Goal: Transaction & Acquisition: Book appointment/travel/reservation

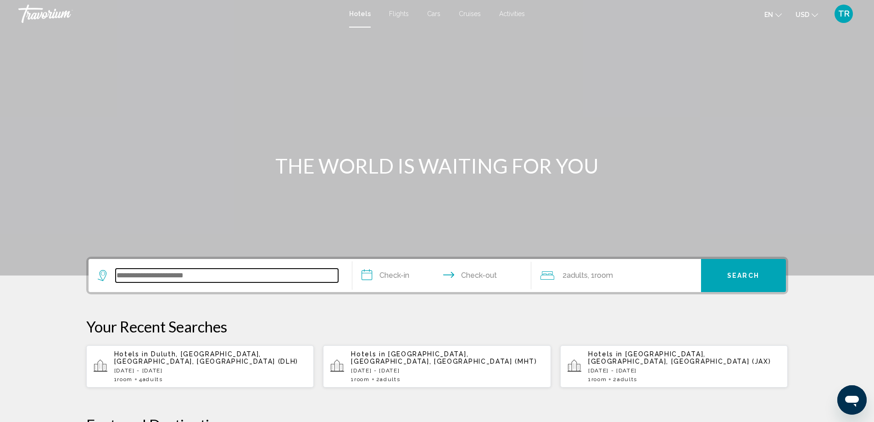
click at [257, 274] on input "Search widget" at bounding box center [227, 275] width 223 height 14
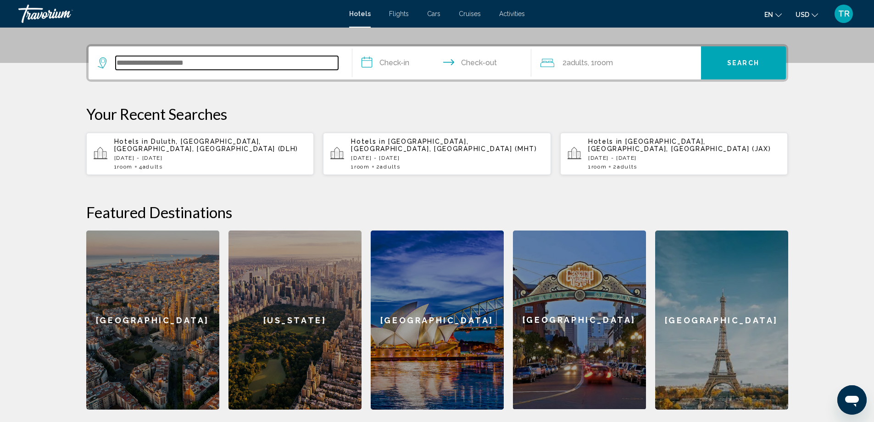
scroll to position [227, 0]
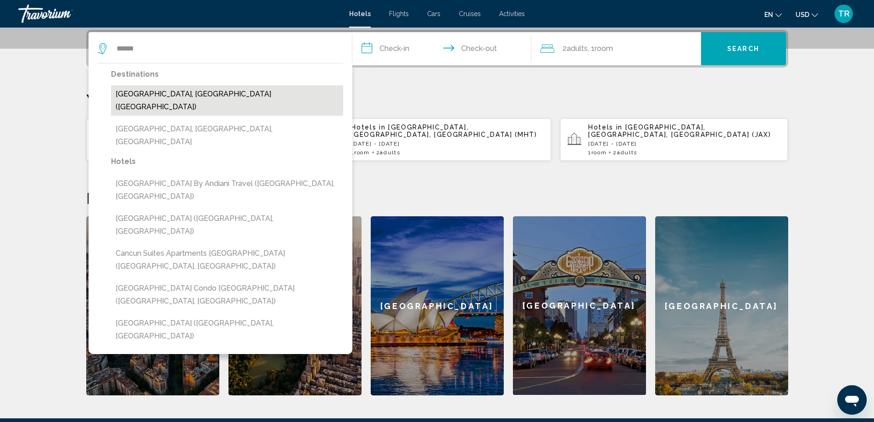
click at [184, 94] on button "[GEOGRAPHIC_DATA], [GEOGRAPHIC_DATA] ([GEOGRAPHIC_DATA])" at bounding box center [227, 100] width 232 height 30
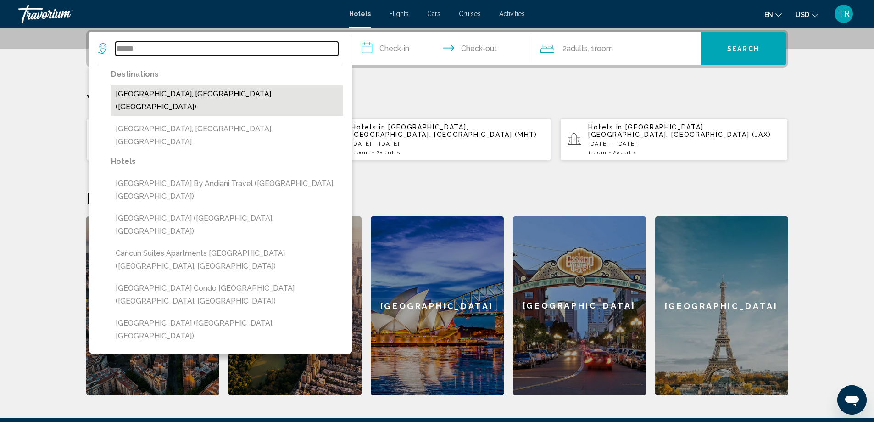
type input "**********"
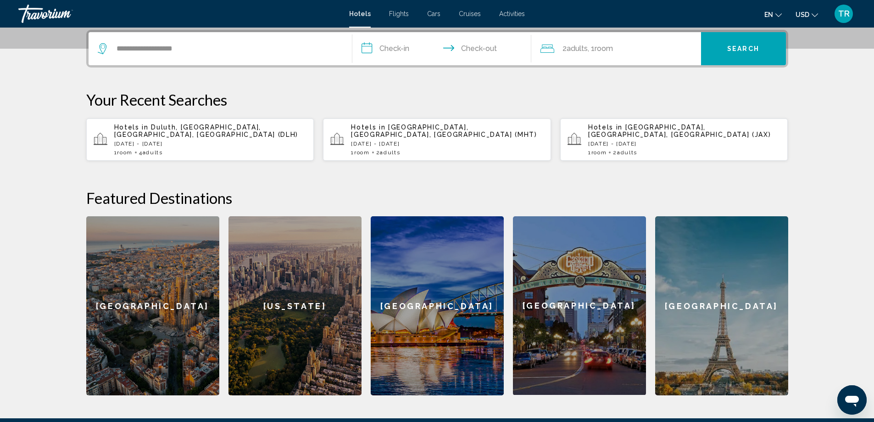
click at [411, 43] on input "**********" at bounding box center [443, 50] width 183 height 36
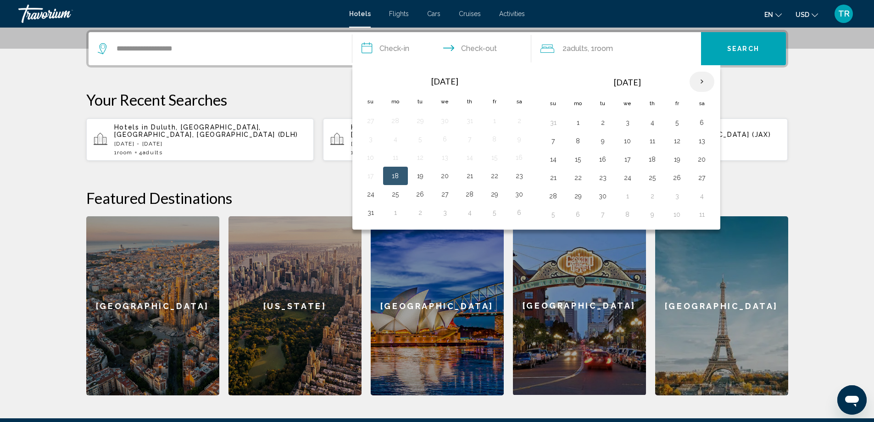
click at [701, 81] on th "Next month" at bounding box center [702, 82] width 25 height 20
click at [701, 80] on th "Next month" at bounding box center [702, 82] width 25 height 20
click at [700, 82] on th "Next month" at bounding box center [702, 82] width 25 height 20
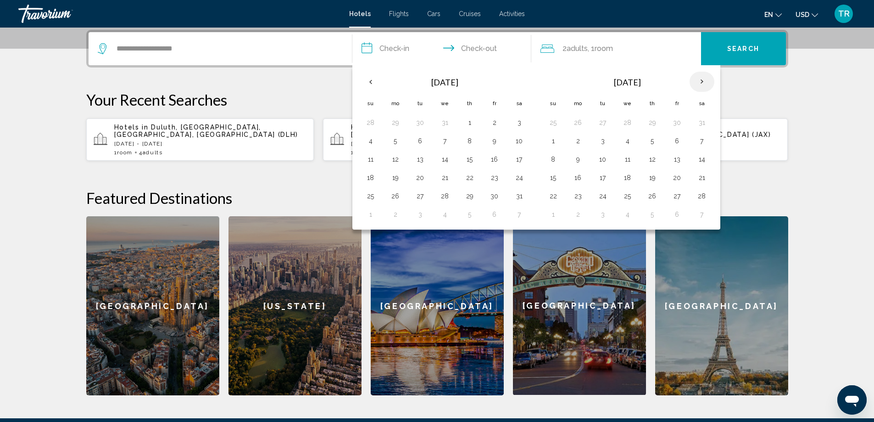
click at [711, 78] on th "Next month" at bounding box center [702, 82] width 25 height 20
click at [552, 140] on button "1" at bounding box center [553, 140] width 15 height 13
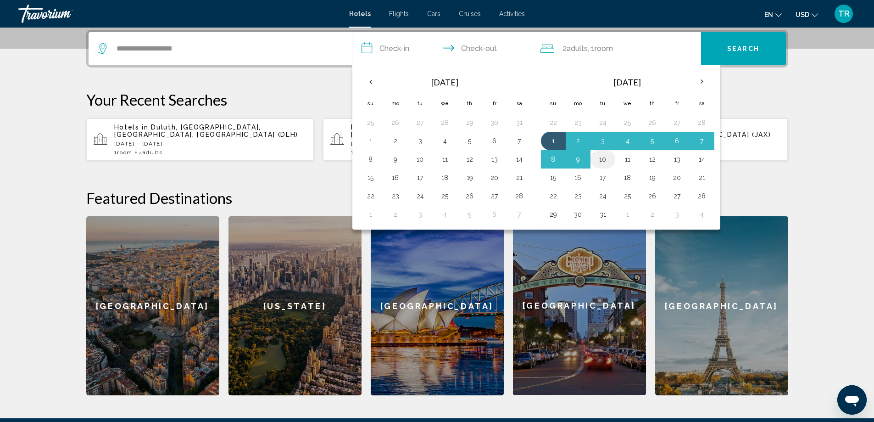
click at [601, 160] on button "10" at bounding box center [603, 159] width 15 height 13
type input "**********"
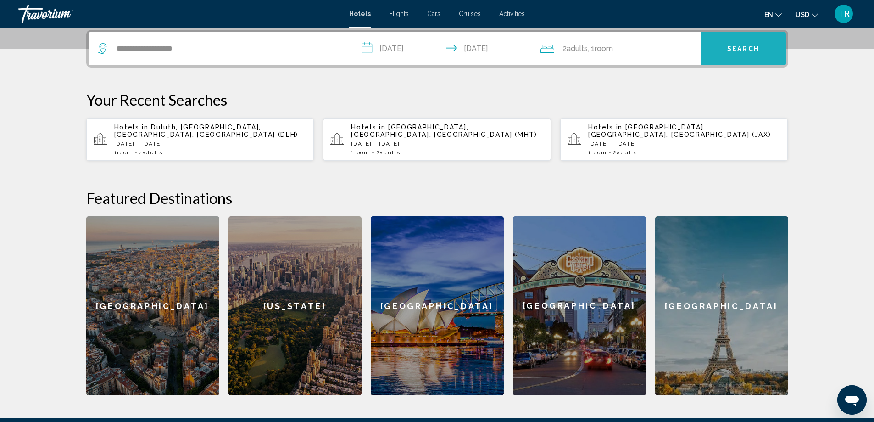
click at [731, 50] on span "Search" at bounding box center [743, 48] width 32 height 7
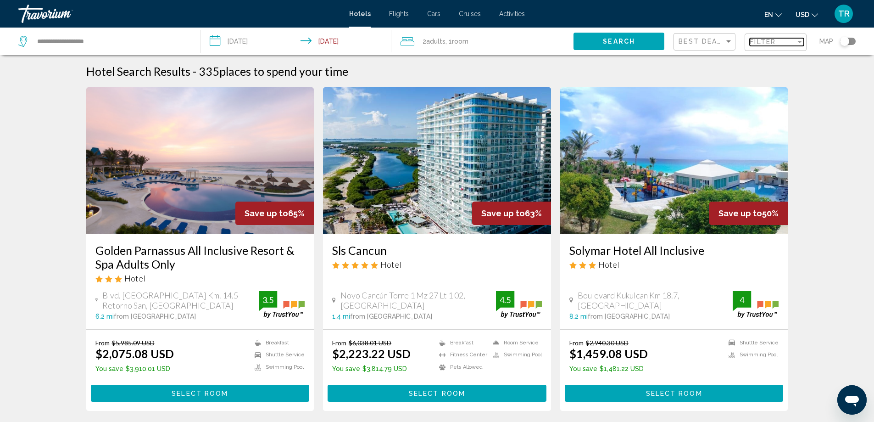
click at [799, 42] on div "Filter" at bounding box center [800, 42] width 5 height 2
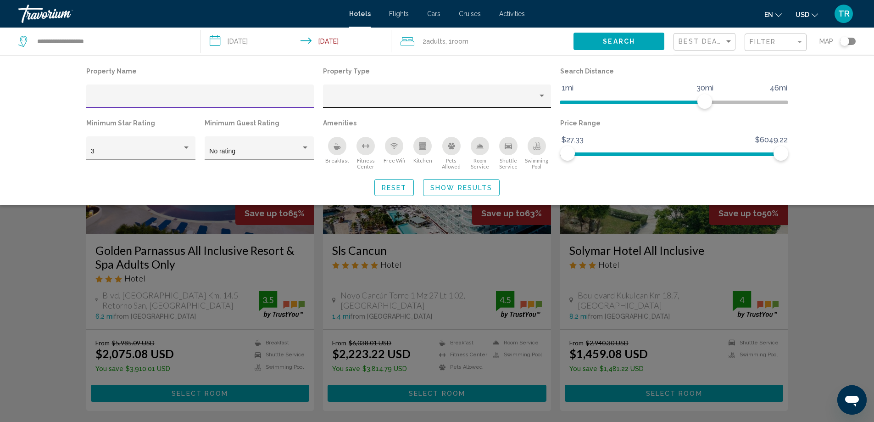
click at [544, 95] on div "Property type" at bounding box center [542, 96] width 5 height 2
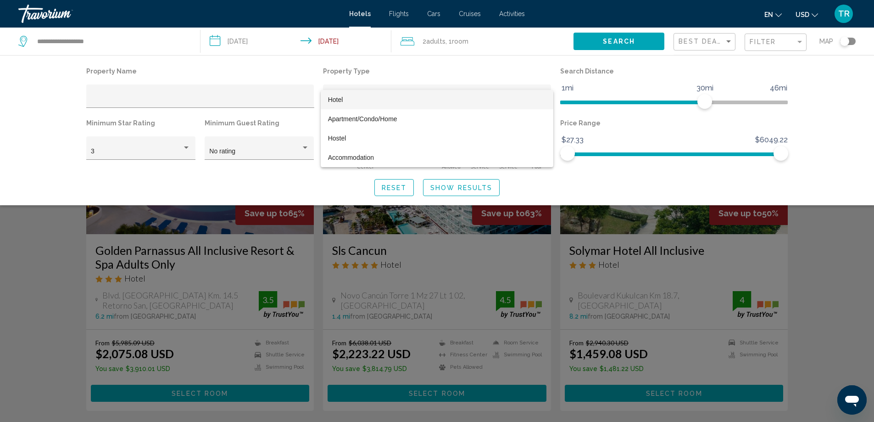
click at [439, 69] on div at bounding box center [437, 211] width 874 height 422
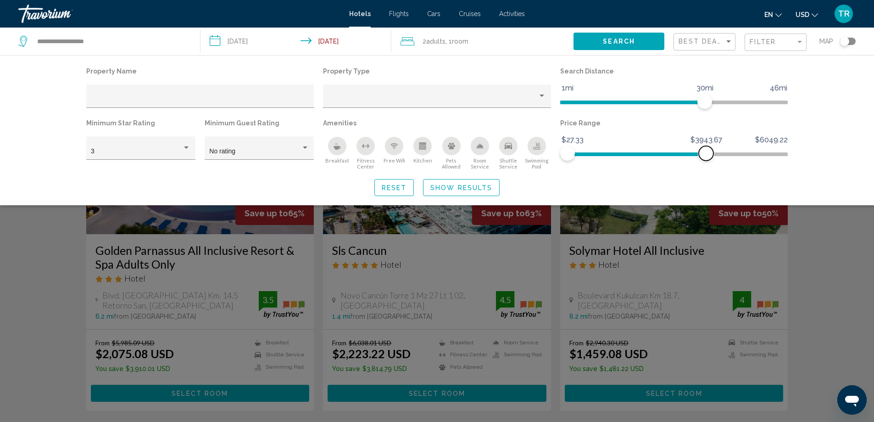
drag, startPoint x: 779, startPoint y: 151, endPoint x: 706, endPoint y: 151, distance: 73.0
click at [706, 151] on span "Hotel Filters" at bounding box center [706, 153] width 15 height 15
click at [184, 145] on div "Hotel Filters" at bounding box center [186, 147] width 8 height 7
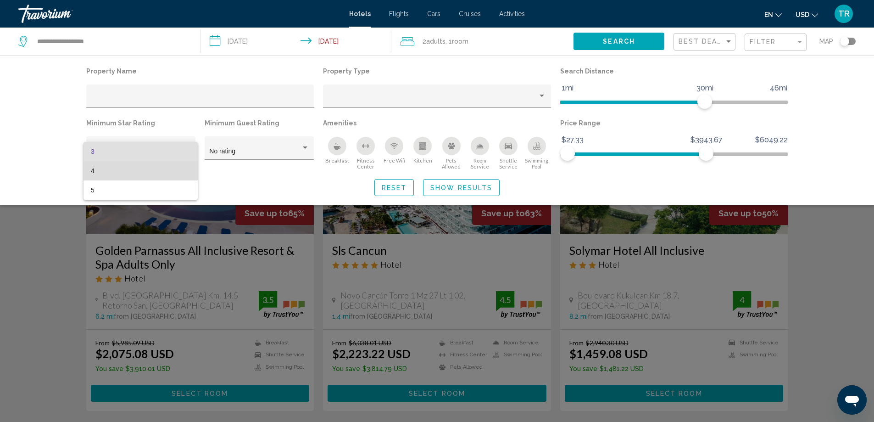
click at [96, 173] on span "4" at bounding box center [141, 170] width 100 height 19
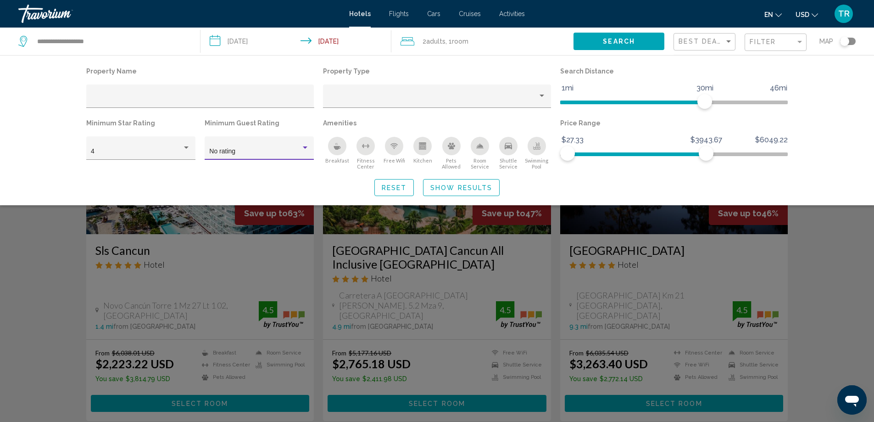
click at [304, 148] on div "Hotel Filters" at bounding box center [305, 147] width 5 height 2
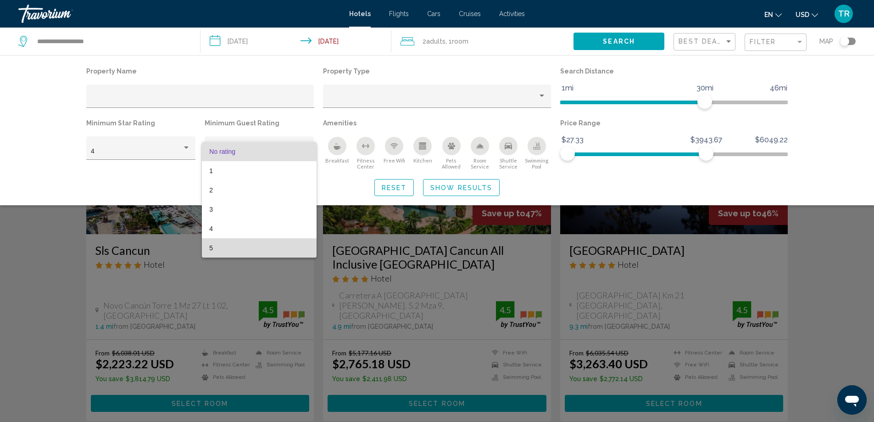
click at [222, 247] on span "5" at bounding box center [259, 247] width 100 height 19
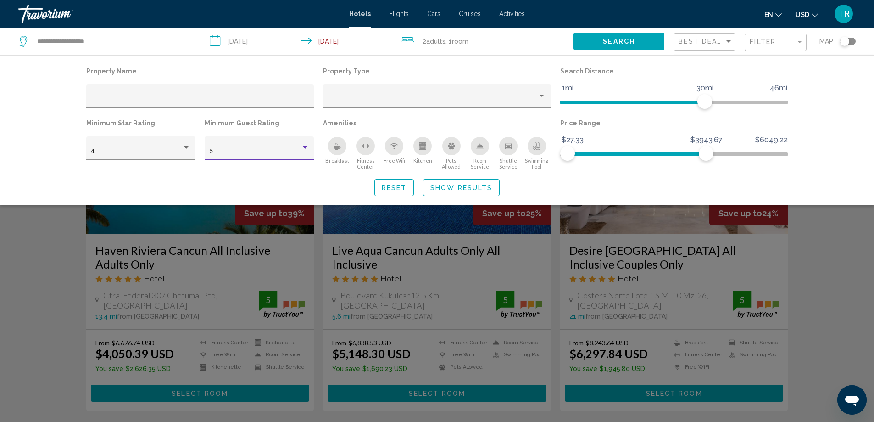
click at [304, 147] on div "Hotel Filters" at bounding box center [305, 147] width 5 height 2
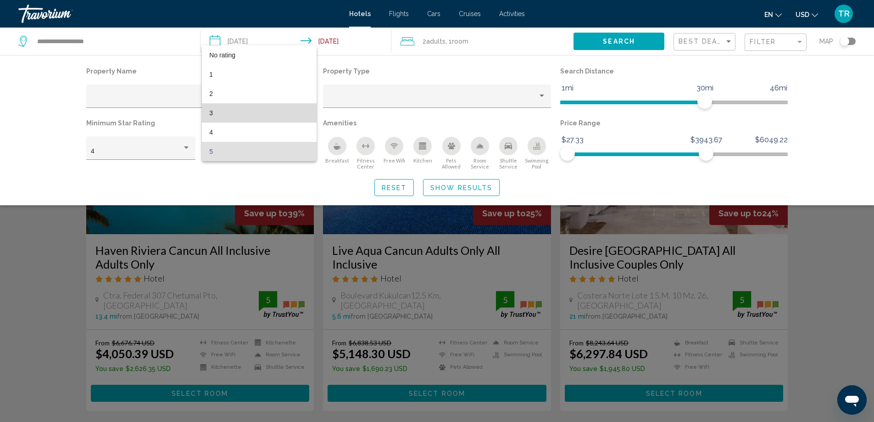
click at [217, 111] on span "3" at bounding box center [259, 112] width 100 height 19
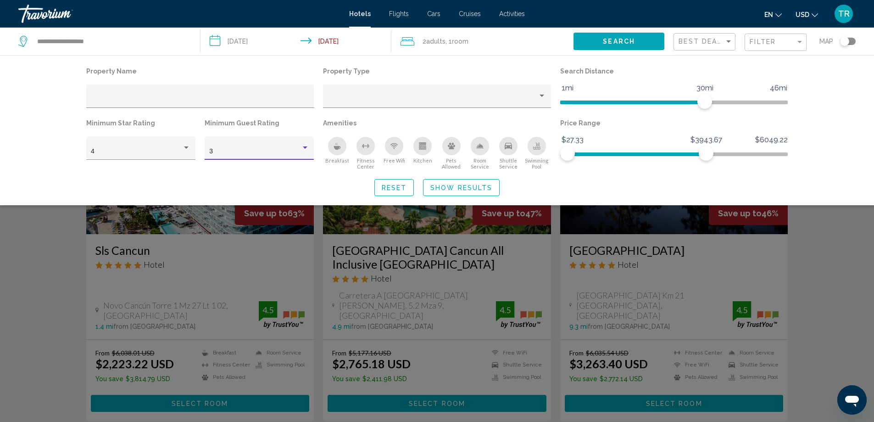
click at [840, 232] on div "Search widget" at bounding box center [437, 280] width 874 height 284
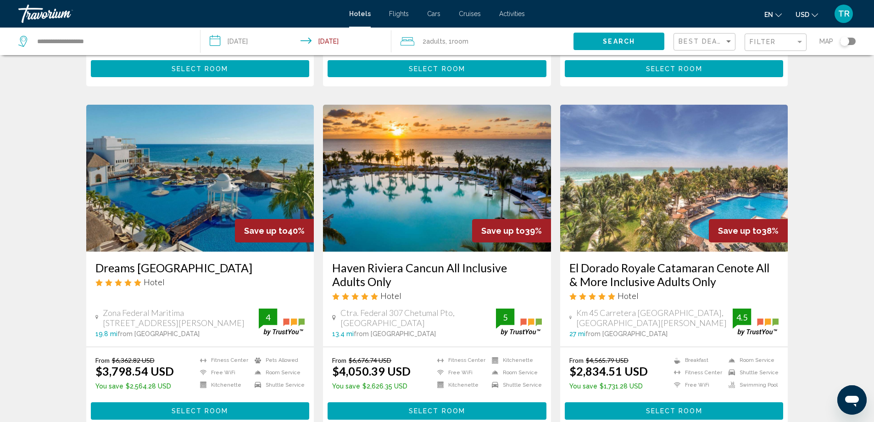
scroll to position [413, 0]
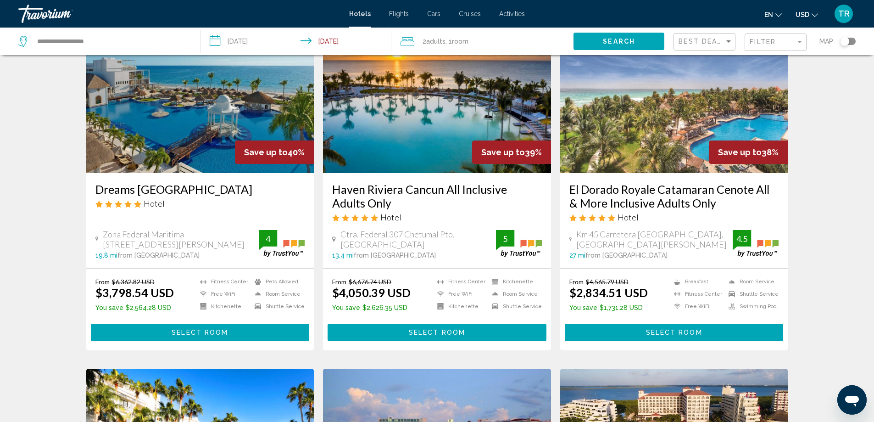
click at [674, 182] on h3 "El Dorado Royale Catamaran Cenote All & More Inclusive Adults Only" at bounding box center [674, 196] width 210 height 28
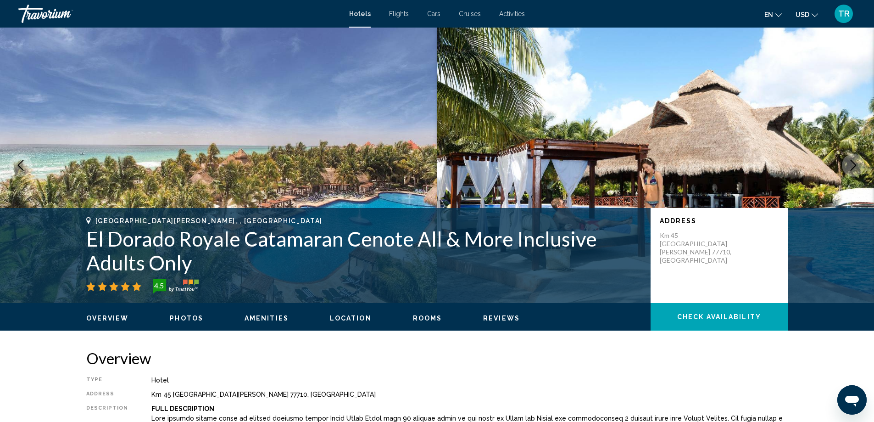
click at [859, 165] on button "Next image" at bounding box center [853, 165] width 23 height 23
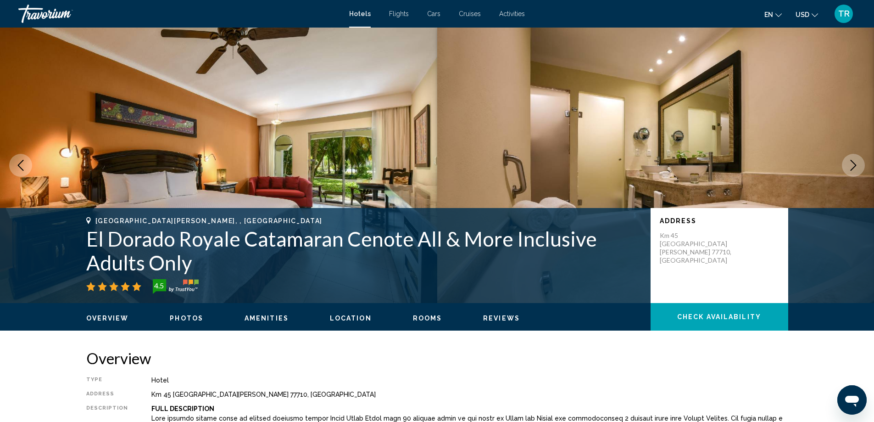
click at [859, 173] on button "Next image" at bounding box center [853, 165] width 23 height 23
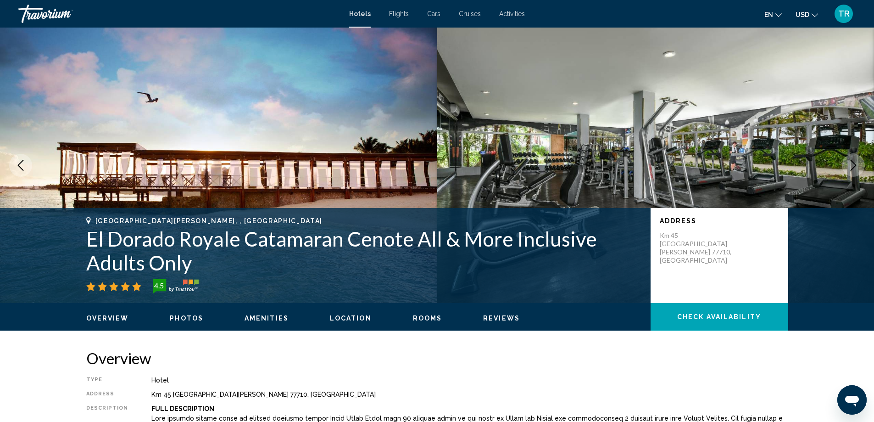
click at [849, 173] on button "Next image" at bounding box center [853, 165] width 23 height 23
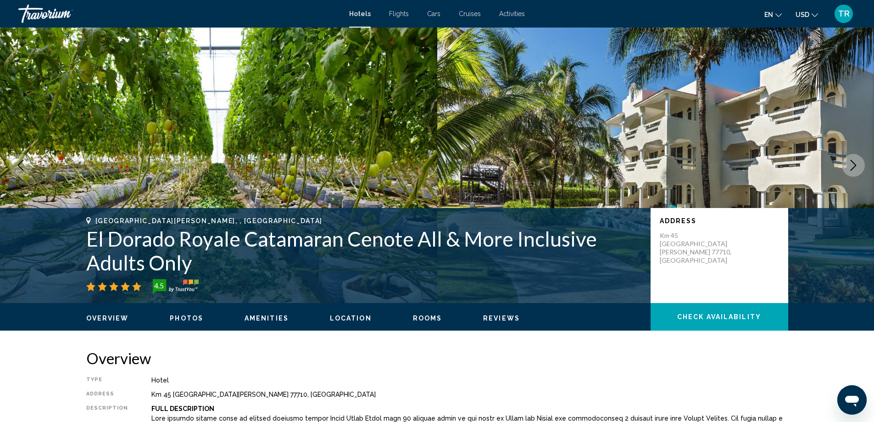
click at [853, 160] on icon "Next image" at bounding box center [853, 165] width 11 height 11
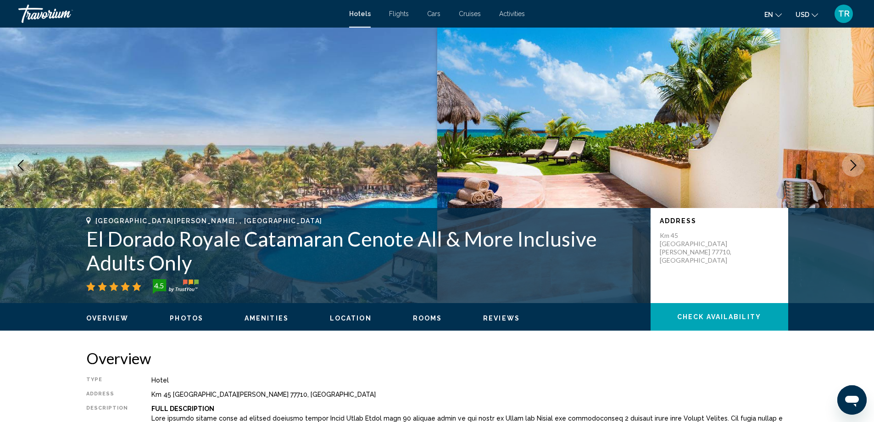
click at [854, 165] on icon "Next image" at bounding box center [853, 165] width 11 height 11
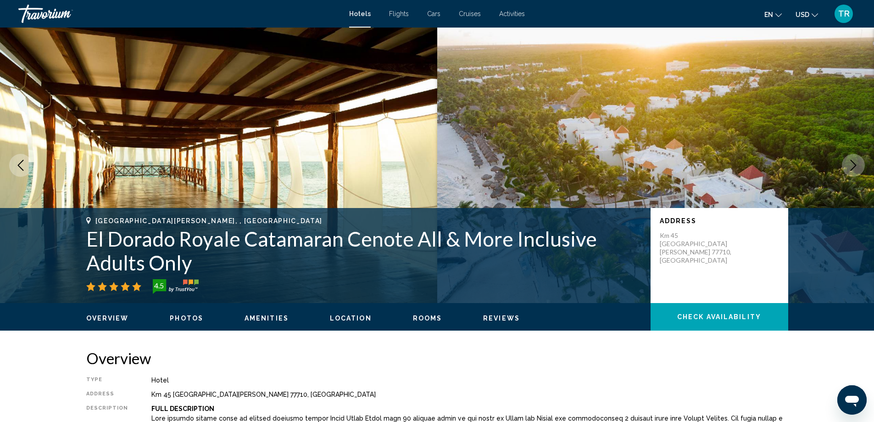
click at [183, 316] on span "Photos" at bounding box center [186, 317] width 33 height 7
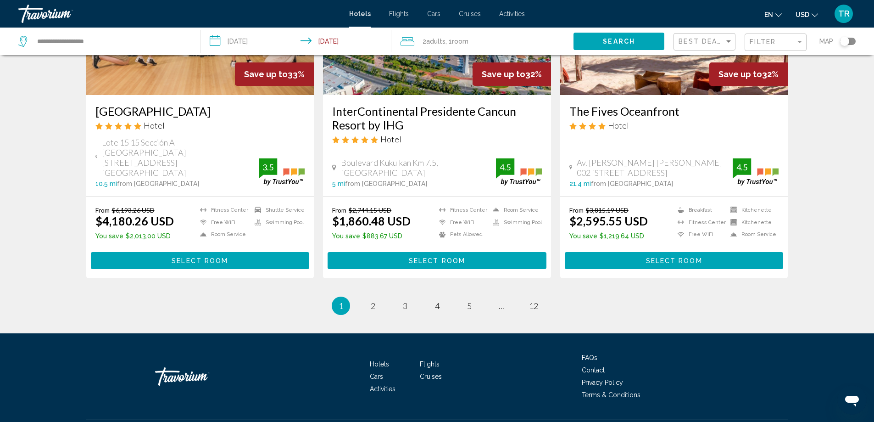
scroll to position [1177, 0]
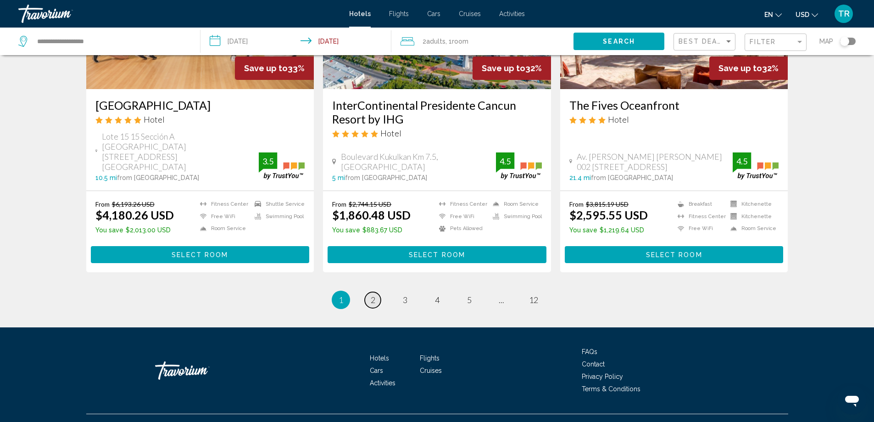
click at [371, 295] on span "2" at bounding box center [373, 300] width 5 height 10
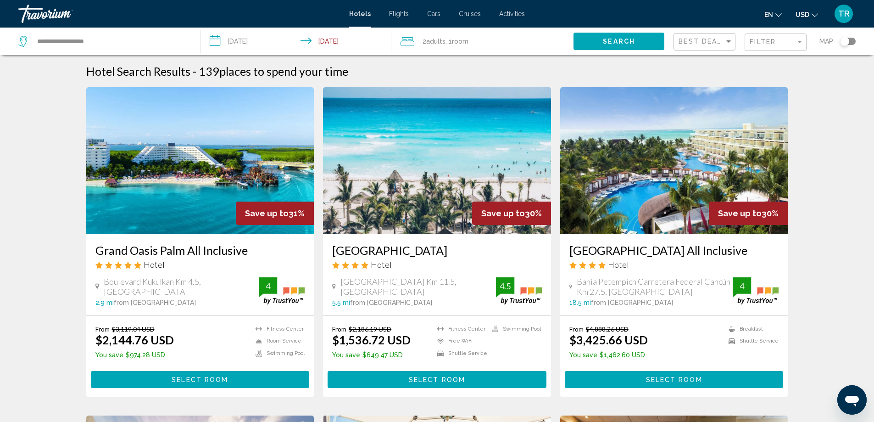
click at [384, 247] on h3 "[GEOGRAPHIC_DATA]" at bounding box center [437, 250] width 210 height 14
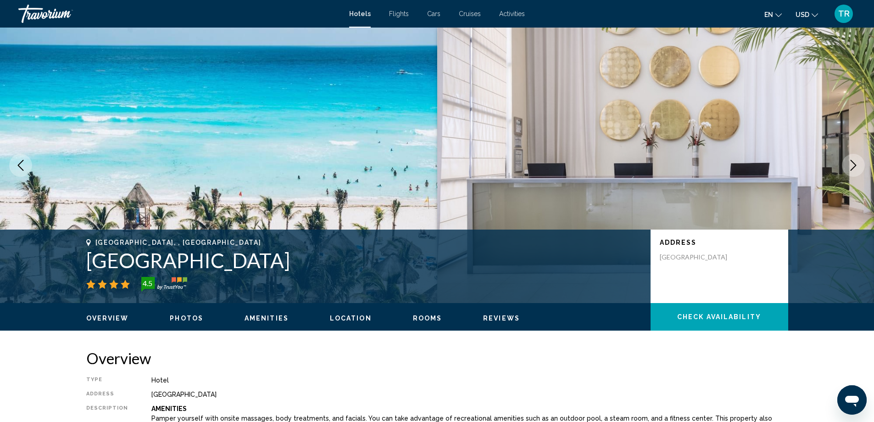
click at [191, 315] on span "Photos" at bounding box center [186, 317] width 33 height 7
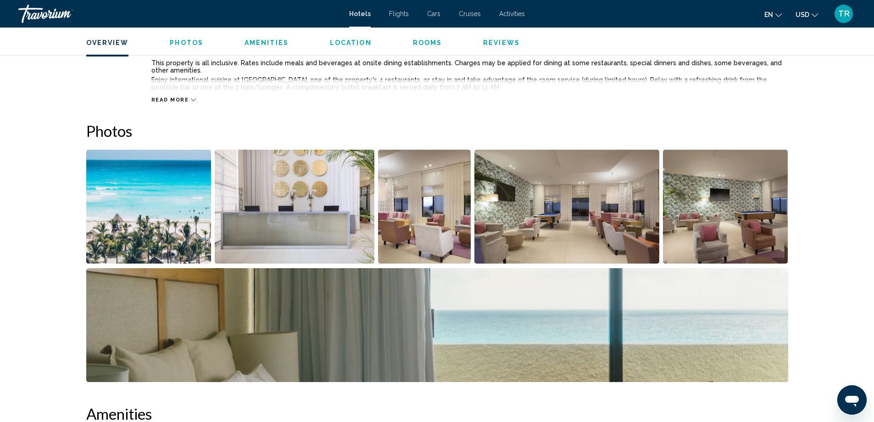
scroll to position [265, 0]
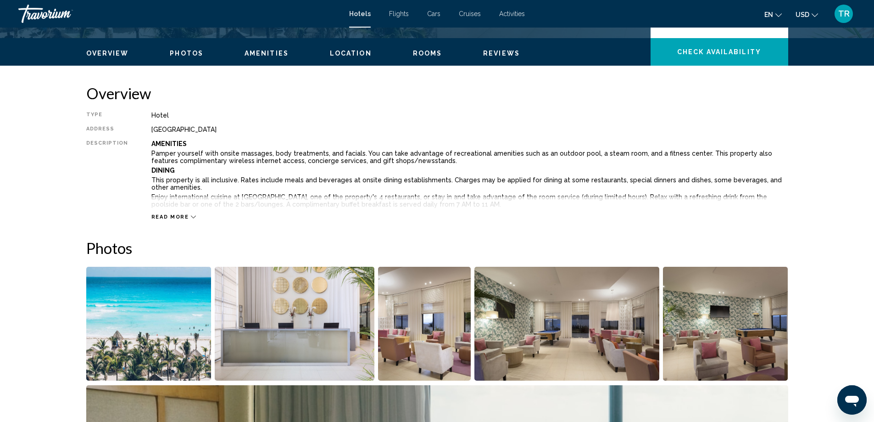
click at [165, 319] on img "Open full-screen image slider" at bounding box center [148, 324] width 125 height 114
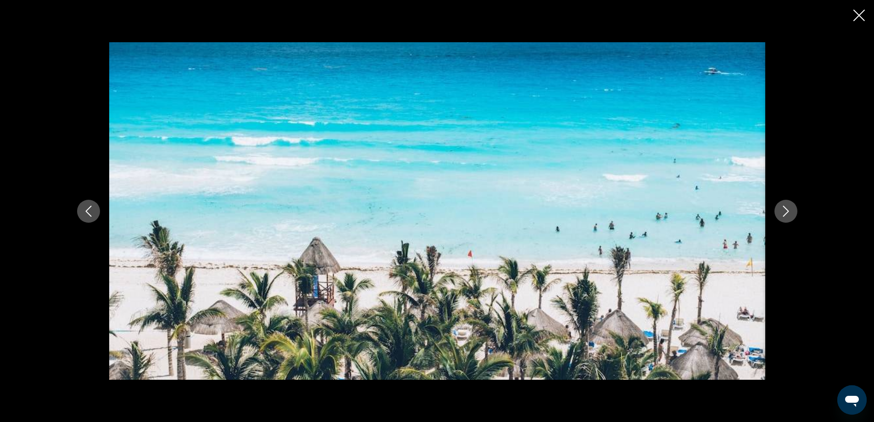
click at [786, 212] on icon "Next image" at bounding box center [786, 211] width 11 height 11
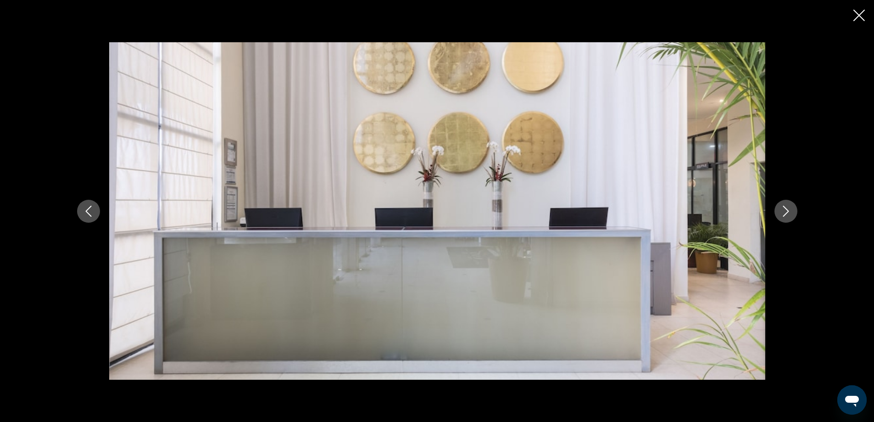
click at [786, 211] on icon "Next image" at bounding box center [786, 211] width 11 height 11
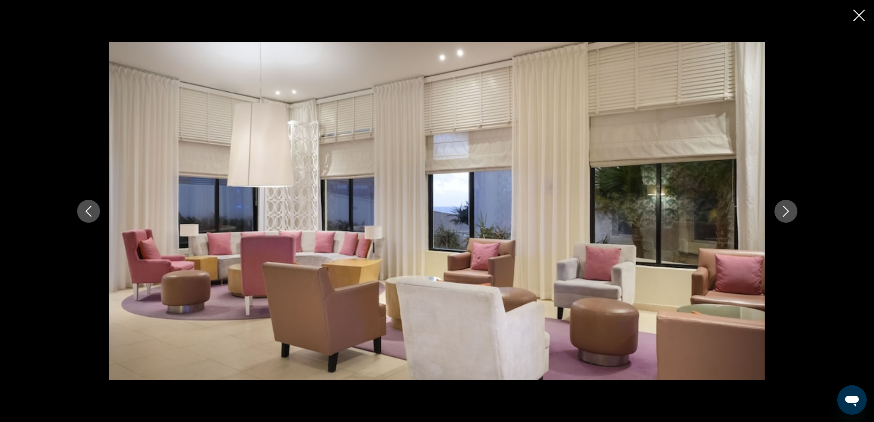
click at [786, 211] on icon "Next image" at bounding box center [786, 211] width 11 height 11
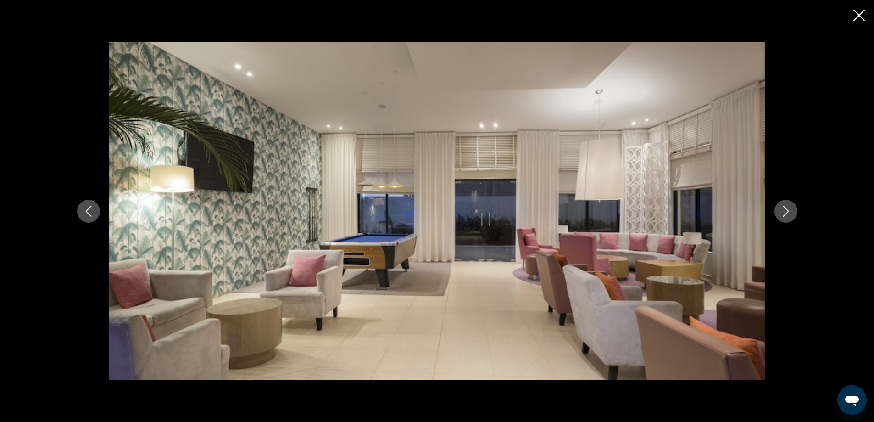
click at [786, 211] on icon "Next image" at bounding box center [786, 211] width 11 height 11
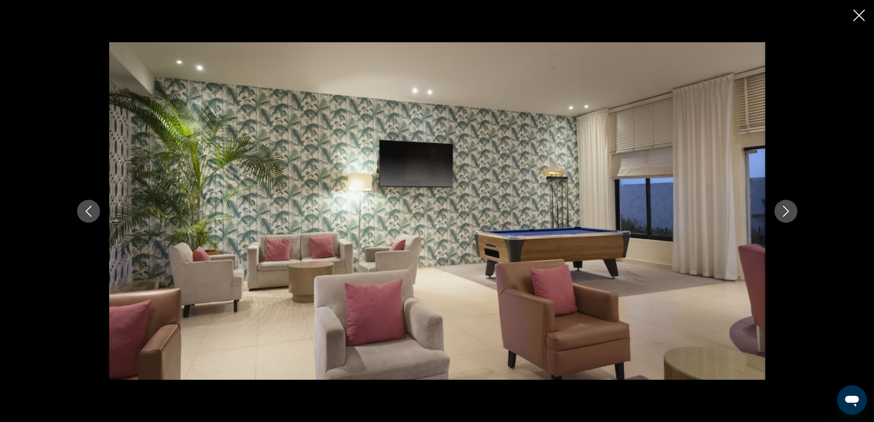
click at [786, 211] on icon "Next image" at bounding box center [786, 211] width 11 height 11
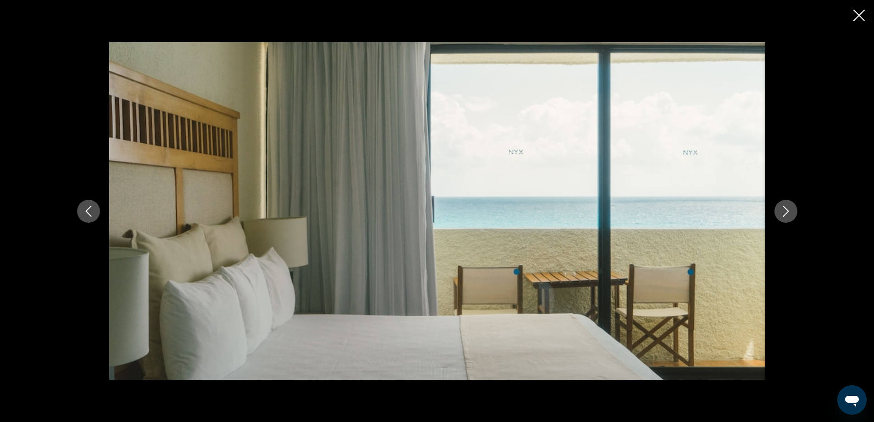
click at [786, 211] on icon "Next image" at bounding box center [786, 211] width 11 height 11
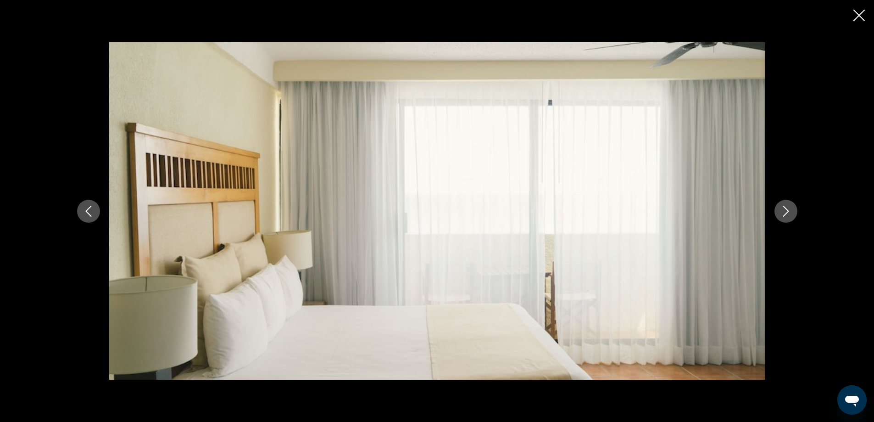
click at [786, 211] on icon "Next image" at bounding box center [786, 211] width 11 height 11
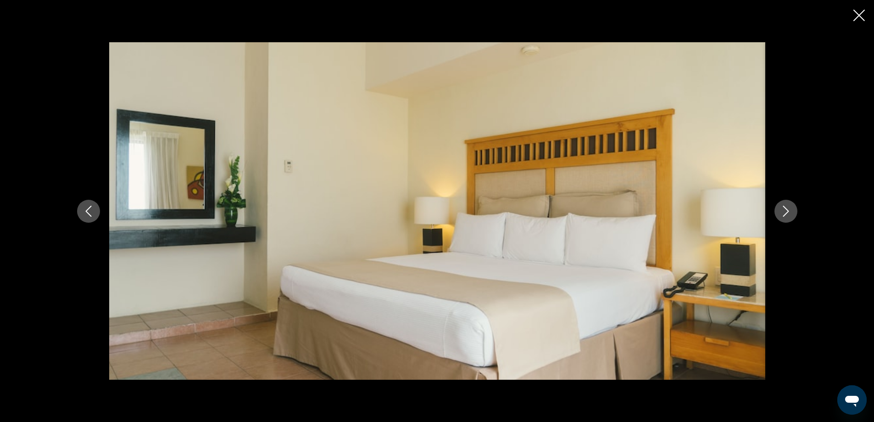
click at [786, 211] on icon "Next image" at bounding box center [786, 211] width 11 height 11
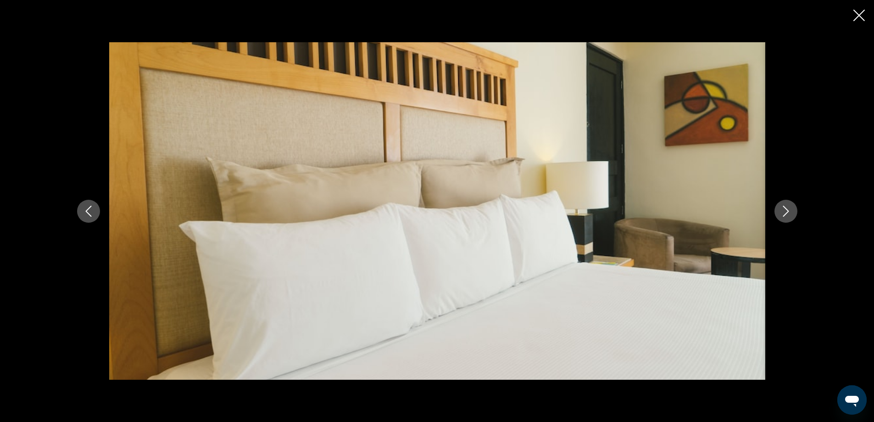
click at [786, 211] on icon "Next image" at bounding box center [786, 211] width 11 height 11
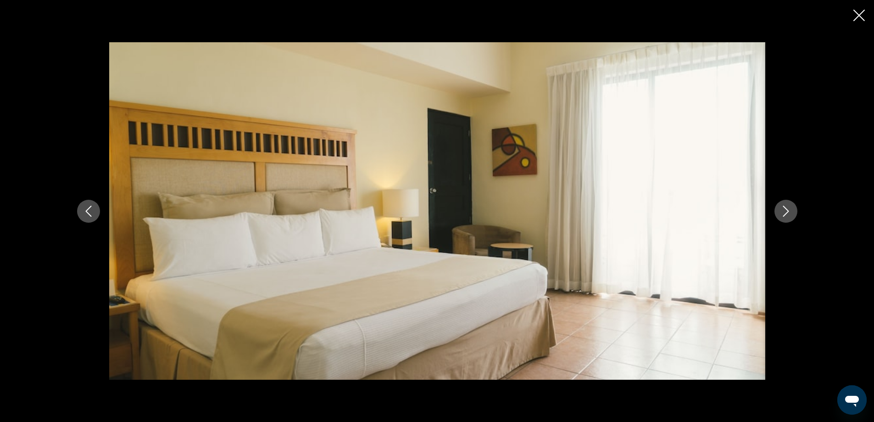
click at [786, 211] on icon "Next image" at bounding box center [786, 211] width 11 height 11
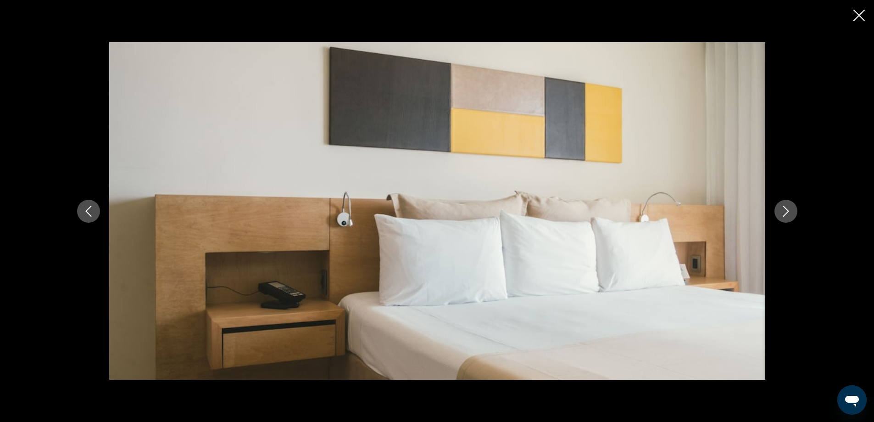
click at [786, 211] on icon "Next image" at bounding box center [786, 211] width 11 height 11
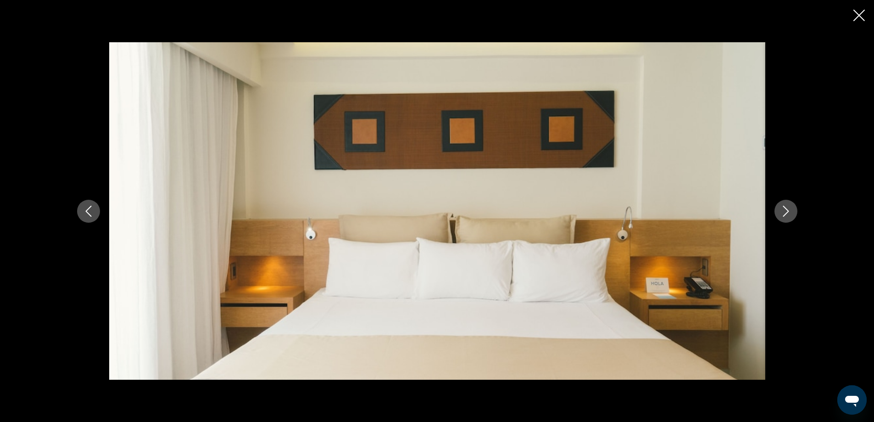
click at [787, 212] on icon "Next image" at bounding box center [786, 211] width 6 height 11
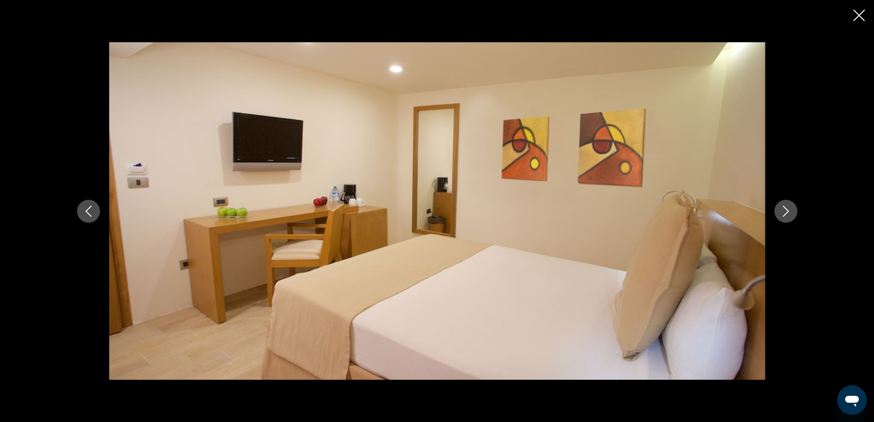
click at [787, 212] on icon "Next image" at bounding box center [786, 211] width 6 height 11
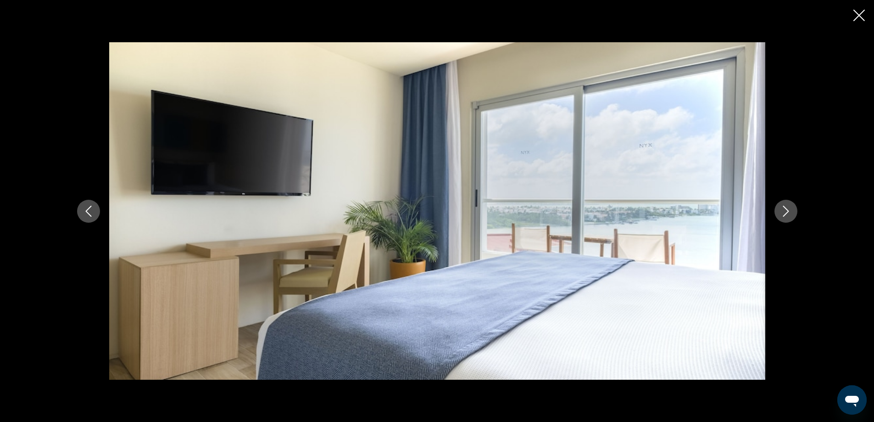
click at [787, 212] on icon "Next image" at bounding box center [786, 211] width 6 height 11
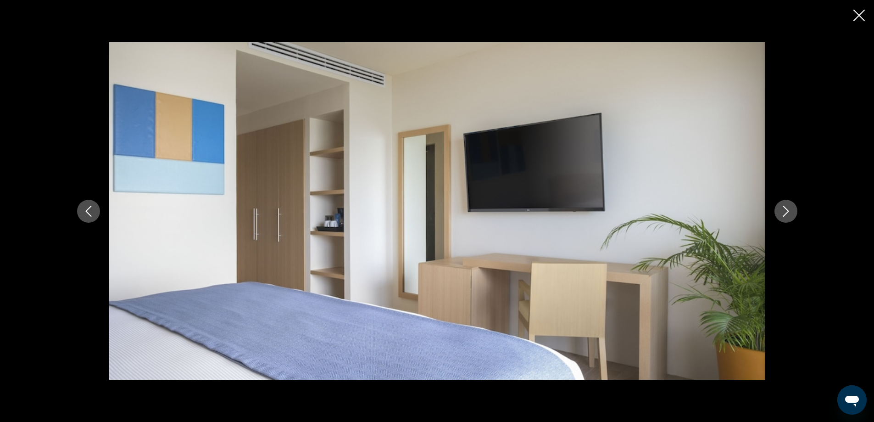
click at [787, 212] on icon "Next image" at bounding box center [786, 211] width 6 height 11
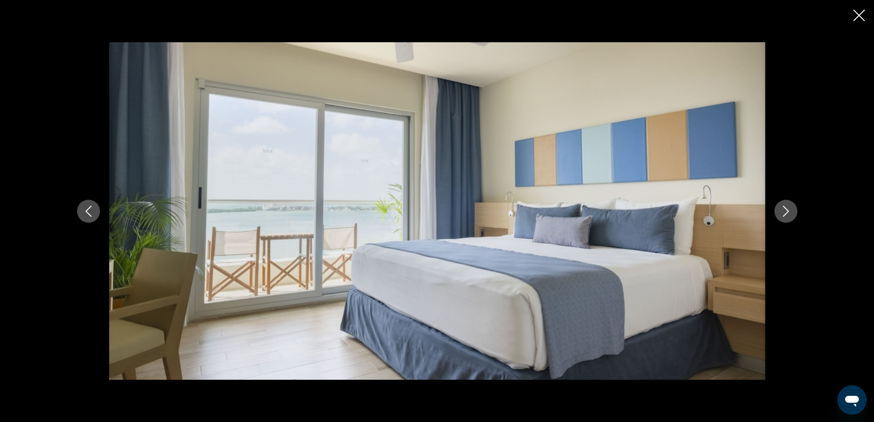
click at [787, 212] on icon "Next image" at bounding box center [786, 211] width 6 height 11
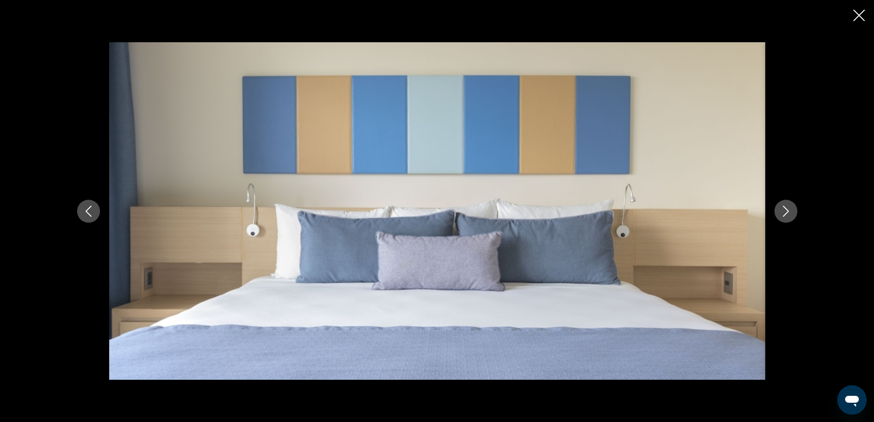
click at [787, 212] on icon "Next image" at bounding box center [786, 211] width 6 height 11
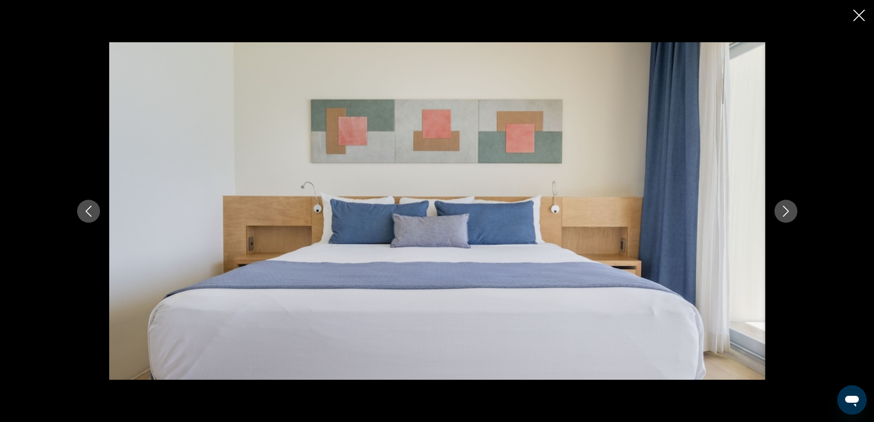
click at [862, 12] on icon "Close slideshow" at bounding box center [858, 15] width 11 height 11
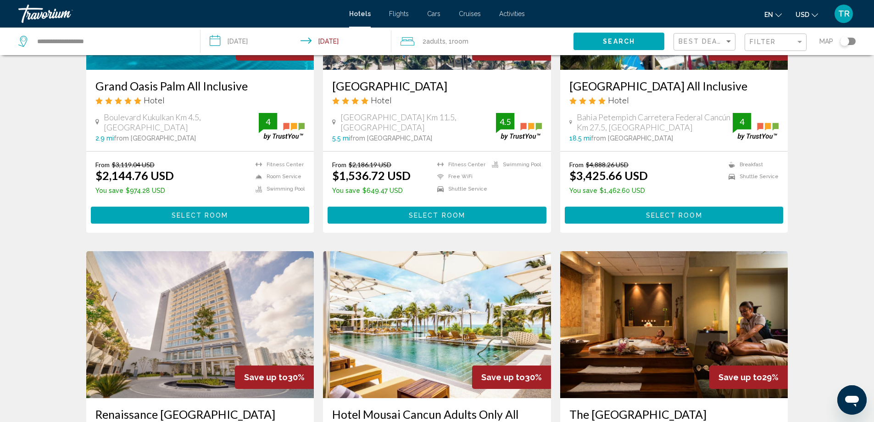
scroll to position [321, 0]
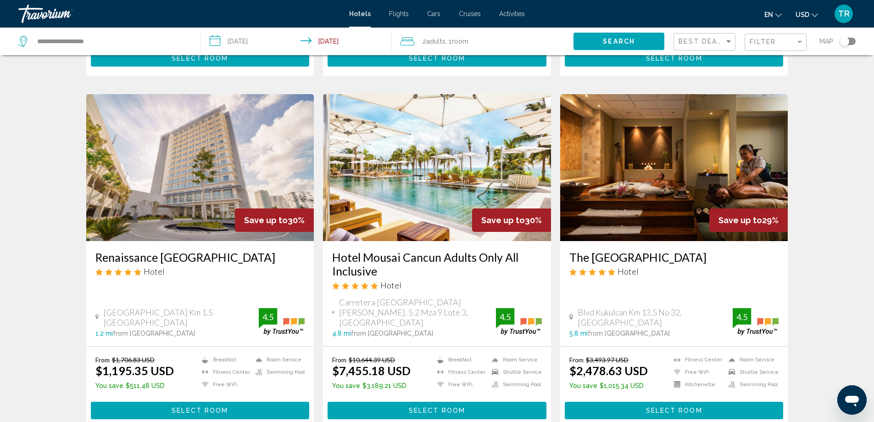
click at [406, 266] on h3 "Hotel Mousai Cancun Adults Only All Inclusive" at bounding box center [437, 264] width 210 height 28
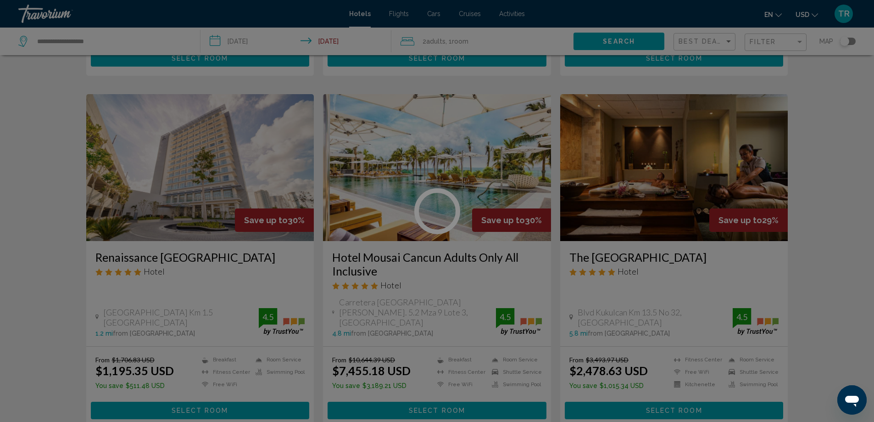
click at [409, 273] on div at bounding box center [437, 211] width 874 height 422
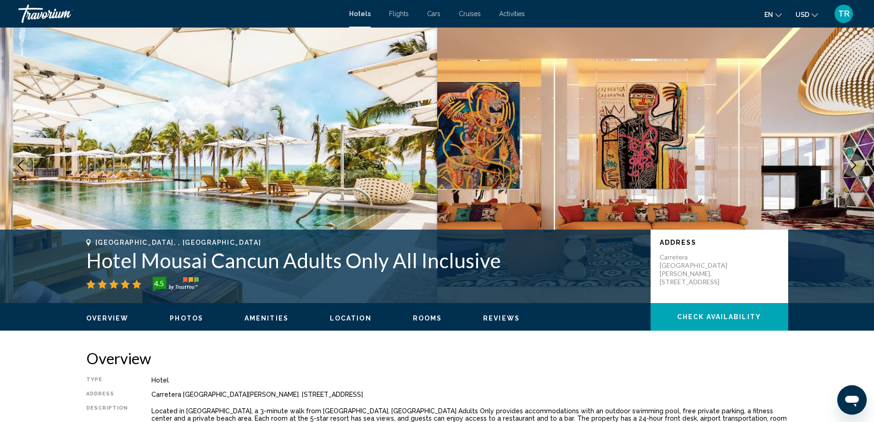
click at [177, 318] on span "Photos" at bounding box center [186, 317] width 33 height 7
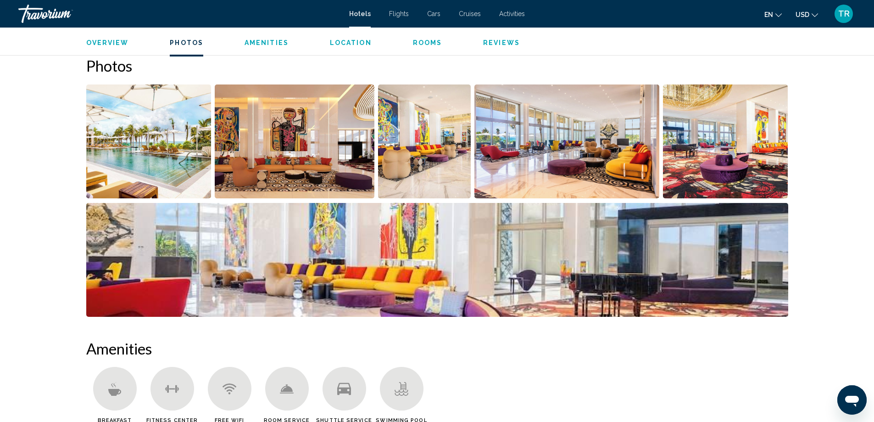
scroll to position [421, 0]
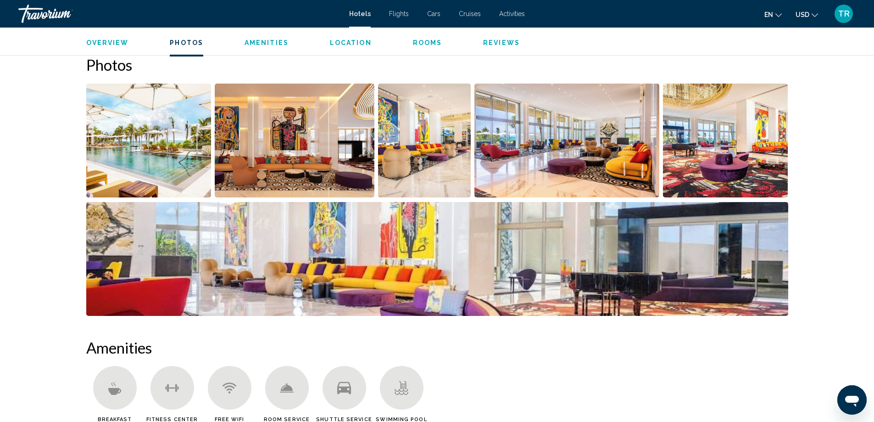
click at [192, 163] on img "Open full-screen image slider" at bounding box center [148, 141] width 125 height 114
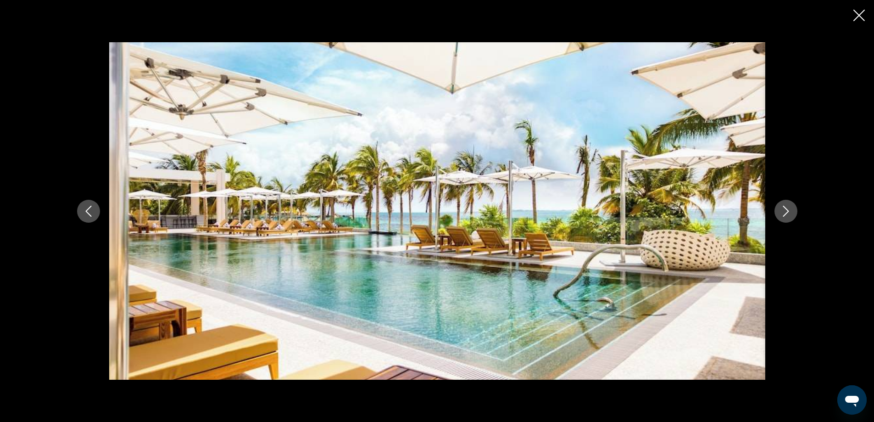
click at [775, 206] on button "Next image" at bounding box center [786, 211] width 23 height 23
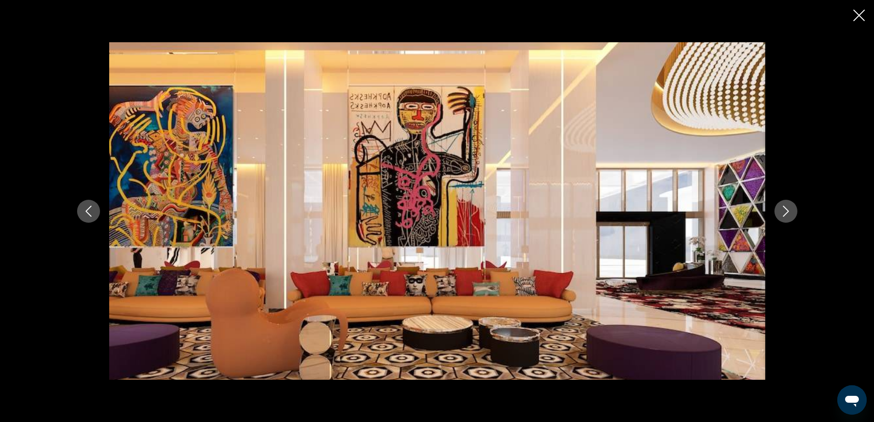
click at [857, 12] on icon "Close slideshow" at bounding box center [858, 15] width 11 height 11
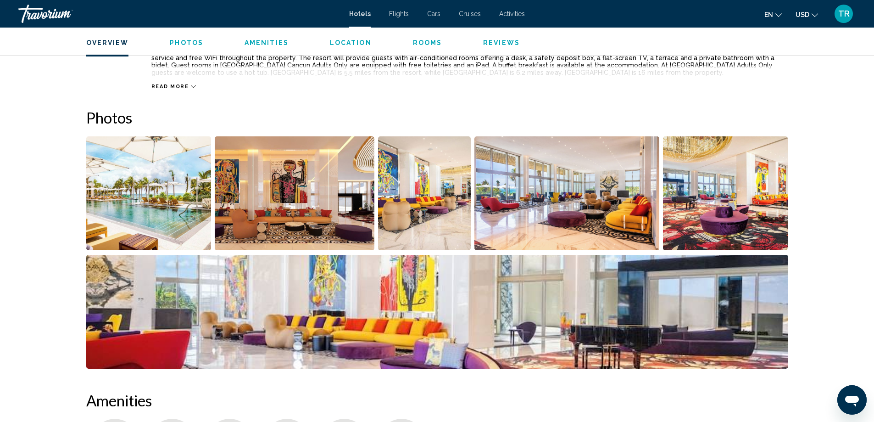
scroll to position [0, 0]
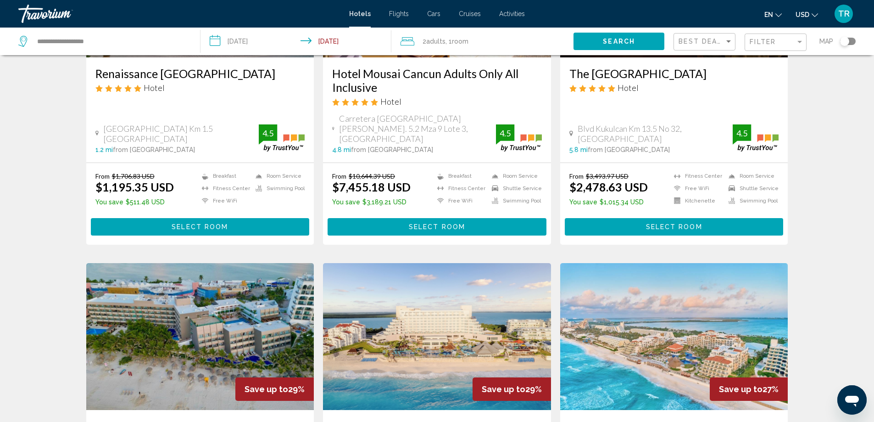
scroll to position [688, 0]
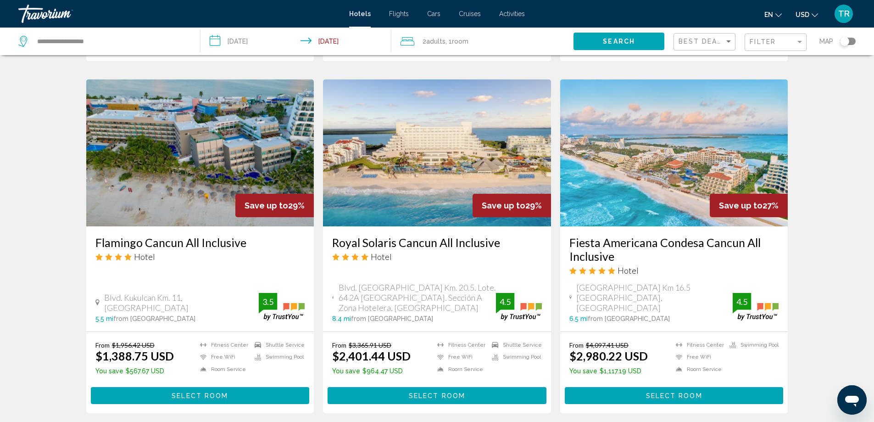
click at [198, 156] on img "Main content" at bounding box center [200, 152] width 228 height 147
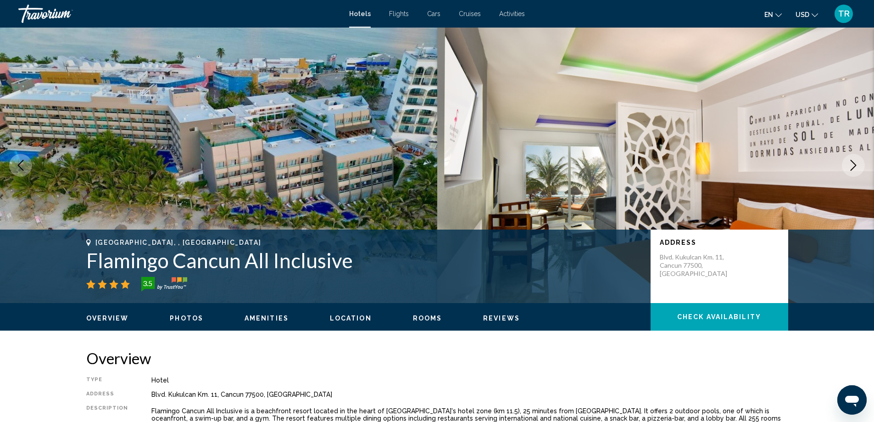
click at [190, 320] on span "Photos" at bounding box center [186, 317] width 33 height 7
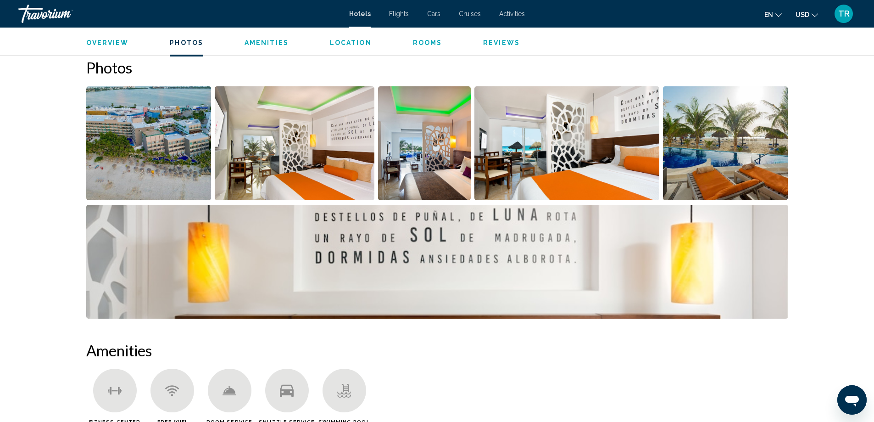
scroll to position [413, 0]
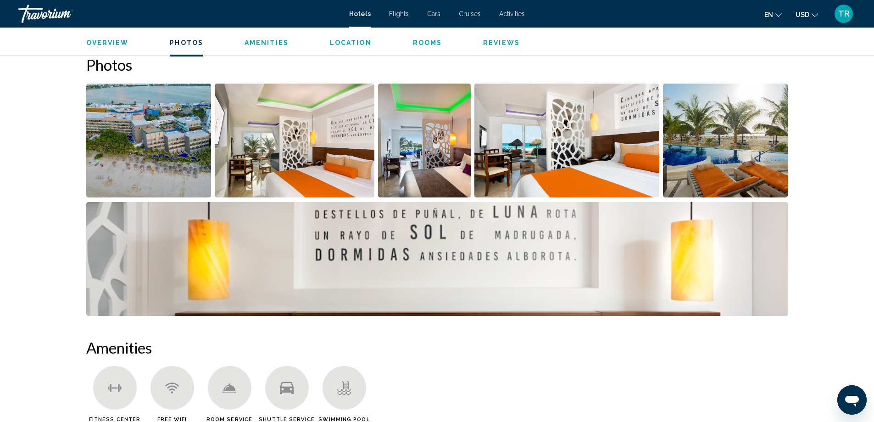
click at [276, 150] on img "Open full-screen image slider" at bounding box center [295, 141] width 160 height 114
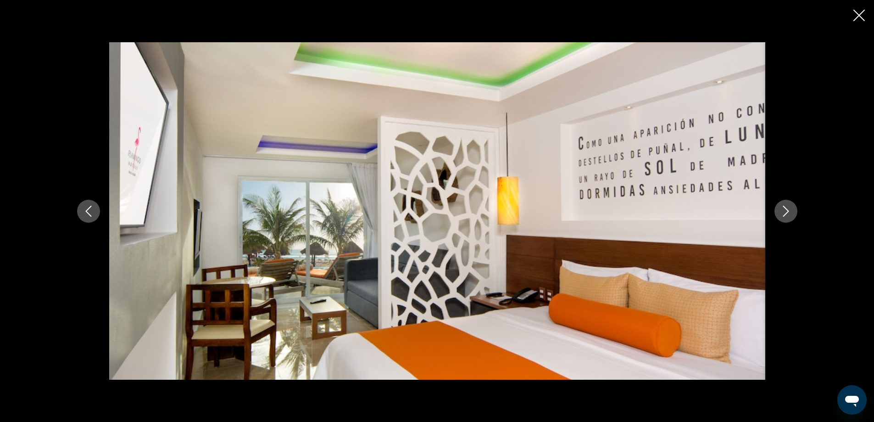
click at [786, 210] on icon "Next image" at bounding box center [786, 211] width 11 height 11
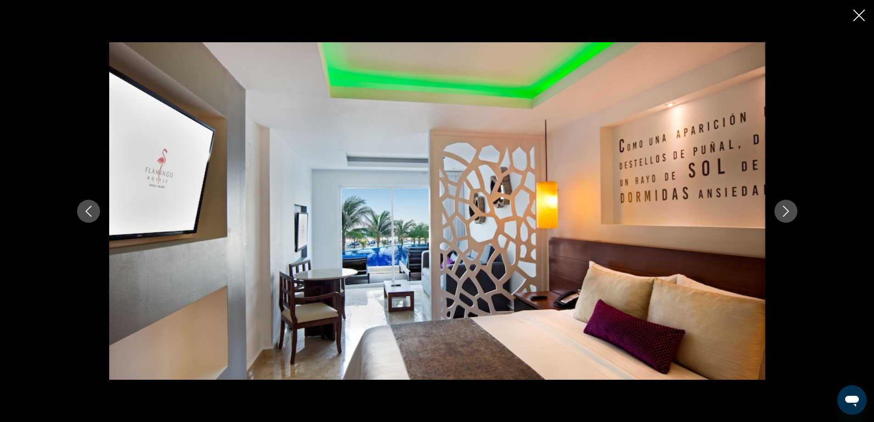
click at [788, 212] on icon "Next image" at bounding box center [786, 211] width 6 height 11
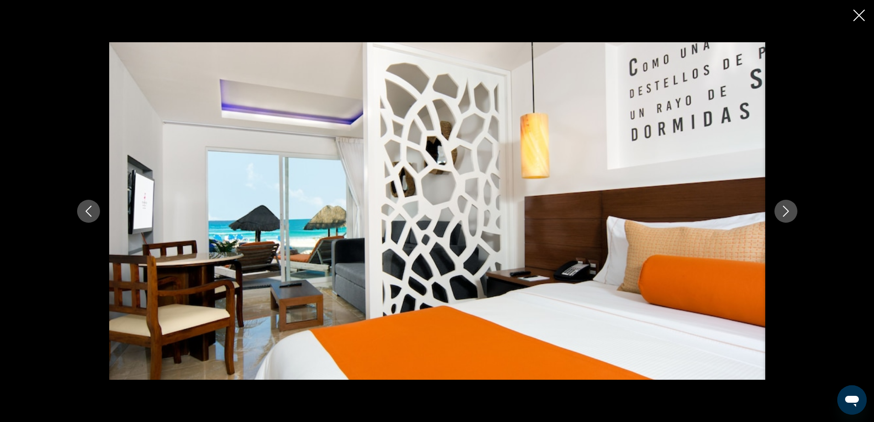
click at [788, 212] on icon "Next image" at bounding box center [786, 211] width 6 height 11
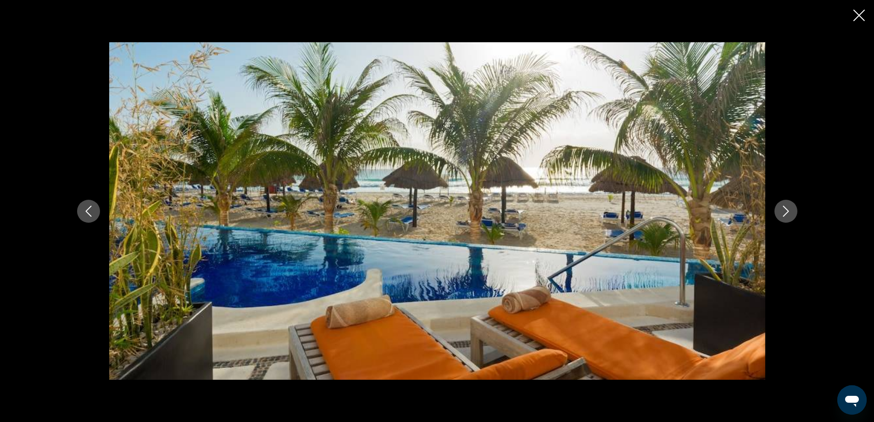
click at [789, 213] on icon "Next image" at bounding box center [786, 211] width 11 height 11
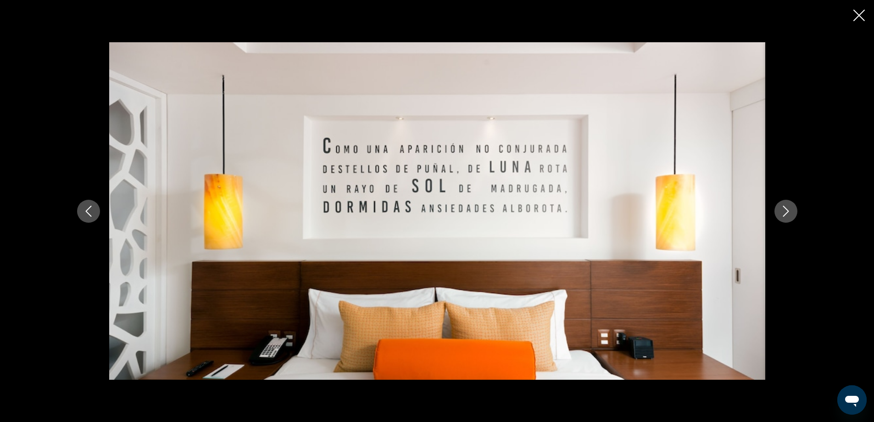
click at [788, 213] on icon "Next image" at bounding box center [786, 211] width 11 height 11
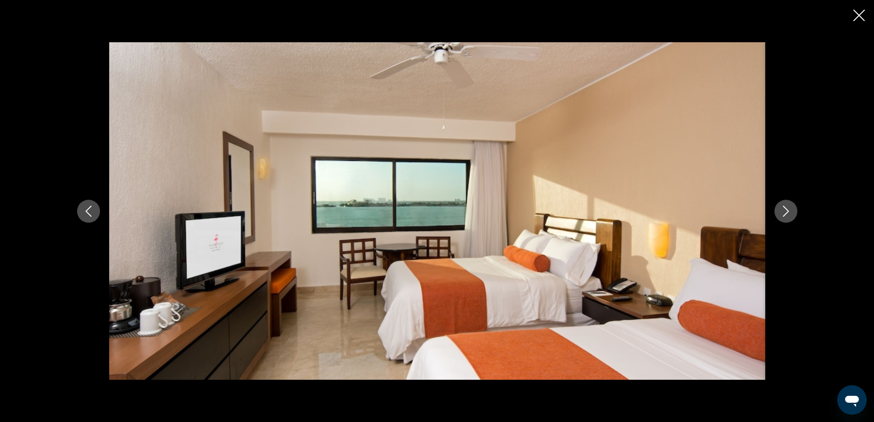
click at [788, 209] on icon "Next image" at bounding box center [786, 211] width 11 height 11
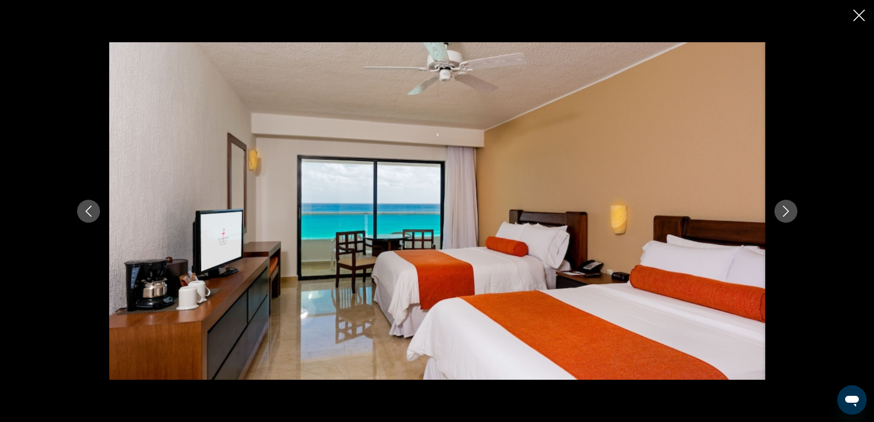
click at [83, 209] on icon "Previous image" at bounding box center [88, 211] width 11 height 11
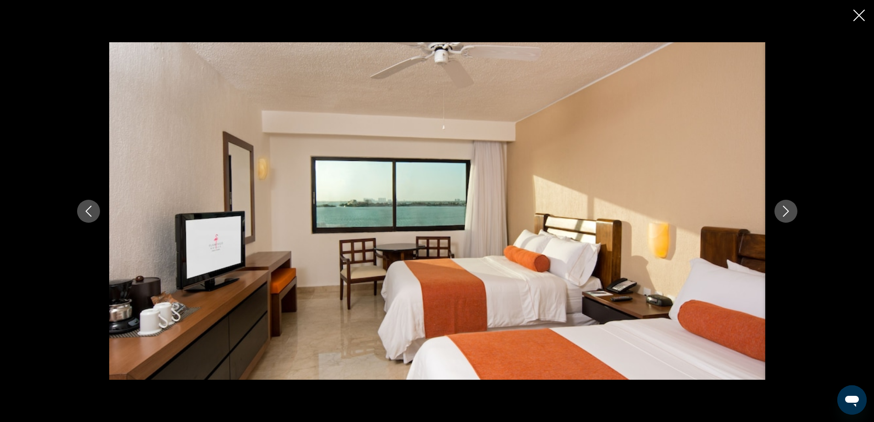
click at [782, 206] on icon "Next image" at bounding box center [786, 211] width 11 height 11
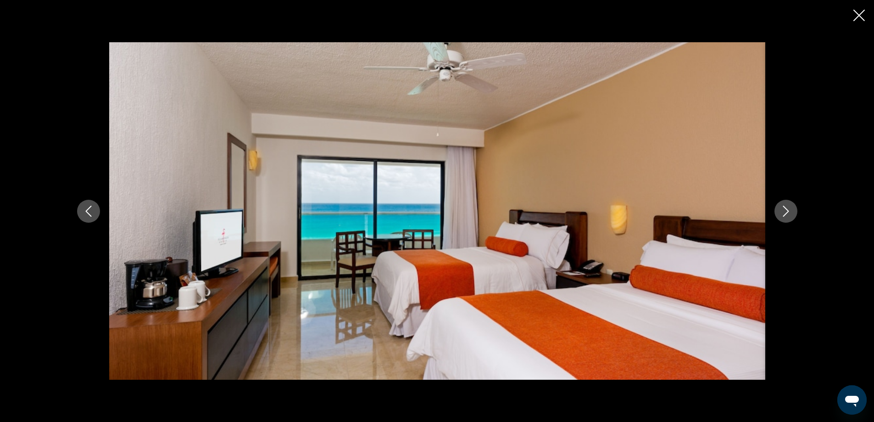
click at [787, 210] on icon "Next image" at bounding box center [786, 211] width 6 height 11
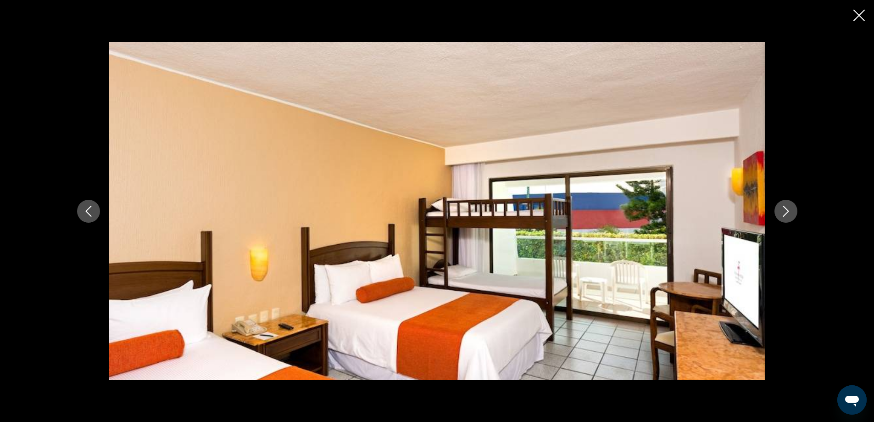
click at [787, 210] on icon "Next image" at bounding box center [786, 211] width 6 height 11
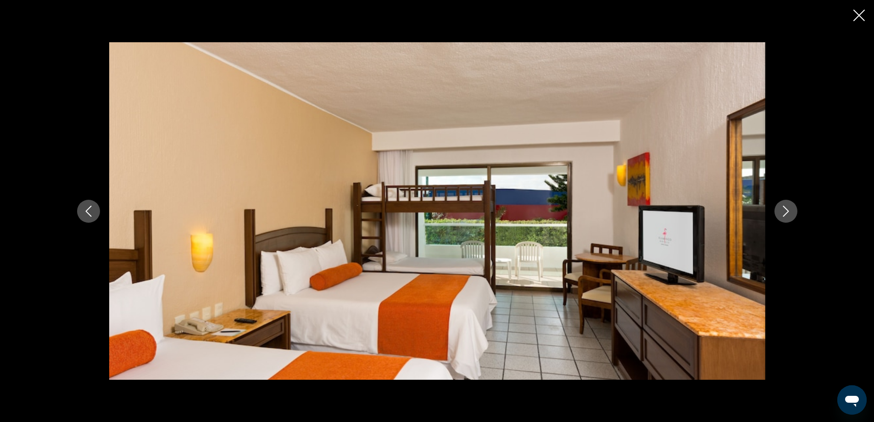
click at [787, 210] on icon "Next image" at bounding box center [786, 211] width 6 height 11
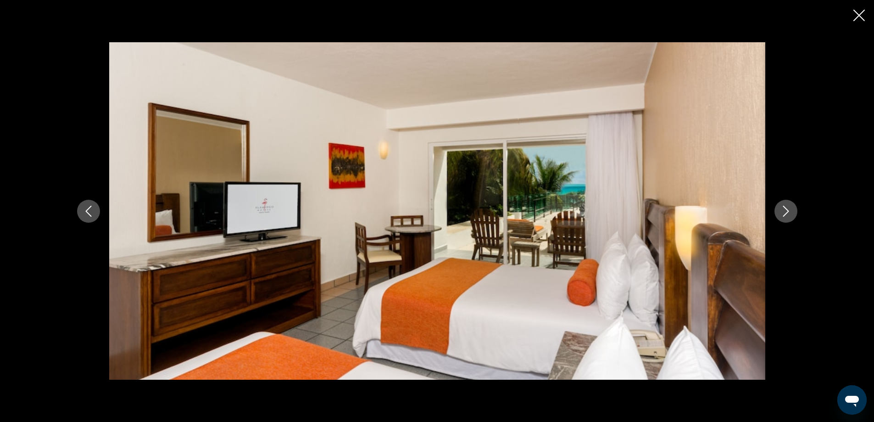
click at [787, 210] on icon "Next image" at bounding box center [786, 211] width 6 height 11
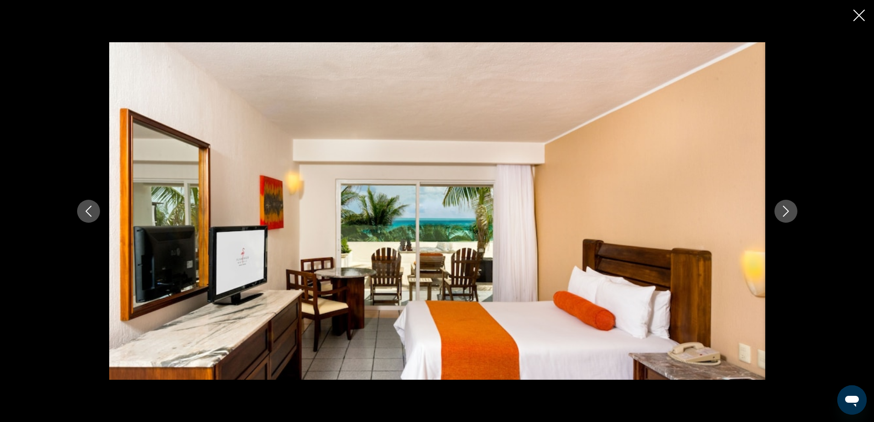
click at [787, 210] on icon "Next image" at bounding box center [786, 211] width 11 height 11
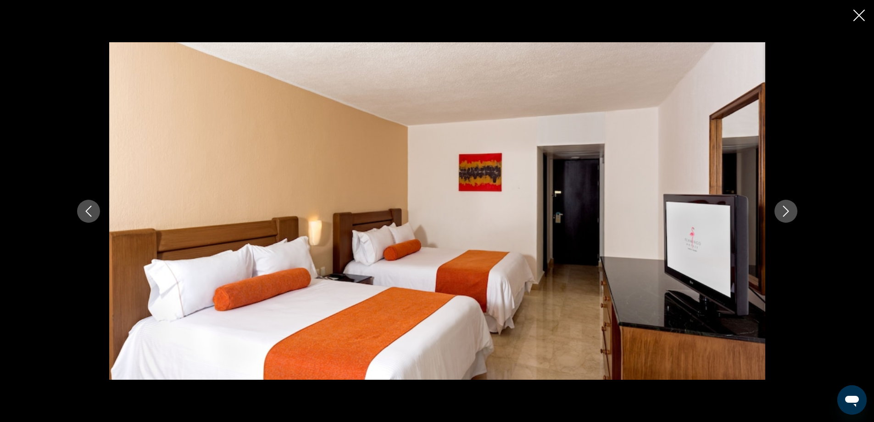
click at [787, 210] on icon "Next image" at bounding box center [786, 211] width 11 height 11
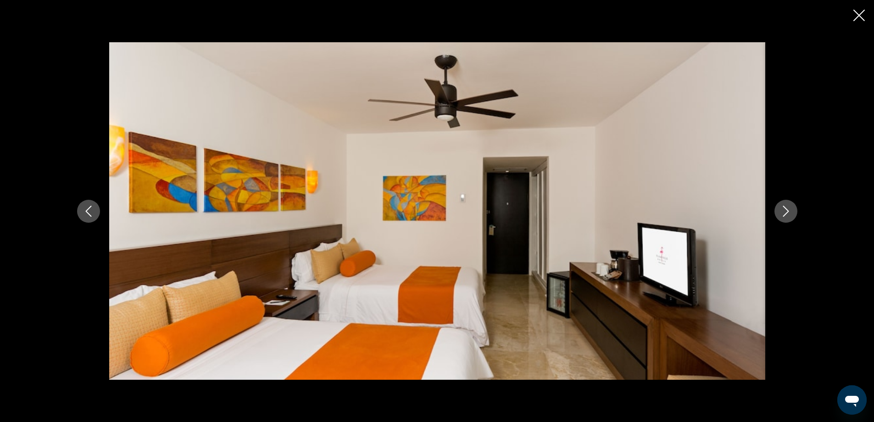
click at [788, 208] on icon "Next image" at bounding box center [786, 211] width 11 height 11
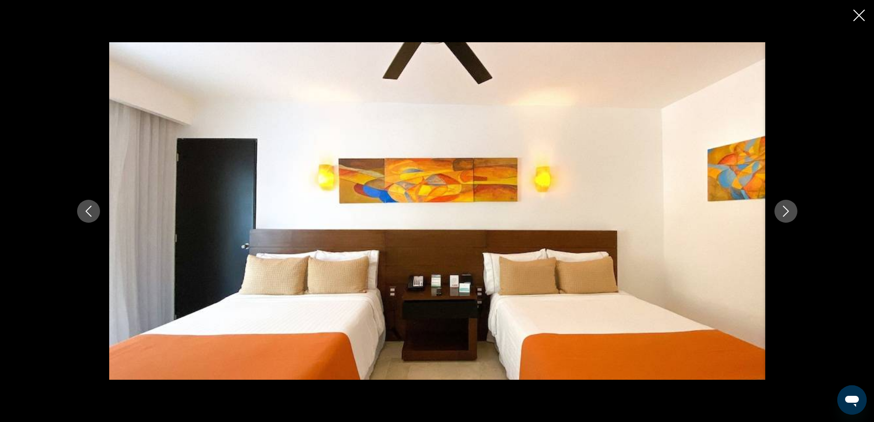
click at [856, 15] on icon "Close slideshow" at bounding box center [858, 15] width 11 height 11
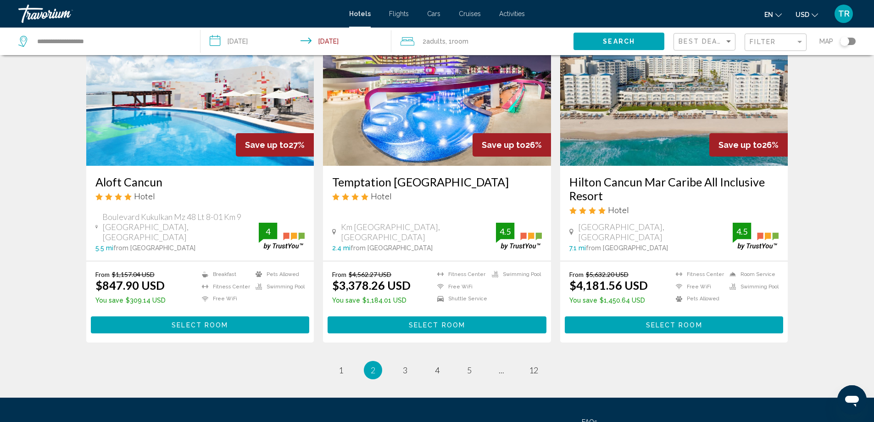
scroll to position [1101, 0]
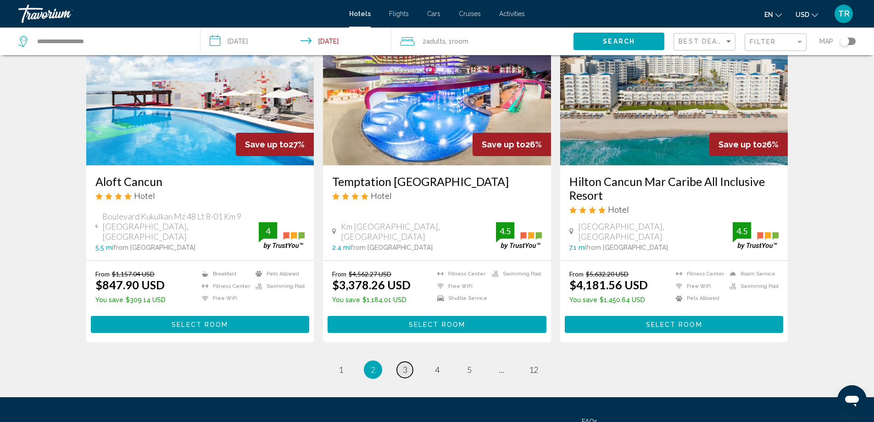
click at [402, 362] on link "page 3" at bounding box center [405, 370] width 16 height 16
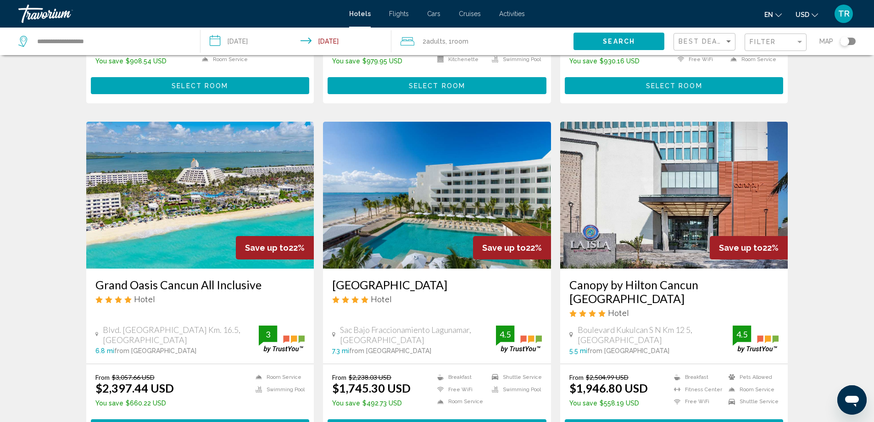
scroll to position [1147, 0]
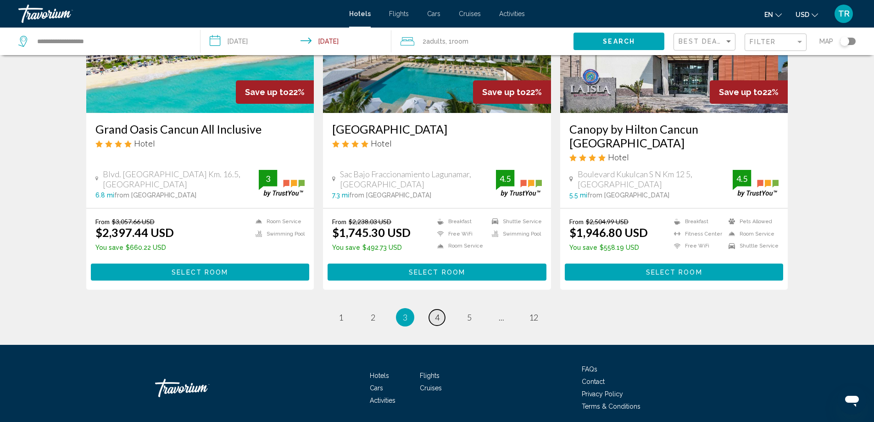
click at [440, 309] on link "page 4" at bounding box center [437, 317] width 16 height 16
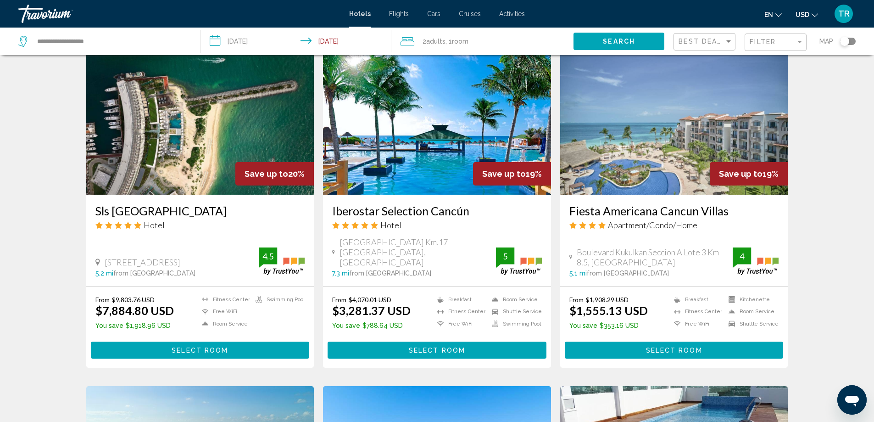
scroll to position [780, 0]
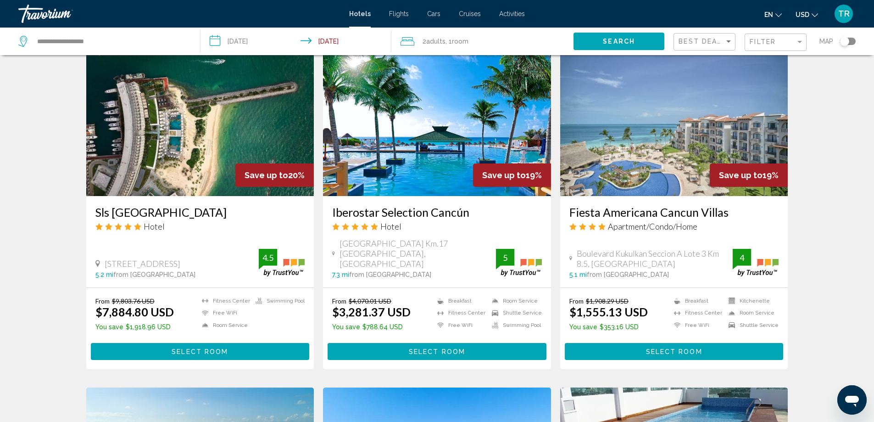
click at [417, 137] on img "Main content" at bounding box center [437, 122] width 228 height 147
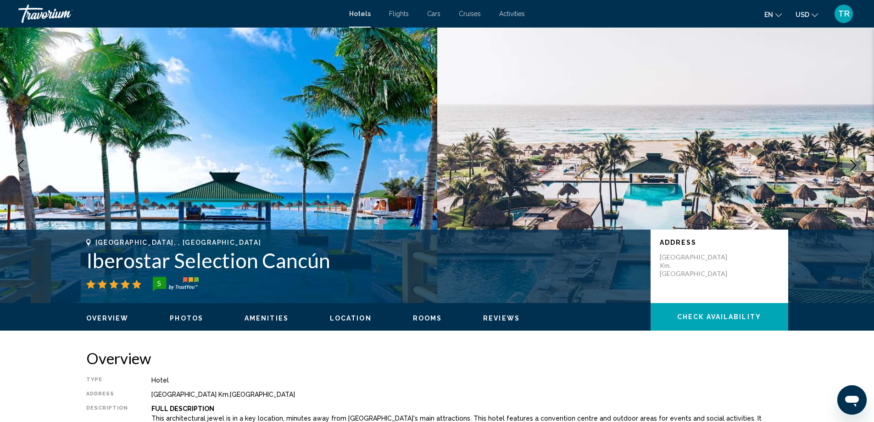
click at [179, 313] on ul "Overview Photos Amenities Location Rooms Reviews Check Availability" at bounding box center [437, 317] width 702 height 10
click at [180, 318] on span "Photos" at bounding box center [186, 317] width 33 height 7
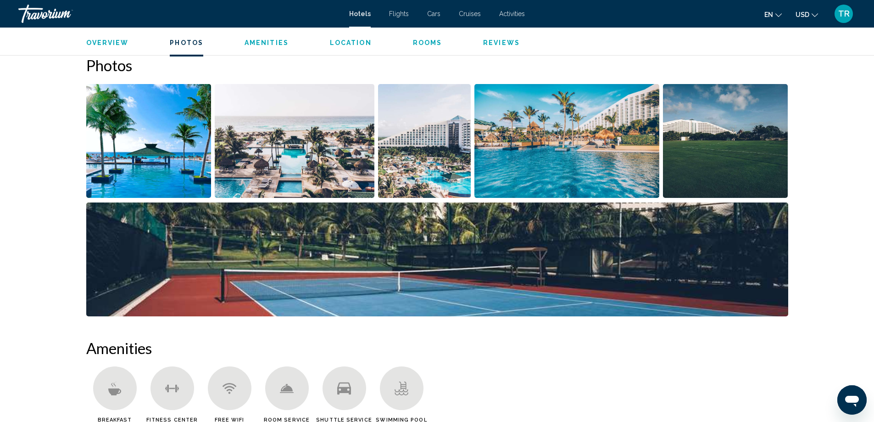
scroll to position [448, 0]
click at [284, 169] on img "Open full-screen image slider" at bounding box center [295, 141] width 160 height 114
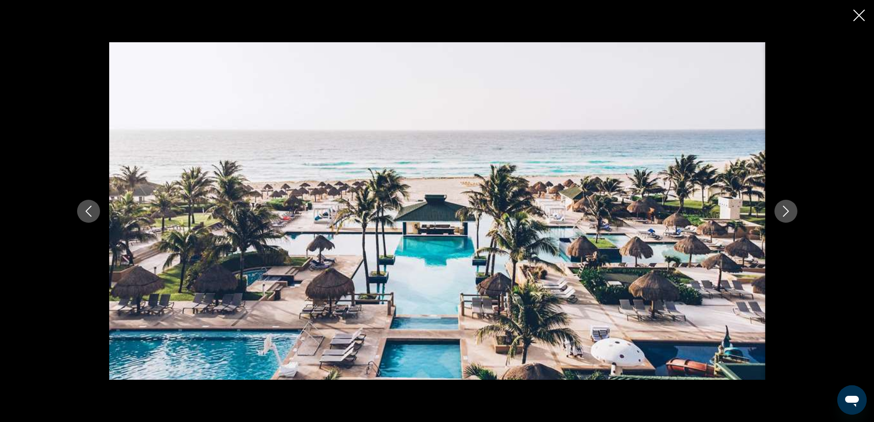
click at [791, 203] on button "Next image" at bounding box center [786, 211] width 23 height 23
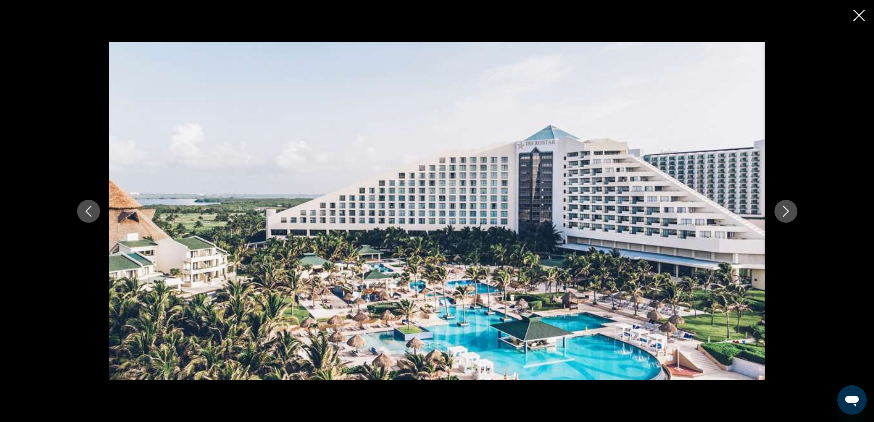
click at [786, 208] on icon "Next image" at bounding box center [786, 211] width 6 height 11
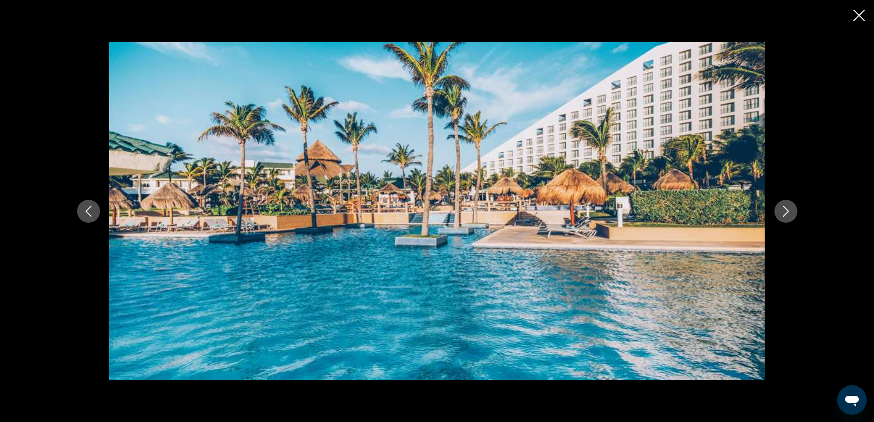
click at [786, 206] on icon "Next image" at bounding box center [786, 211] width 11 height 11
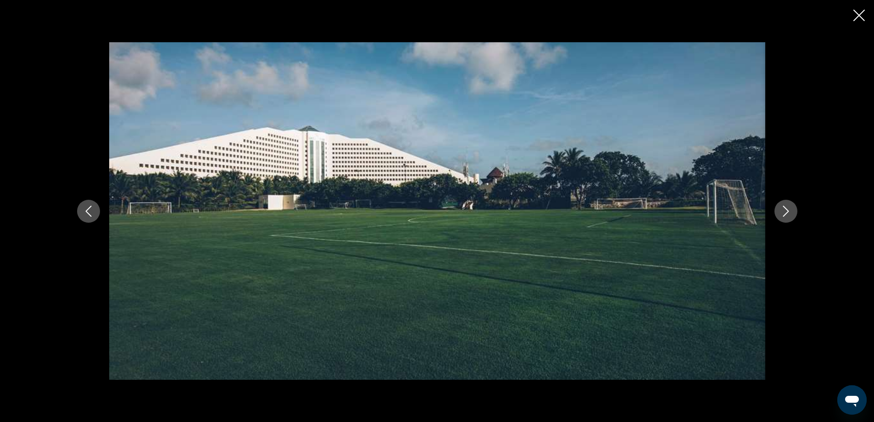
click at [787, 206] on icon "Next image" at bounding box center [786, 211] width 11 height 11
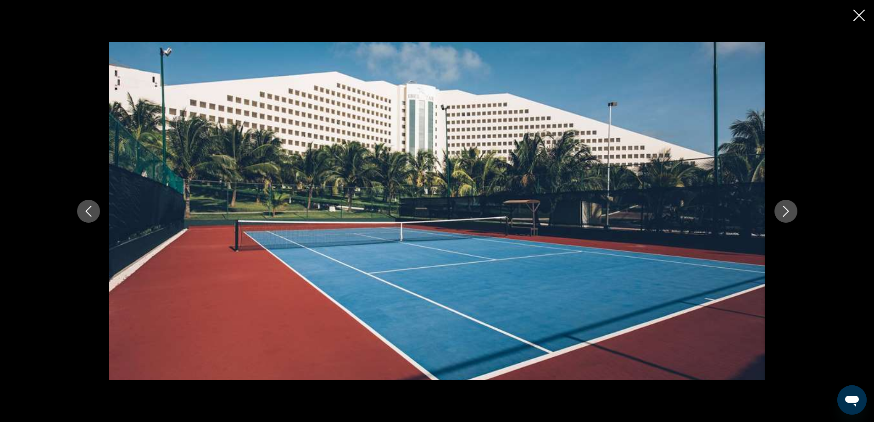
click at [791, 208] on icon "Next image" at bounding box center [786, 211] width 11 height 11
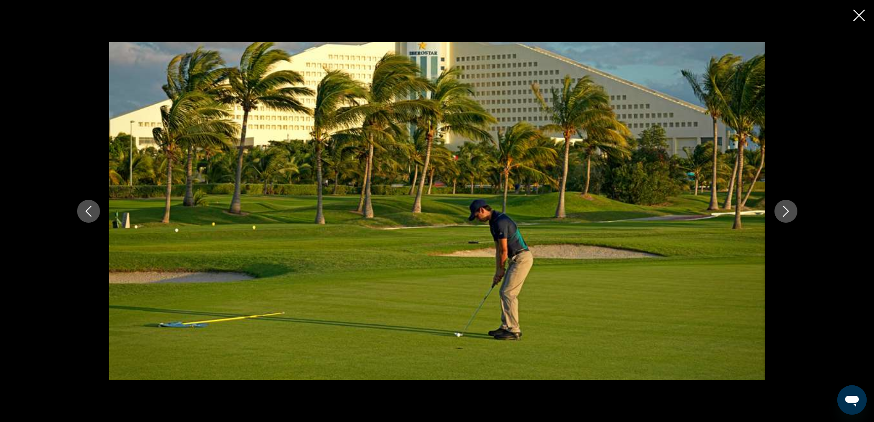
click at [791, 208] on icon "Next image" at bounding box center [786, 211] width 11 height 11
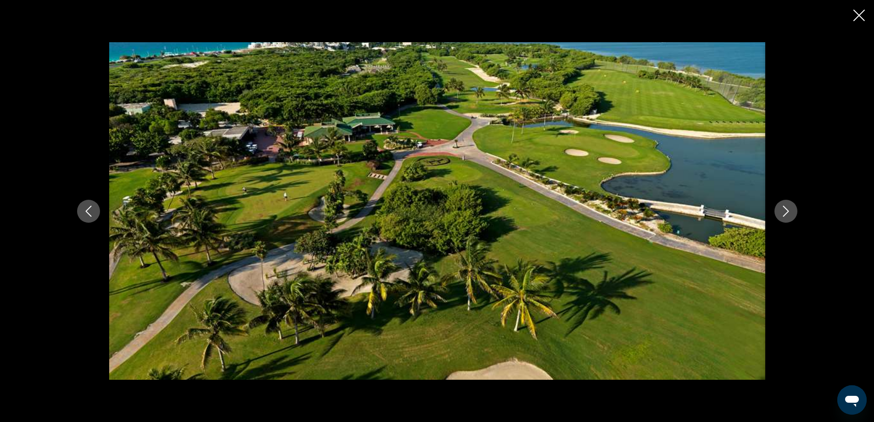
click at [791, 208] on icon "Next image" at bounding box center [786, 211] width 11 height 11
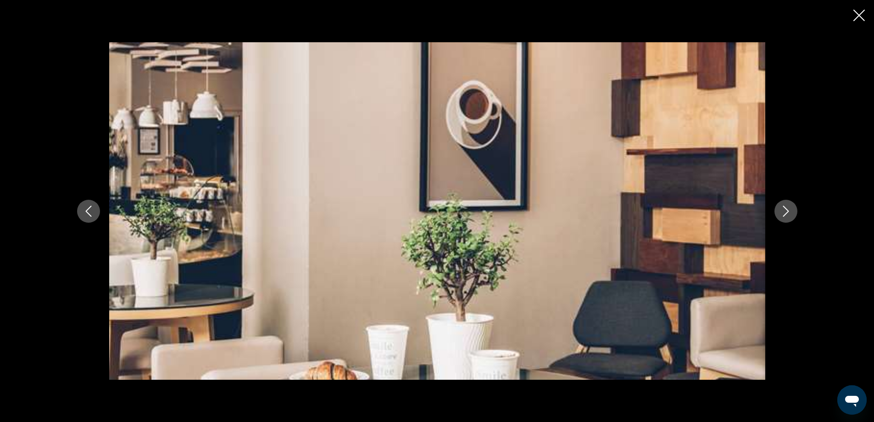
click at [791, 208] on icon "Next image" at bounding box center [786, 211] width 11 height 11
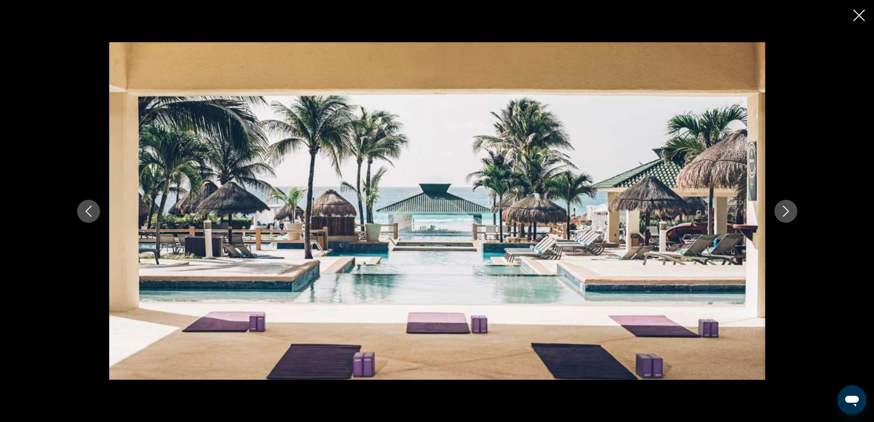
click at [791, 208] on icon "Next image" at bounding box center [786, 211] width 11 height 11
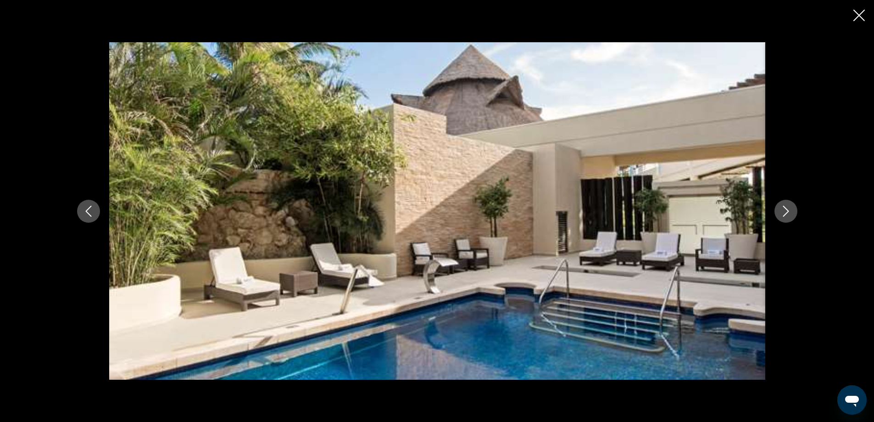
click at [792, 207] on button "Next image" at bounding box center [786, 211] width 23 height 23
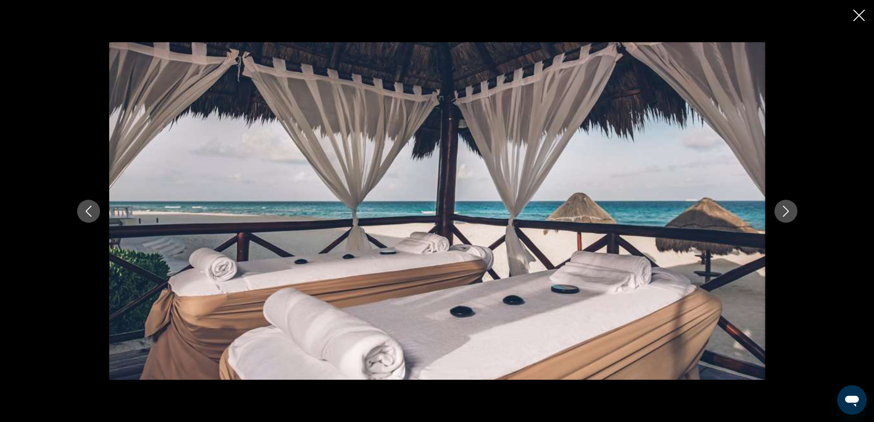
click at [795, 201] on div "Main content" at bounding box center [437, 210] width 739 height 337
click at [788, 214] on icon "Next image" at bounding box center [786, 211] width 11 height 11
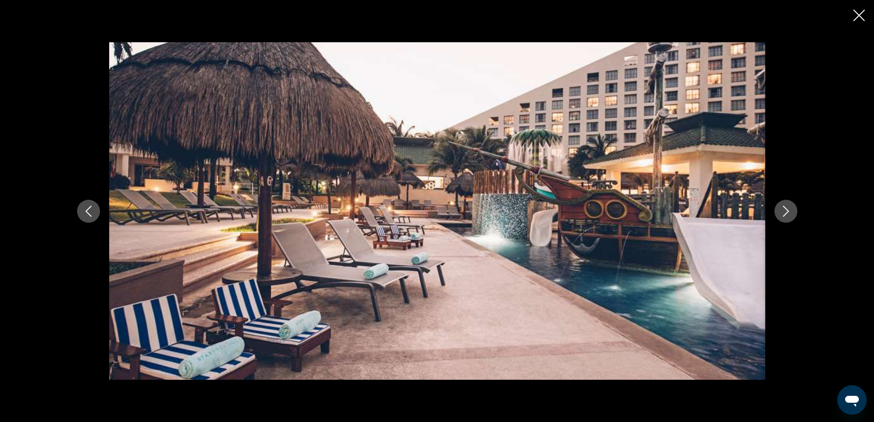
click at [788, 213] on icon "Next image" at bounding box center [786, 211] width 11 height 11
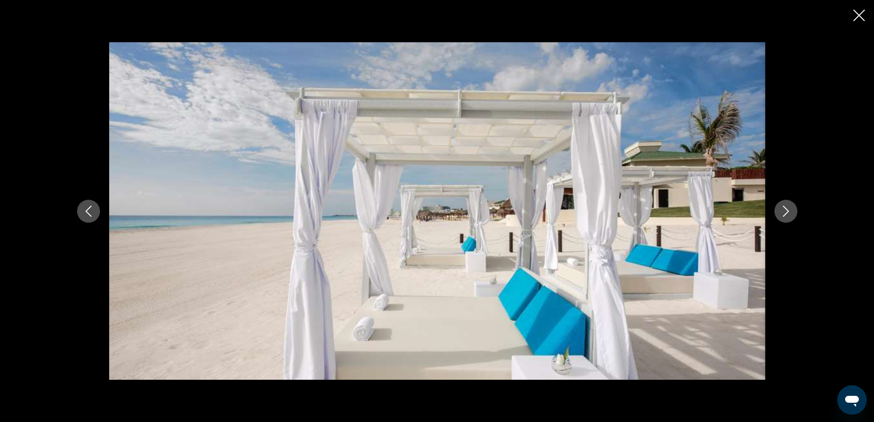
click at [788, 213] on icon "Next image" at bounding box center [786, 211] width 11 height 11
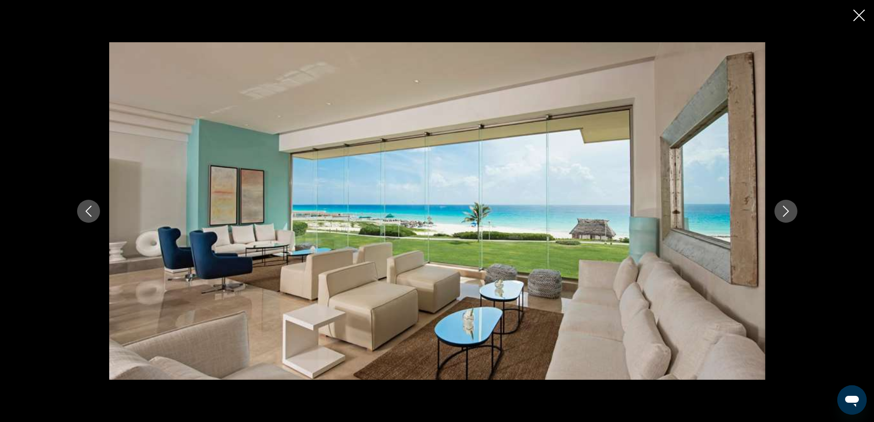
click at [788, 213] on icon "Next image" at bounding box center [786, 211] width 11 height 11
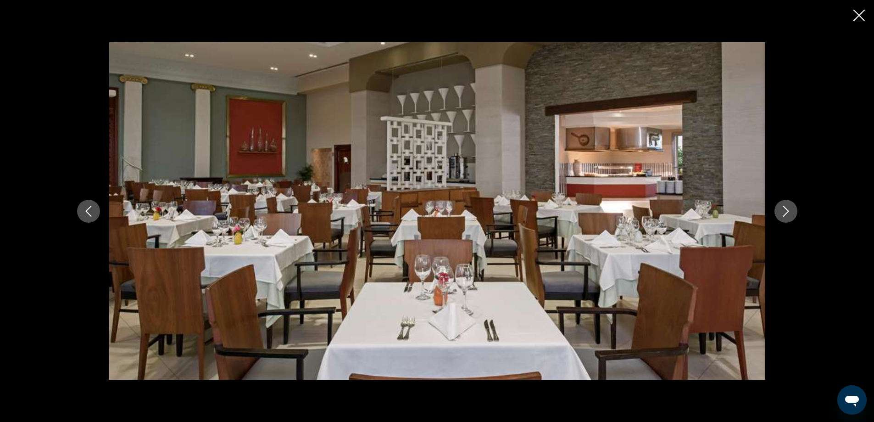
click at [788, 213] on icon "Next image" at bounding box center [786, 211] width 11 height 11
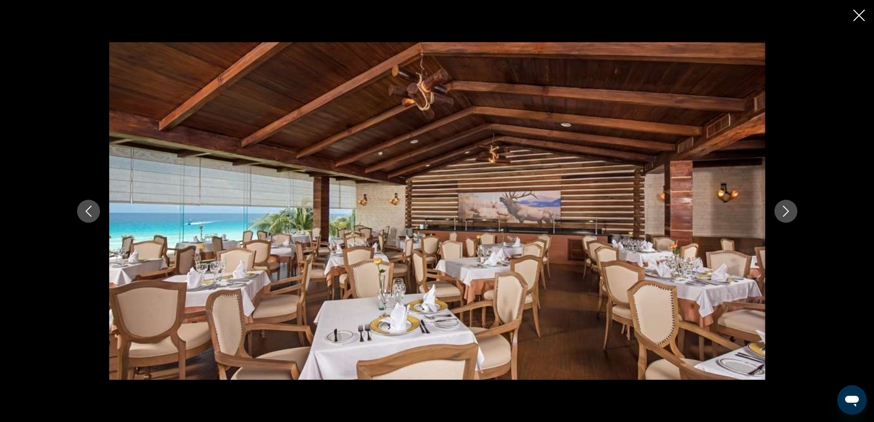
click at [788, 213] on icon "Next image" at bounding box center [786, 211] width 11 height 11
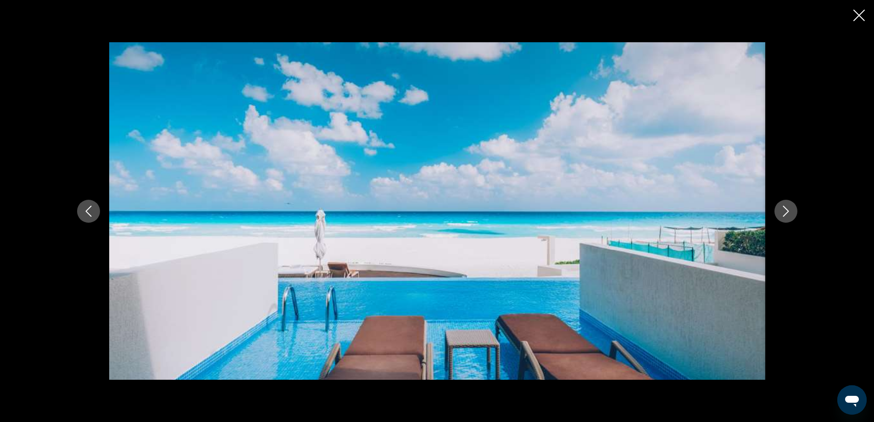
click at [788, 213] on icon "Next image" at bounding box center [786, 211] width 11 height 11
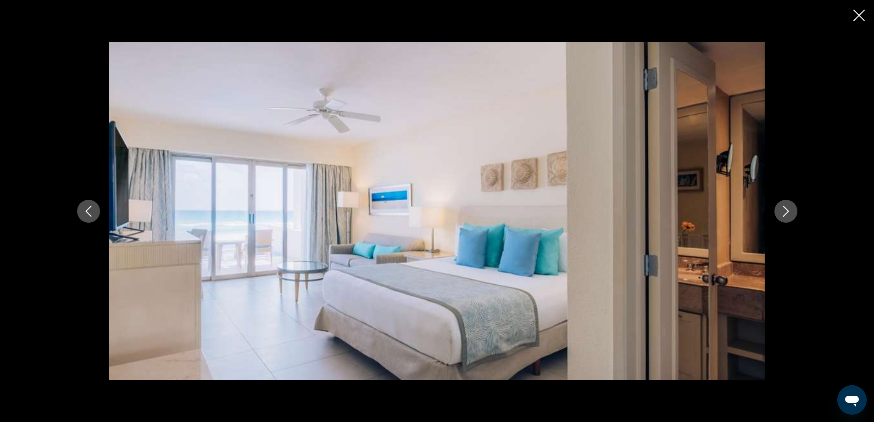
click at [788, 213] on icon "Next image" at bounding box center [786, 211] width 11 height 11
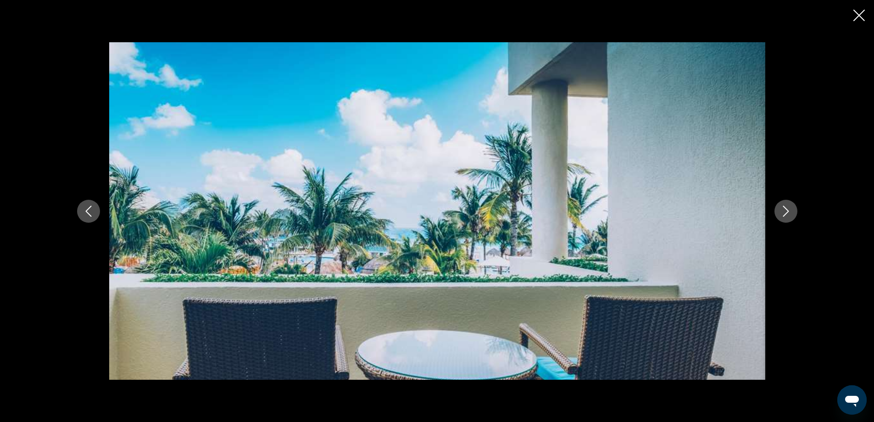
click at [90, 208] on icon "Previous image" at bounding box center [88, 211] width 11 height 11
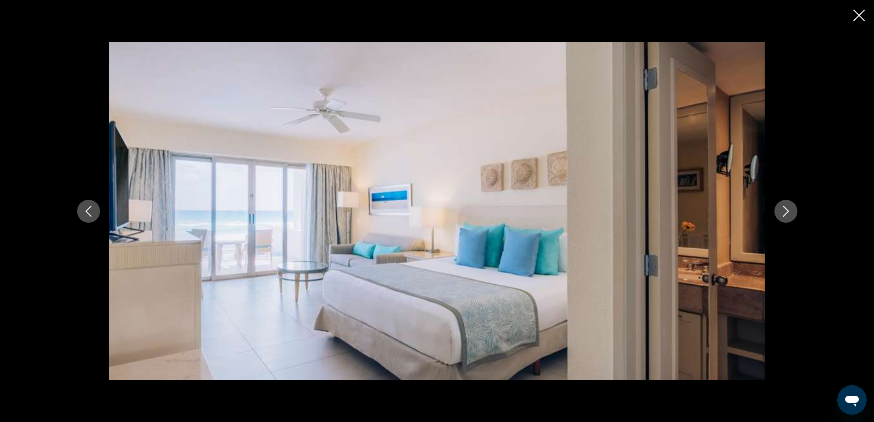
click at [790, 211] on icon "Next image" at bounding box center [786, 211] width 11 height 11
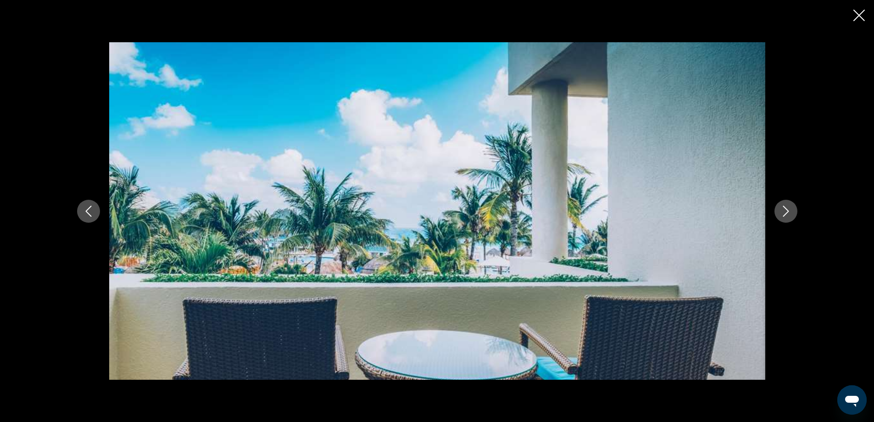
click at [790, 211] on icon "Next image" at bounding box center [786, 211] width 11 height 11
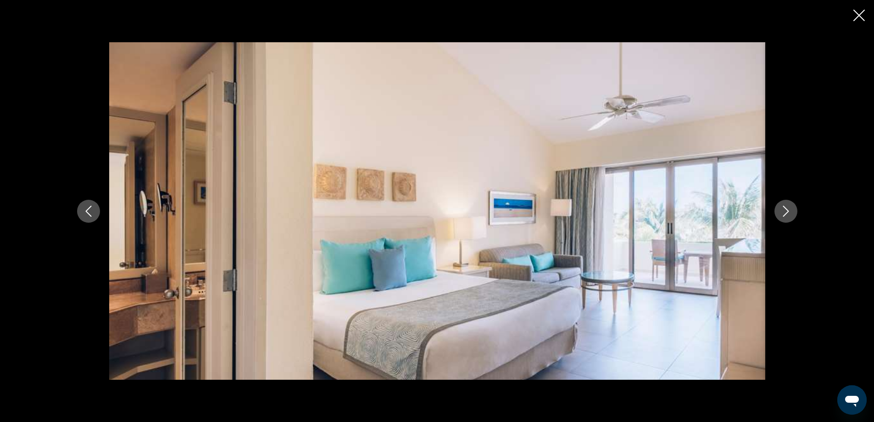
click at [790, 211] on icon "Next image" at bounding box center [786, 211] width 11 height 11
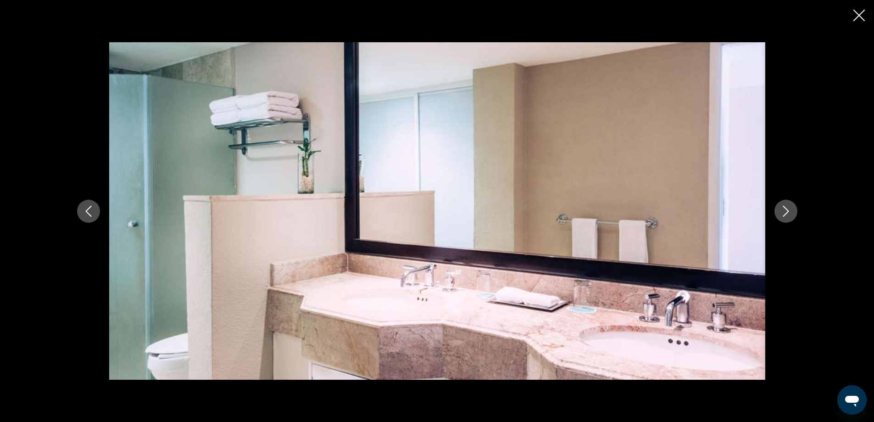
click at [85, 210] on icon "Previous image" at bounding box center [88, 211] width 11 height 11
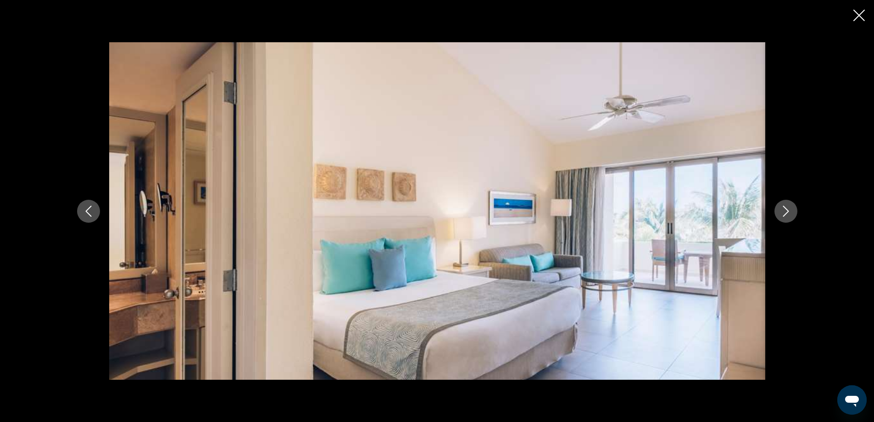
click at [88, 212] on icon "Previous image" at bounding box center [88, 211] width 11 height 11
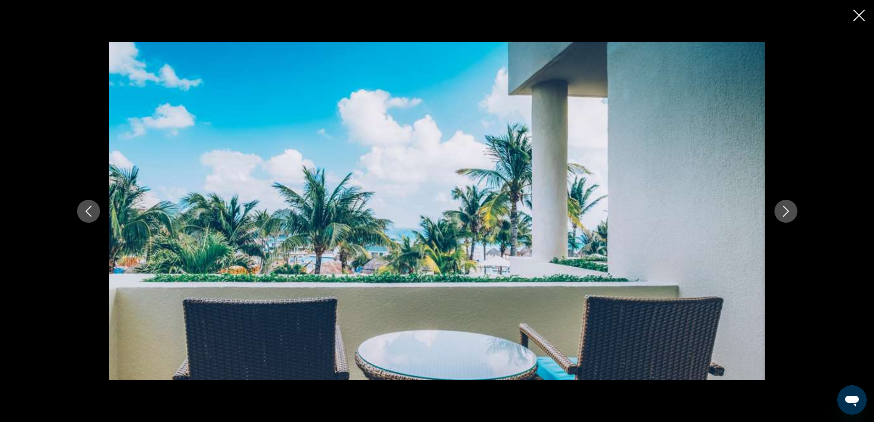
click at [788, 209] on icon "Next image" at bounding box center [786, 211] width 11 height 11
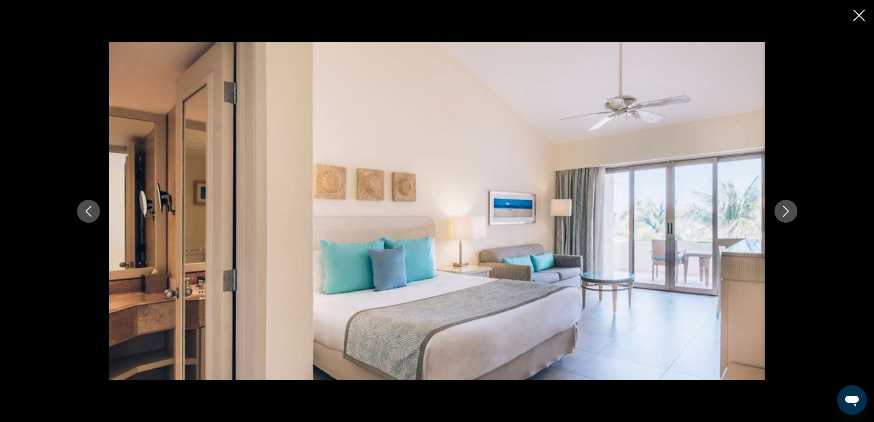
click at [788, 209] on icon "Next image" at bounding box center [786, 211] width 11 height 11
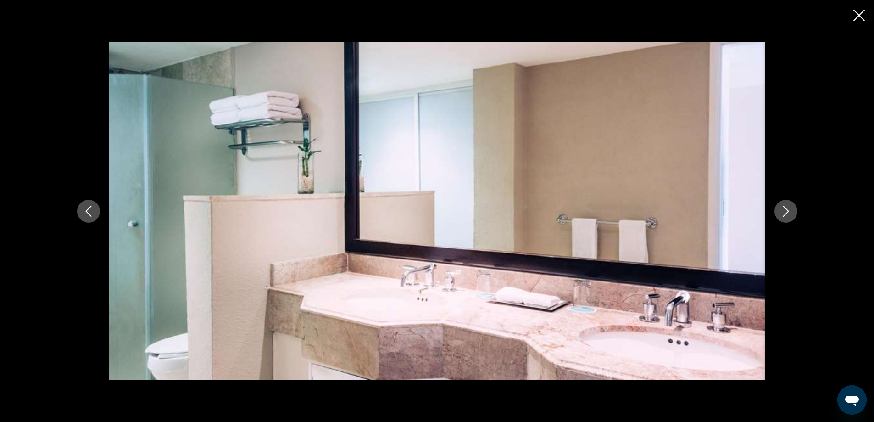
click at [788, 209] on icon "Next image" at bounding box center [786, 211] width 11 height 11
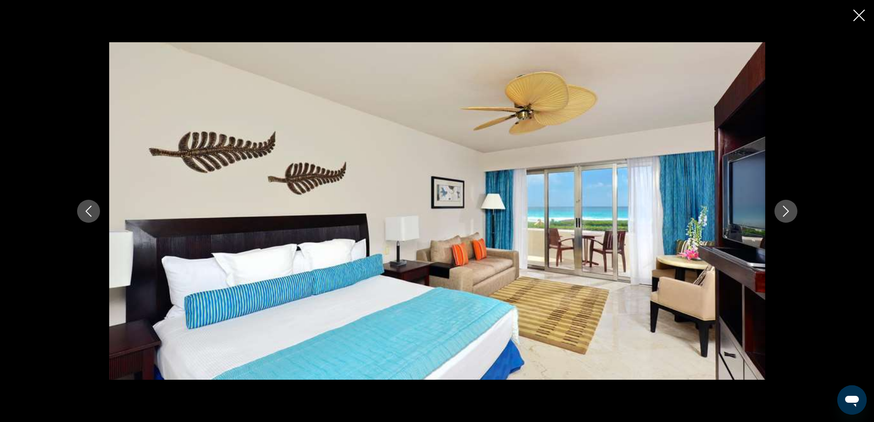
click at [788, 209] on icon "Next image" at bounding box center [786, 211] width 11 height 11
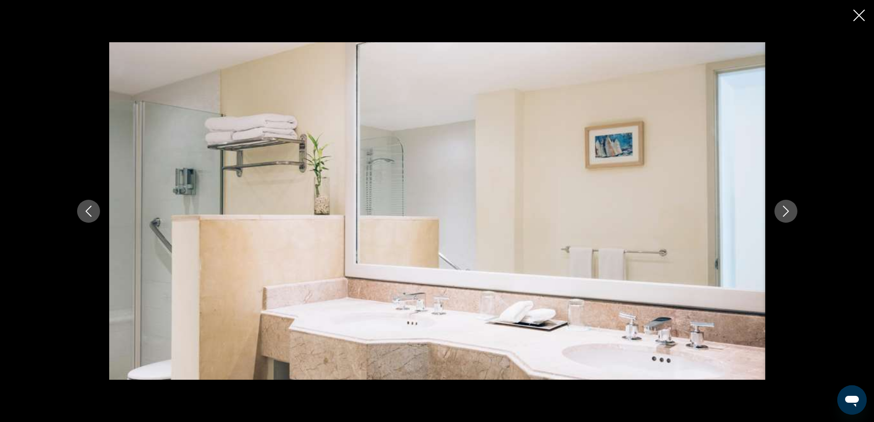
click at [788, 209] on icon "Next image" at bounding box center [786, 211] width 11 height 11
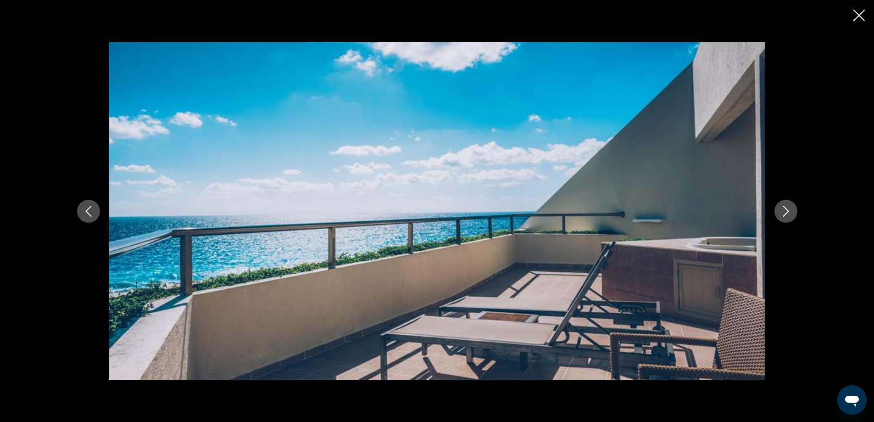
click at [788, 209] on icon "Next image" at bounding box center [786, 211] width 11 height 11
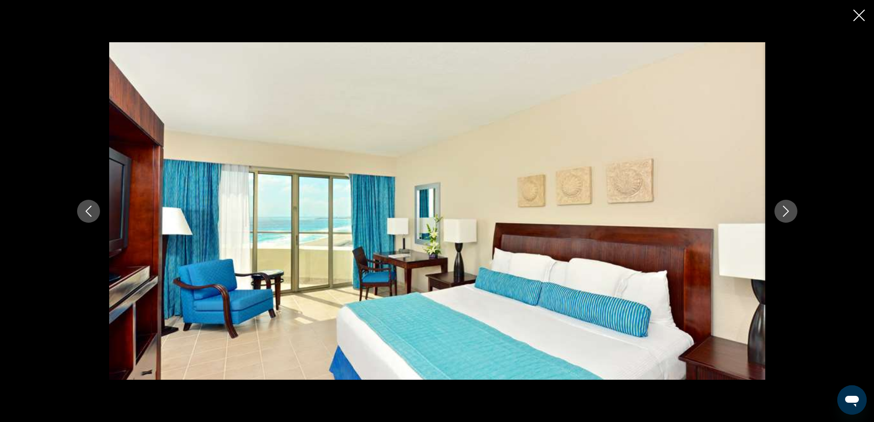
click at [91, 212] on icon "Previous image" at bounding box center [88, 211] width 11 height 11
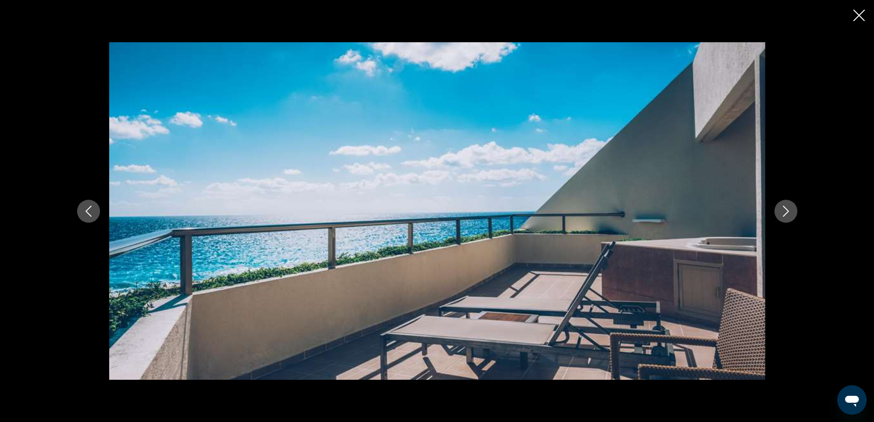
click at [786, 209] on icon "Next image" at bounding box center [786, 211] width 11 height 11
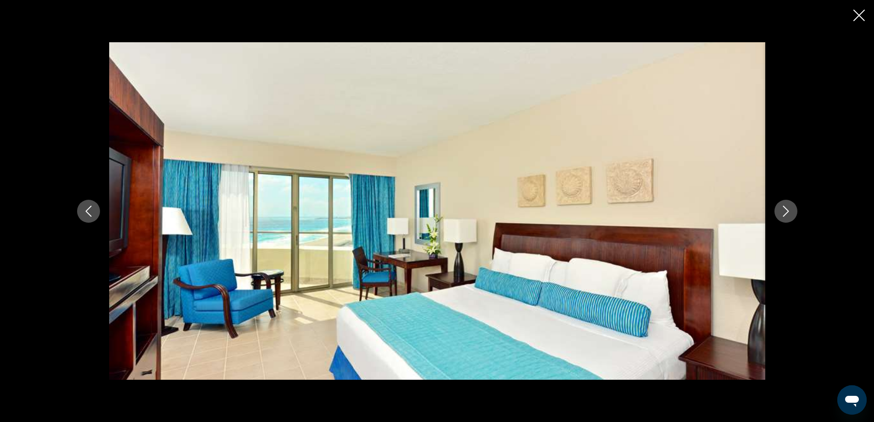
click at [786, 210] on icon "Next image" at bounding box center [786, 211] width 11 height 11
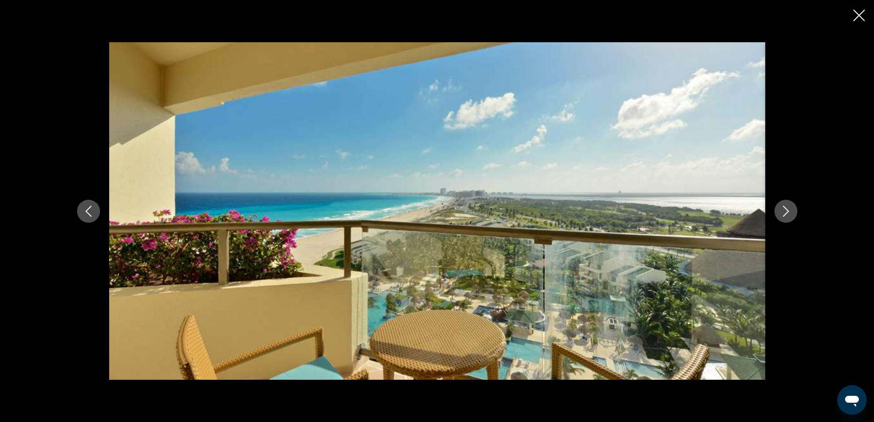
click at [785, 210] on icon "Next image" at bounding box center [786, 211] width 11 height 11
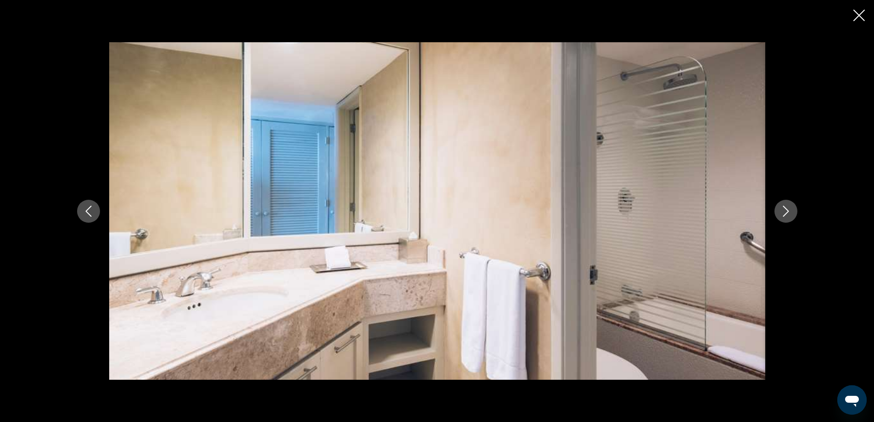
click at [785, 210] on icon "Next image" at bounding box center [786, 211] width 11 height 11
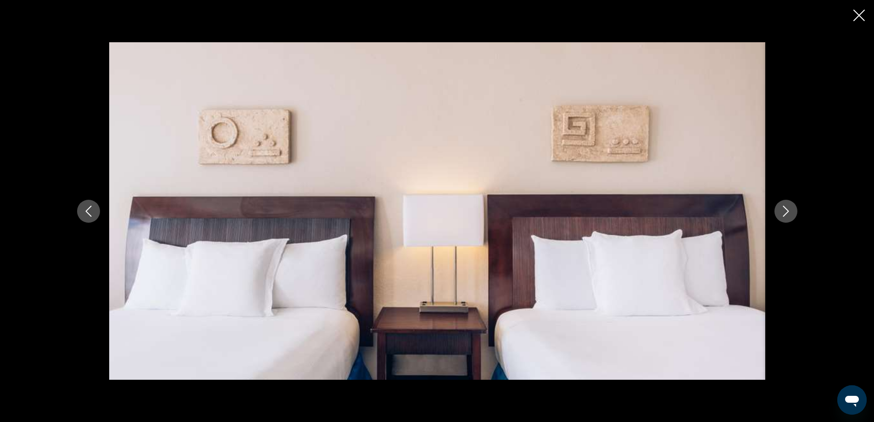
click at [785, 210] on icon "Next image" at bounding box center [786, 211] width 11 height 11
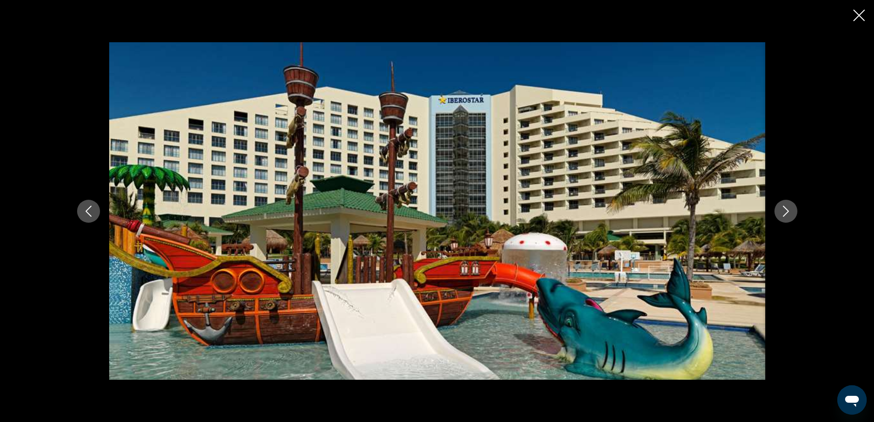
click at [785, 210] on icon "Next image" at bounding box center [786, 211] width 11 height 11
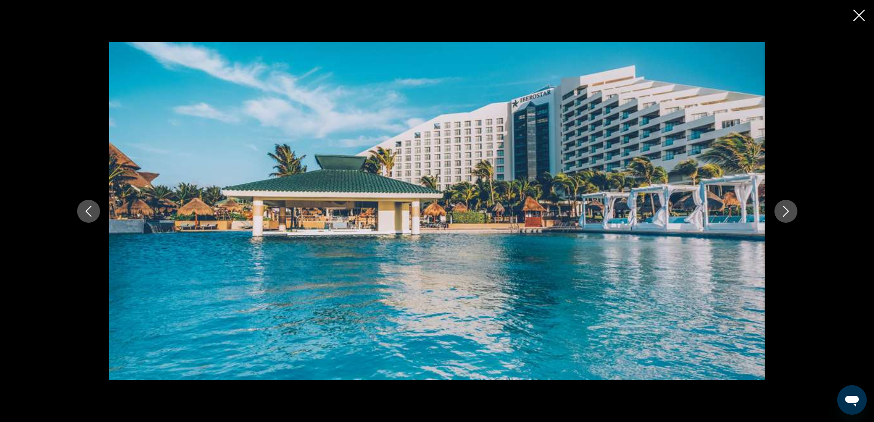
click at [785, 210] on icon "Next image" at bounding box center [786, 211] width 11 height 11
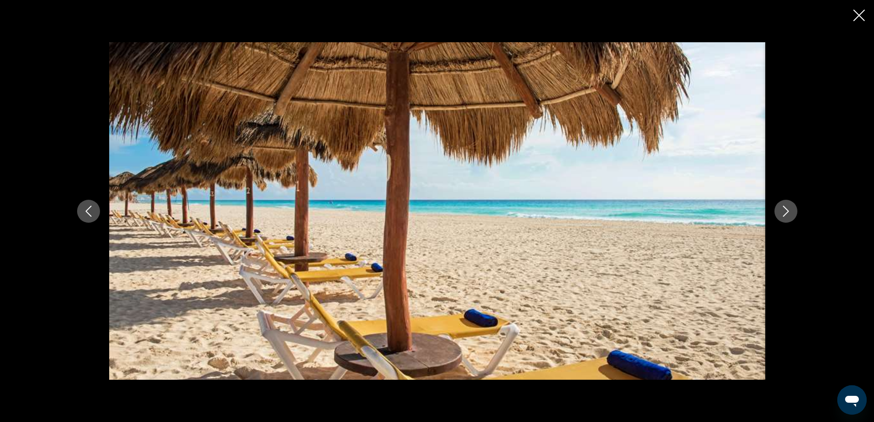
click at [785, 211] on icon "Next image" at bounding box center [786, 211] width 11 height 11
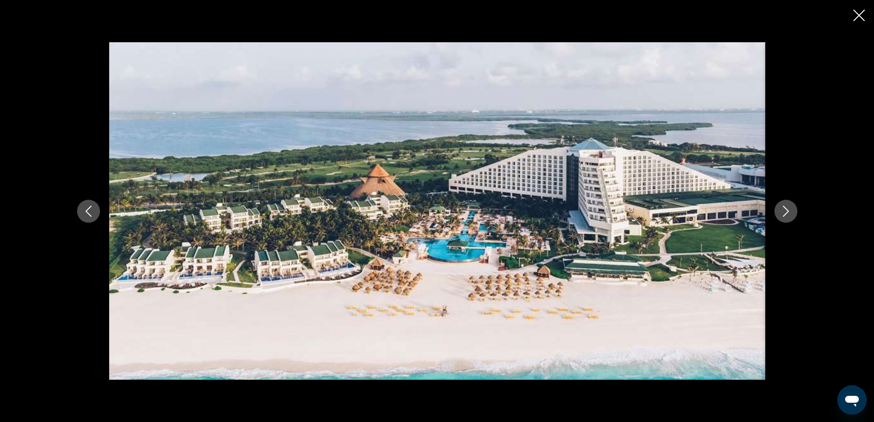
click at [785, 211] on icon "Next image" at bounding box center [786, 211] width 11 height 11
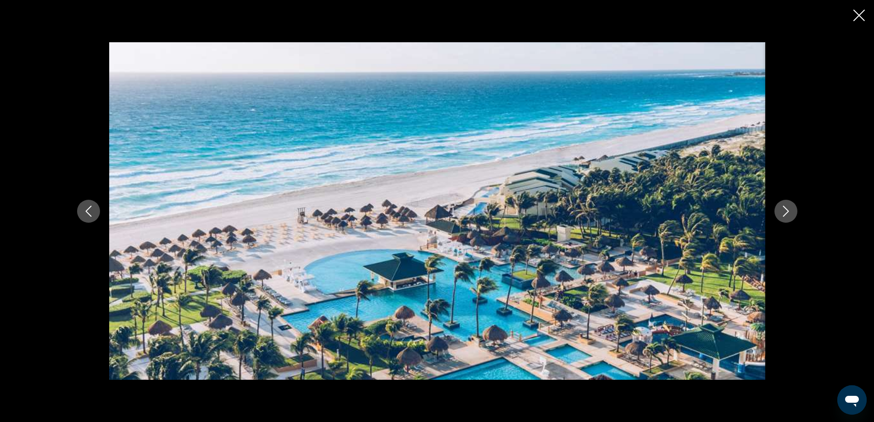
click at [88, 207] on icon "Previous image" at bounding box center [88, 211] width 11 height 11
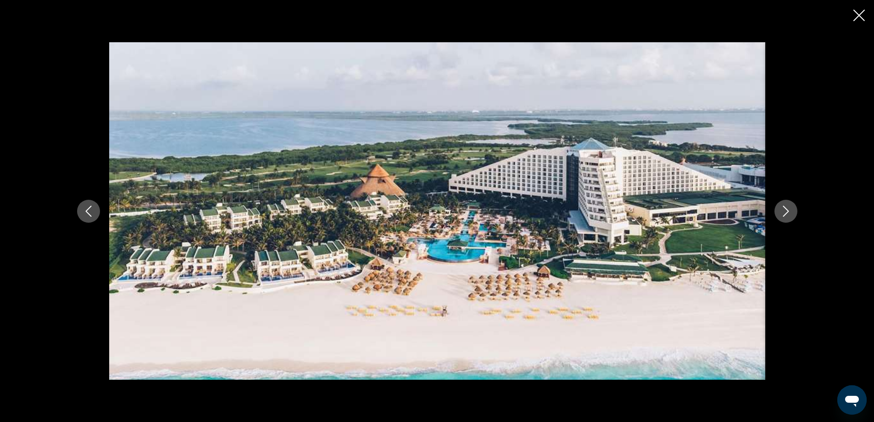
click at [787, 212] on icon "Next image" at bounding box center [786, 211] width 11 height 11
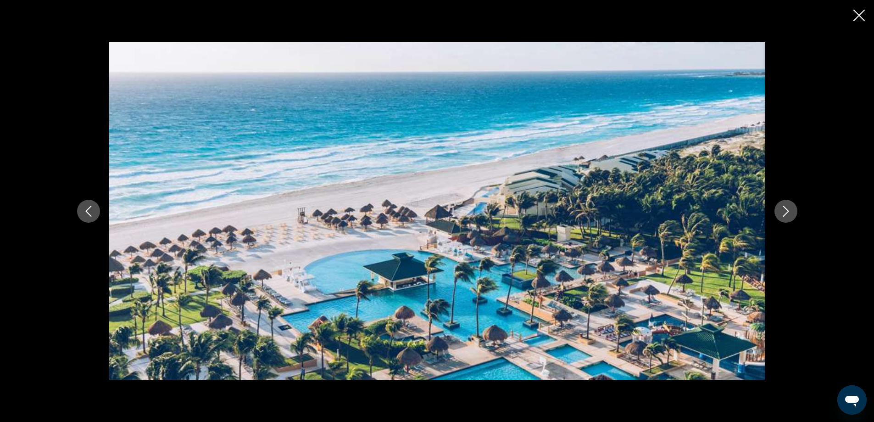
click at [787, 212] on icon "Next image" at bounding box center [786, 211] width 11 height 11
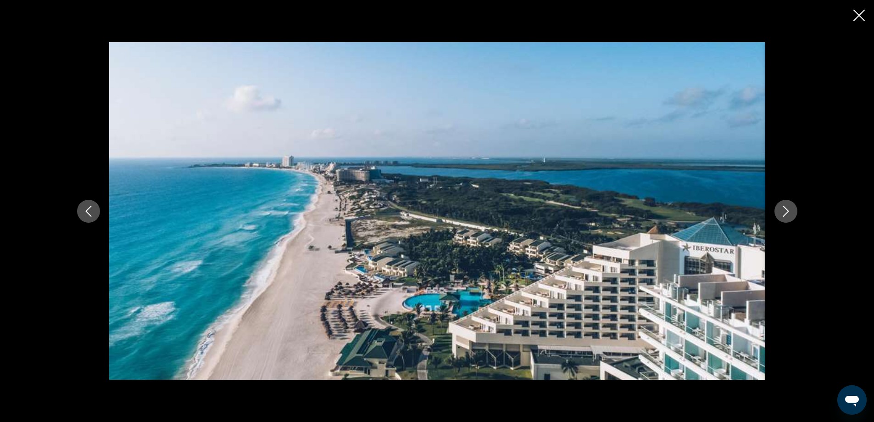
click at [787, 212] on icon "Next image" at bounding box center [786, 211] width 11 height 11
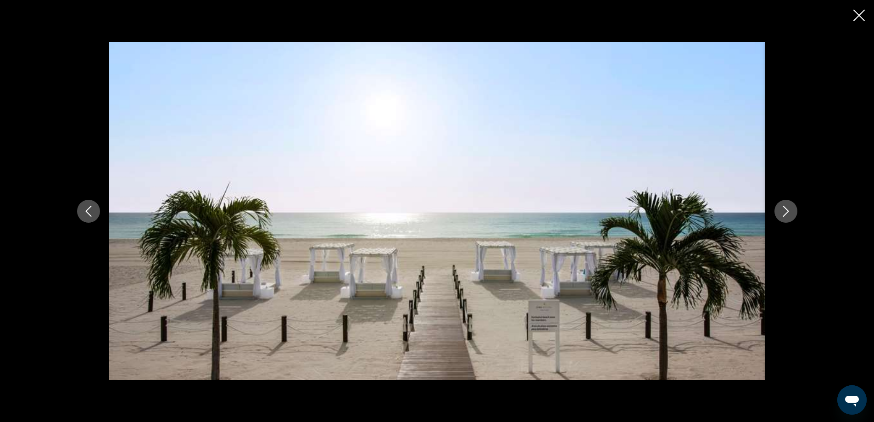
click at [787, 212] on icon "Next image" at bounding box center [786, 211] width 11 height 11
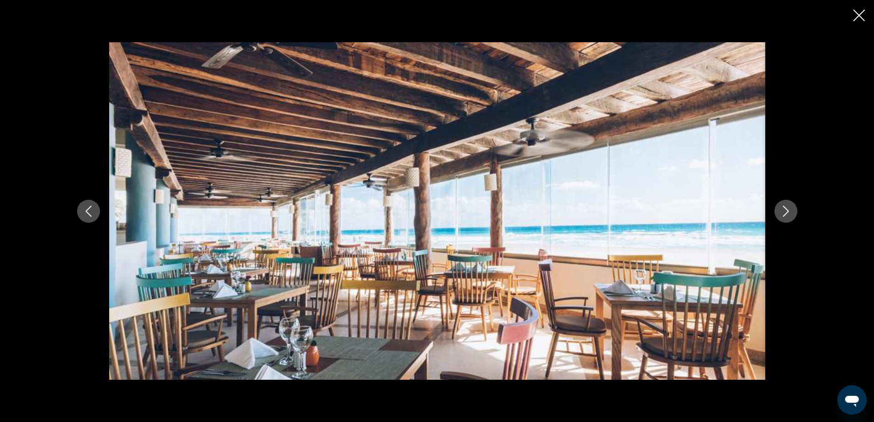
click at [787, 212] on icon "Next image" at bounding box center [786, 211] width 11 height 11
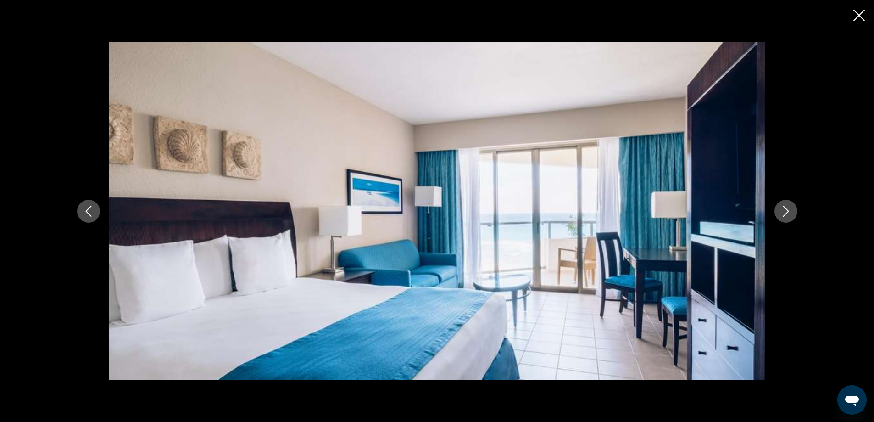
click at [787, 212] on icon "Next image" at bounding box center [786, 211] width 11 height 11
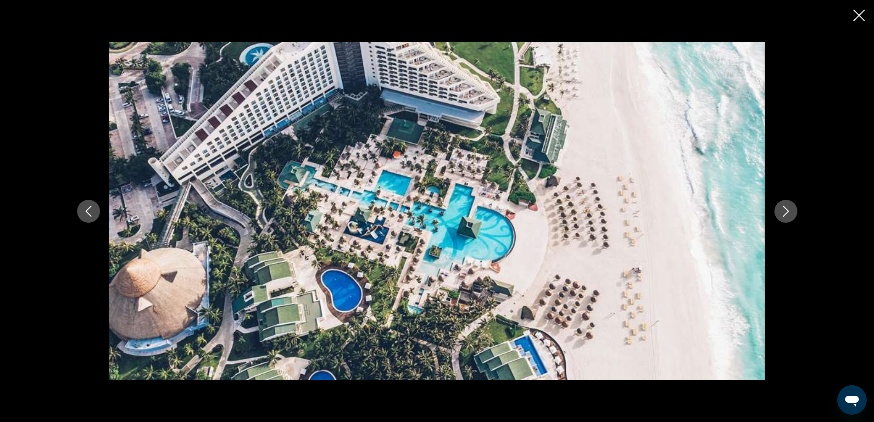
click at [787, 212] on icon "Next image" at bounding box center [786, 211] width 11 height 11
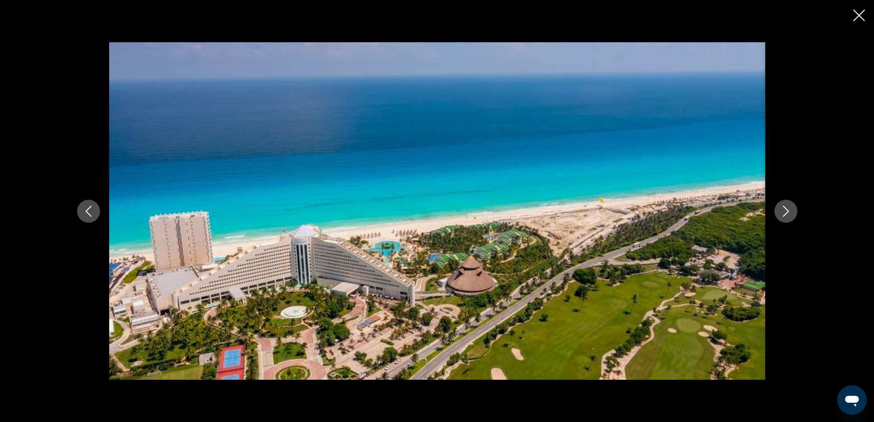
click at [787, 212] on icon "Next image" at bounding box center [786, 211] width 11 height 11
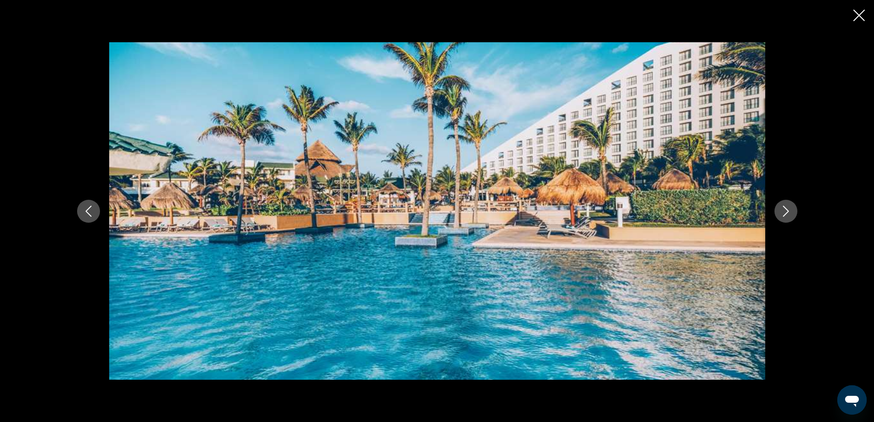
click at [787, 212] on icon "Next image" at bounding box center [786, 211] width 11 height 11
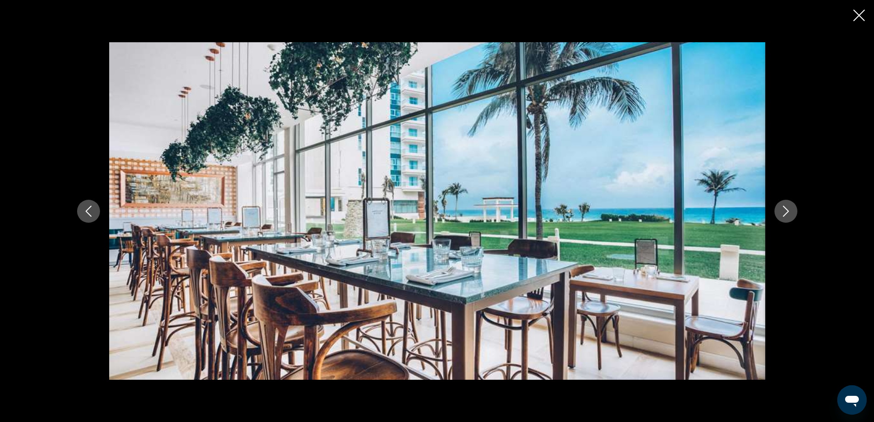
click at [787, 212] on icon "Next image" at bounding box center [786, 211] width 11 height 11
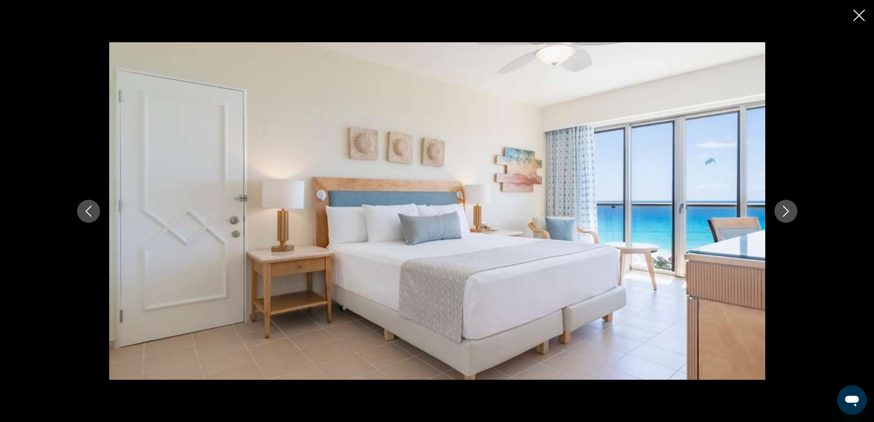
click at [787, 212] on icon "Next image" at bounding box center [786, 211] width 11 height 11
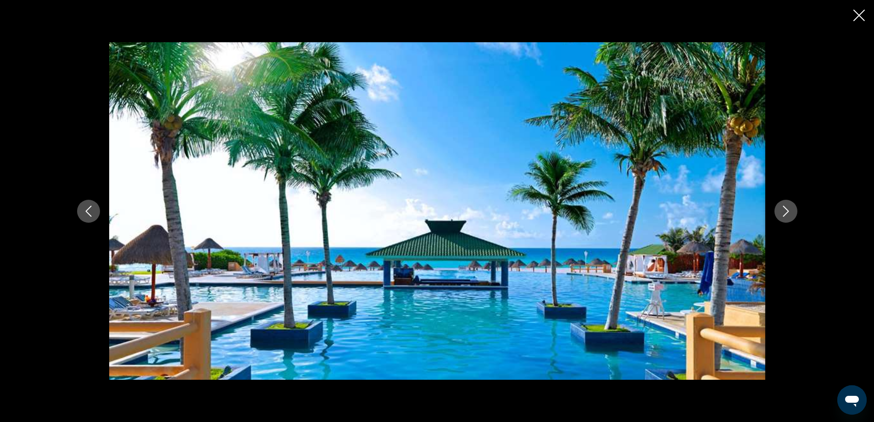
click at [787, 212] on icon "Next image" at bounding box center [786, 211] width 11 height 11
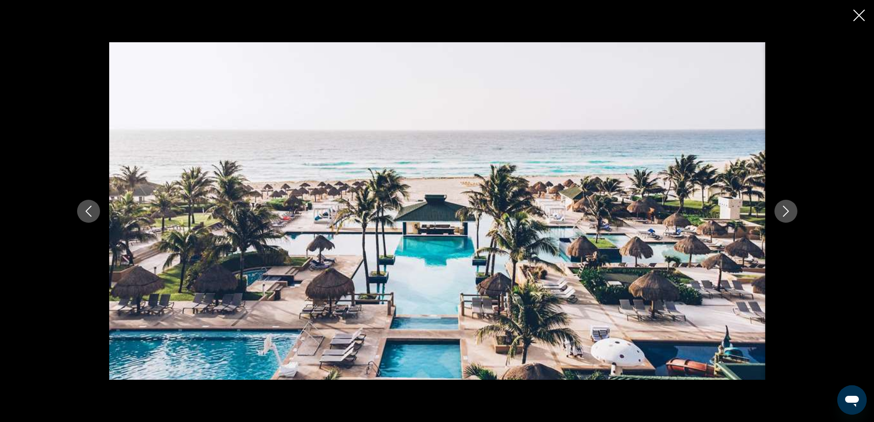
click at [787, 212] on icon "Next image" at bounding box center [786, 211] width 11 height 11
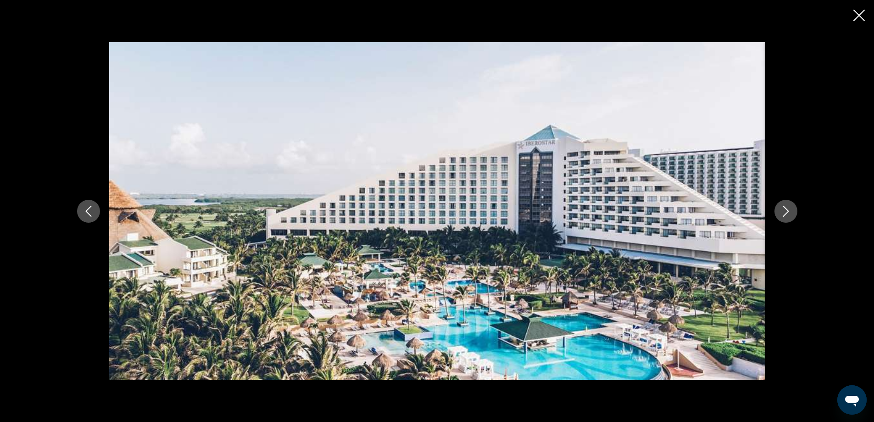
click at [787, 212] on icon "Next image" at bounding box center [786, 211] width 11 height 11
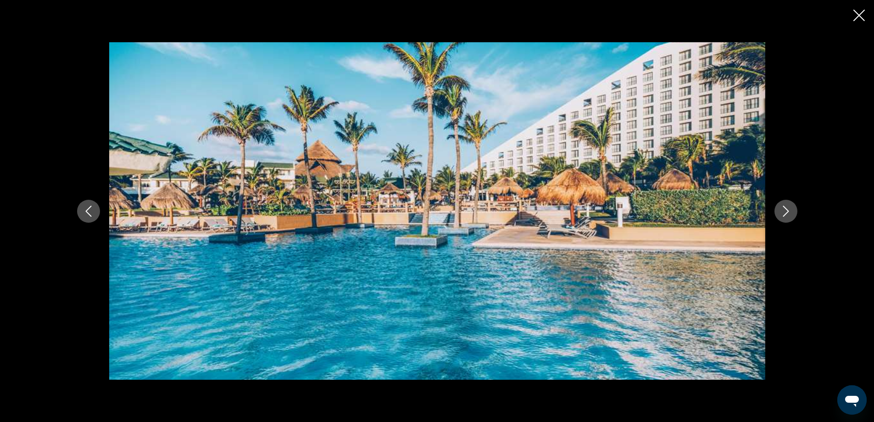
click at [787, 212] on icon "Next image" at bounding box center [786, 211] width 11 height 11
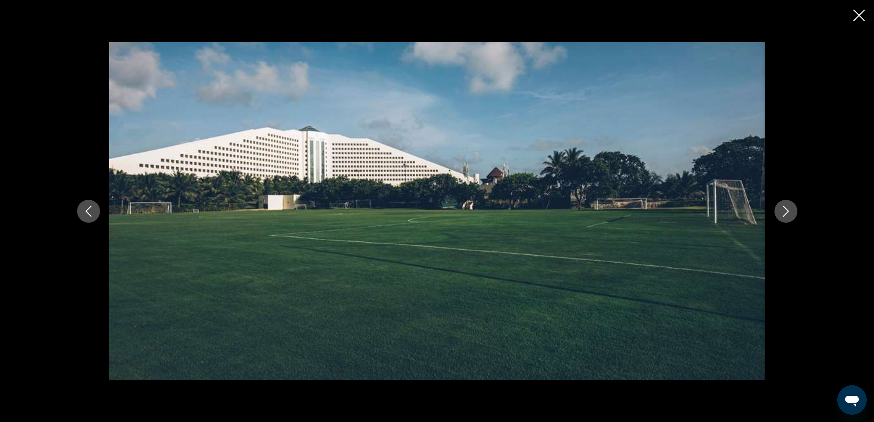
click at [787, 212] on icon "Next image" at bounding box center [786, 211] width 11 height 11
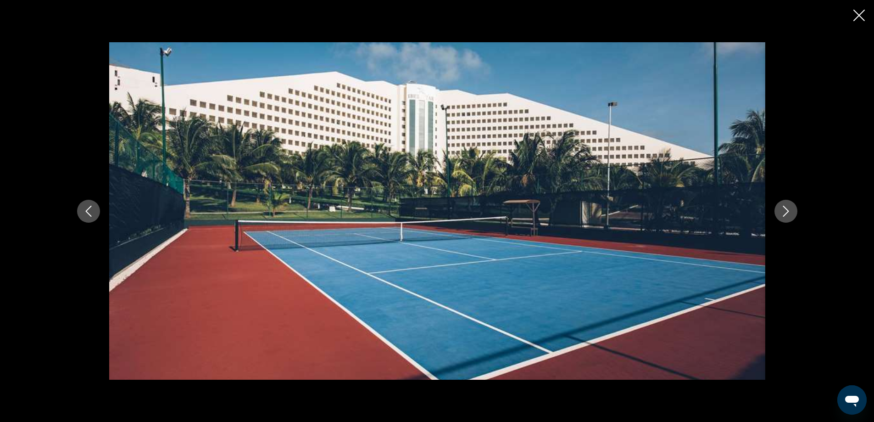
click at [787, 212] on icon "Next image" at bounding box center [786, 211] width 11 height 11
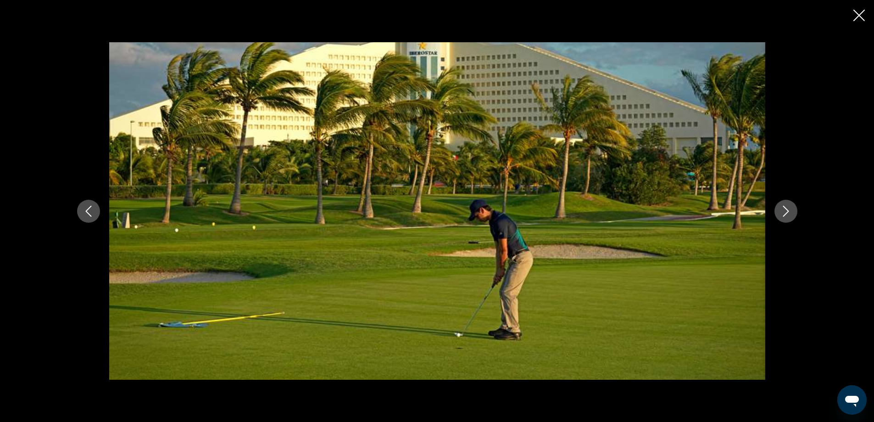
click at [787, 212] on icon "Next image" at bounding box center [786, 211] width 11 height 11
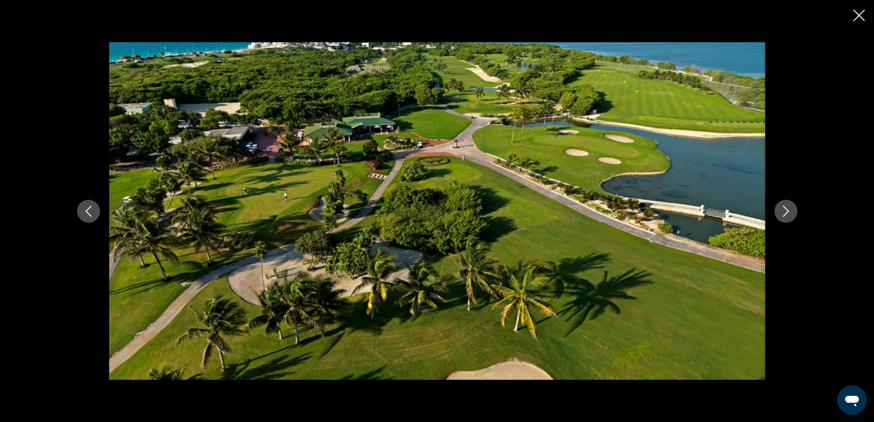
click at [787, 212] on icon "Next image" at bounding box center [786, 211] width 11 height 11
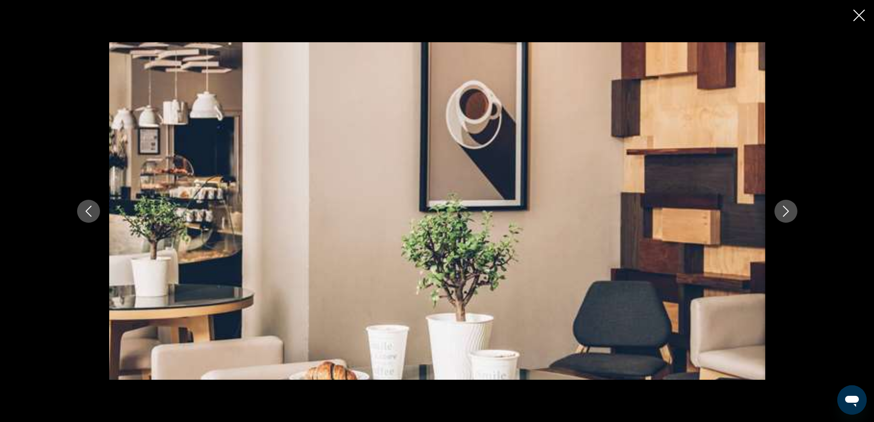
click at [787, 212] on icon "Next image" at bounding box center [786, 211] width 11 height 11
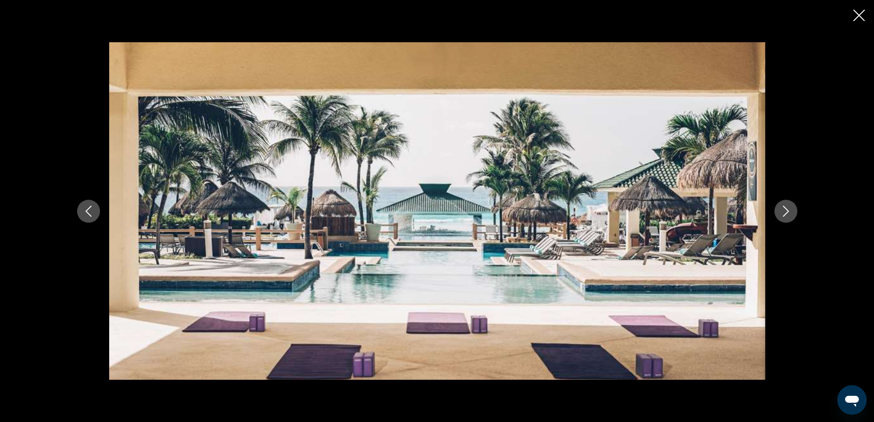
click at [787, 212] on icon "Next image" at bounding box center [786, 211] width 11 height 11
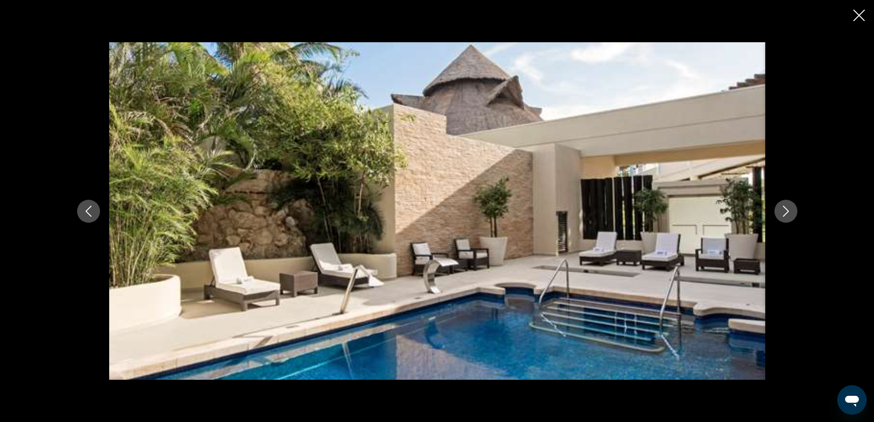
click at [787, 212] on icon "Next image" at bounding box center [786, 211] width 11 height 11
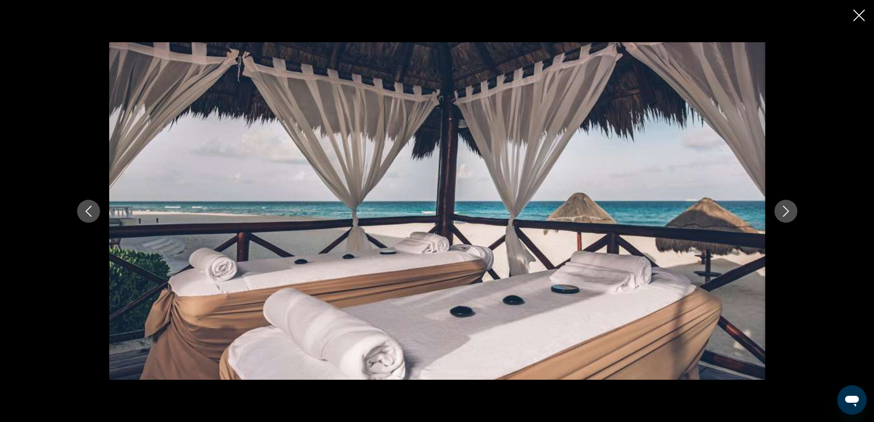
click at [787, 212] on icon "Next image" at bounding box center [786, 211] width 11 height 11
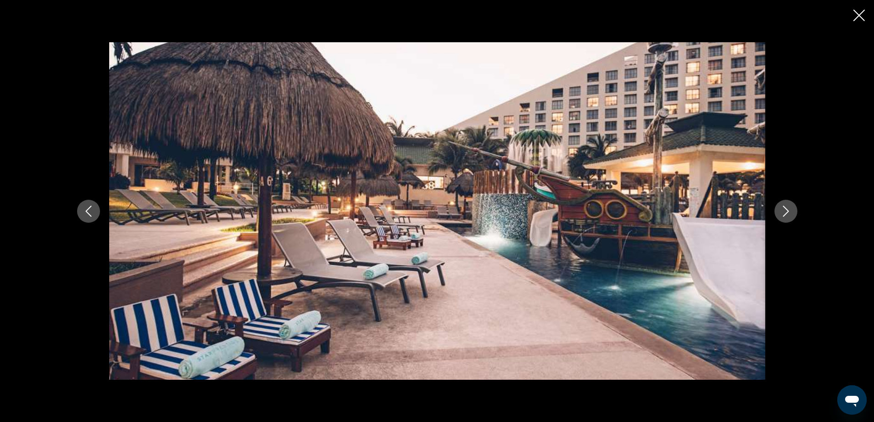
click at [787, 212] on icon "Next image" at bounding box center [786, 211] width 11 height 11
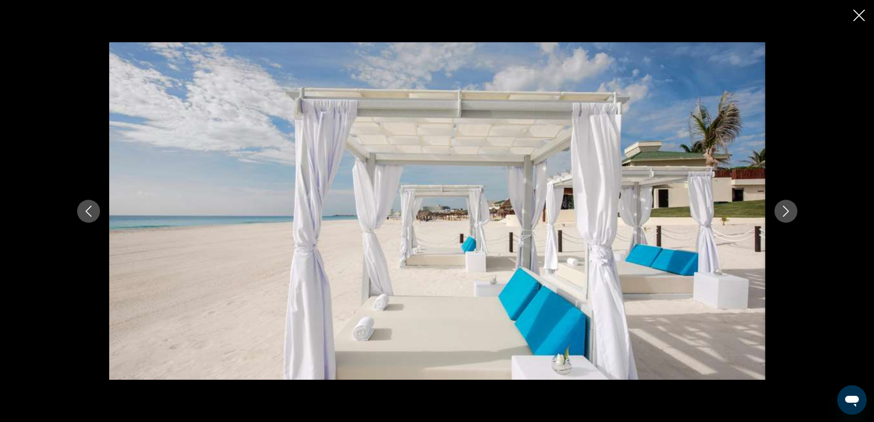
click at [787, 212] on icon "Next image" at bounding box center [786, 211] width 11 height 11
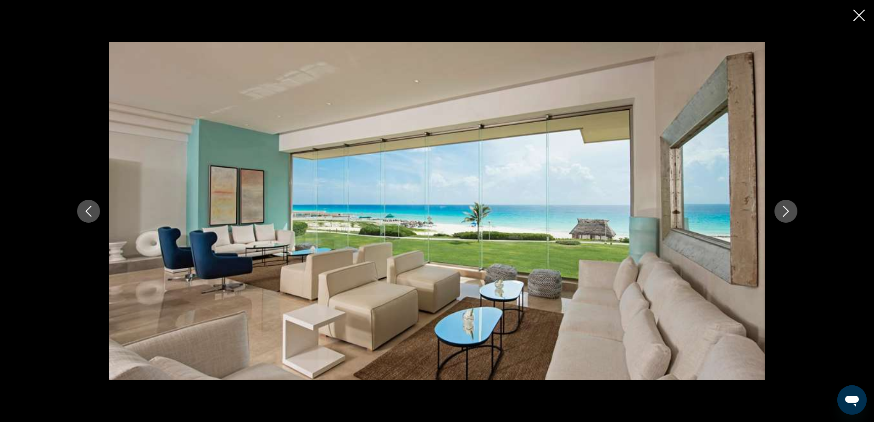
click at [787, 212] on icon "Next image" at bounding box center [786, 211] width 11 height 11
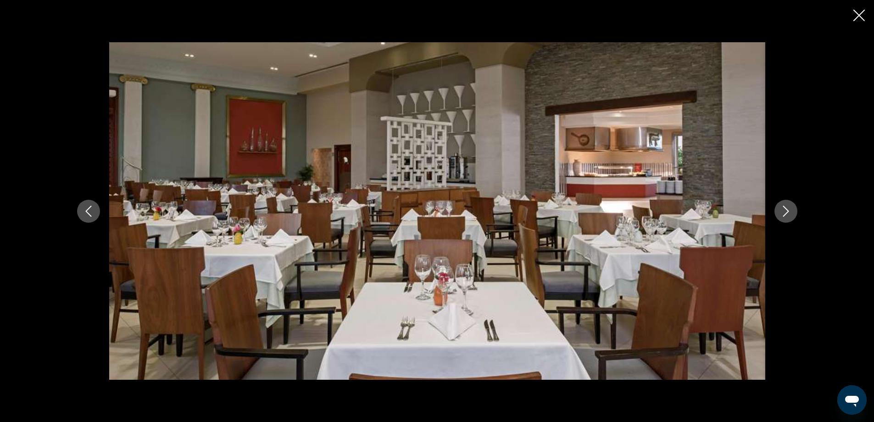
click at [787, 212] on icon "Next image" at bounding box center [786, 211] width 11 height 11
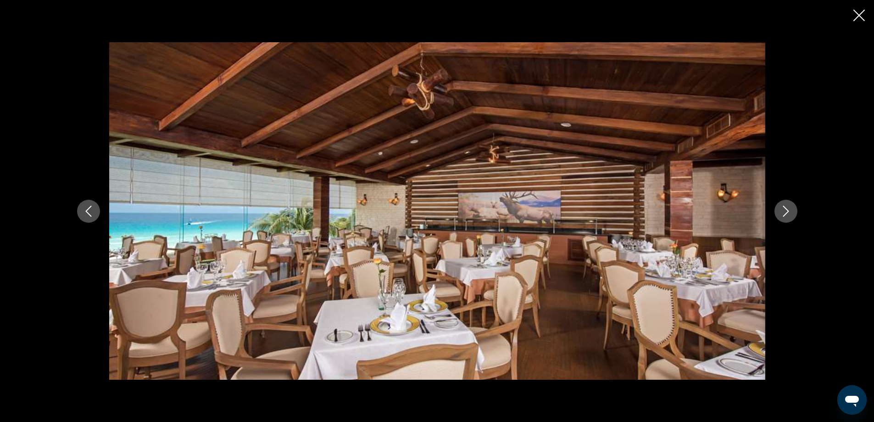
click at [787, 212] on icon "Next image" at bounding box center [786, 211] width 11 height 11
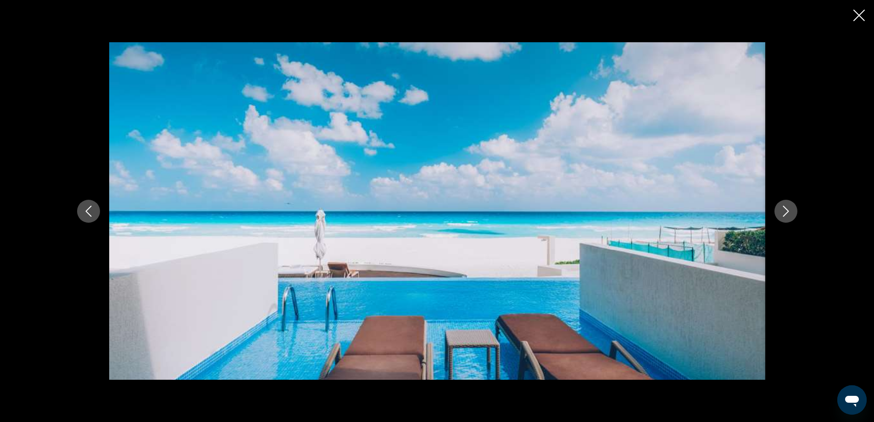
click at [857, 14] on icon "Close slideshow" at bounding box center [858, 15] width 11 height 11
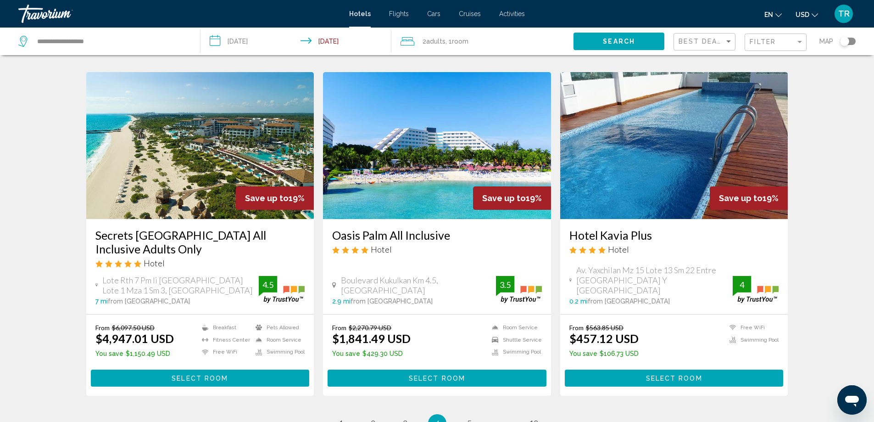
scroll to position [1206, 0]
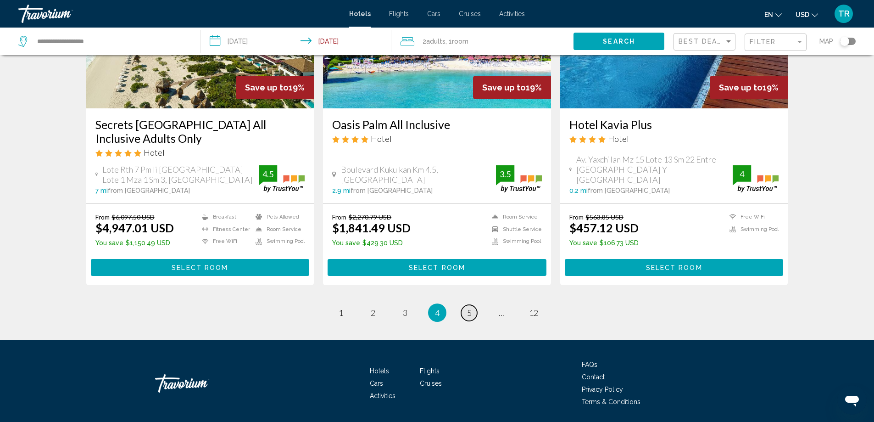
click at [469, 307] on span "5" at bounding box center [469, 312] width 5 height 10
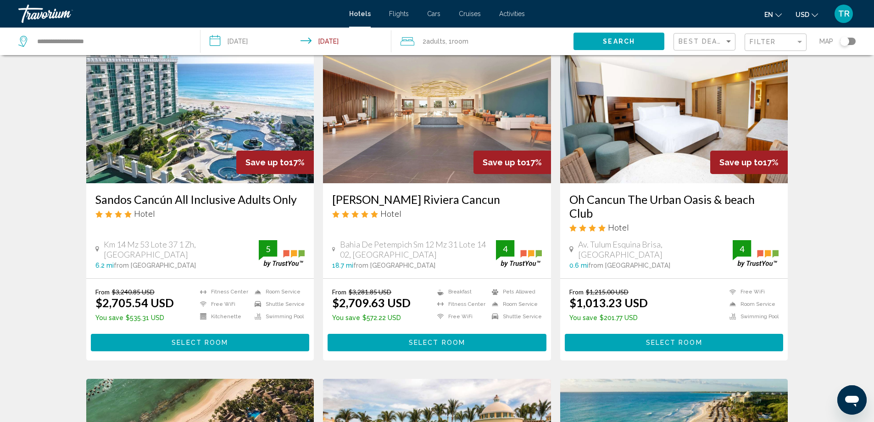
scroll to position [642, 0]
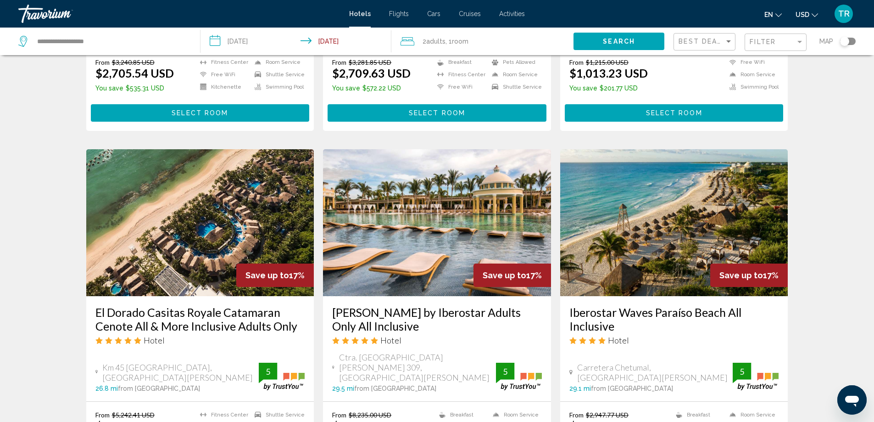
click at [417, 205] on img "Main content" at bounding box center [437, 222] width 228 height 147
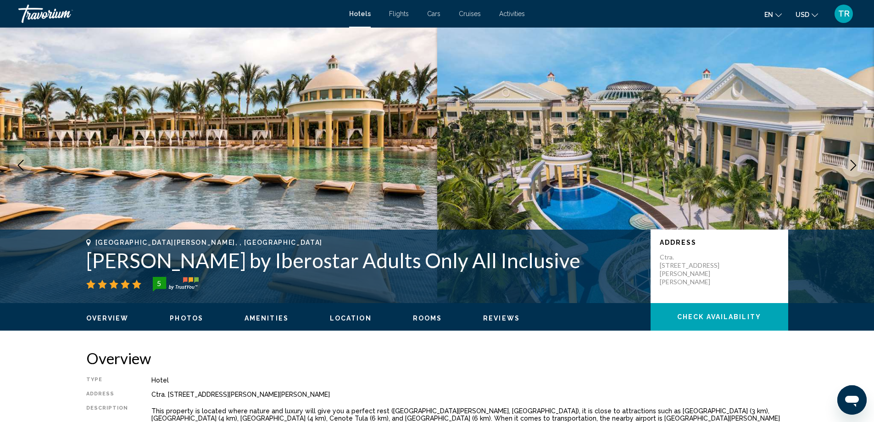
click at [180, 315] on span "Photos" at bounding box center [186, 317] width 33 height 7
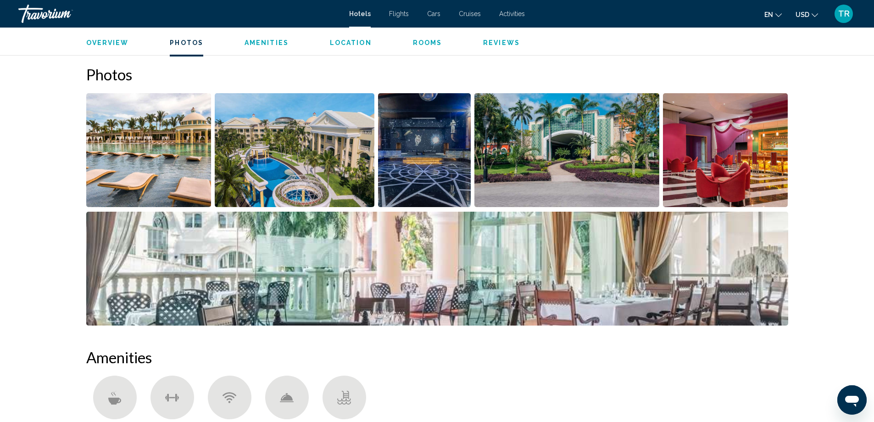
scroll to position [435, 0]
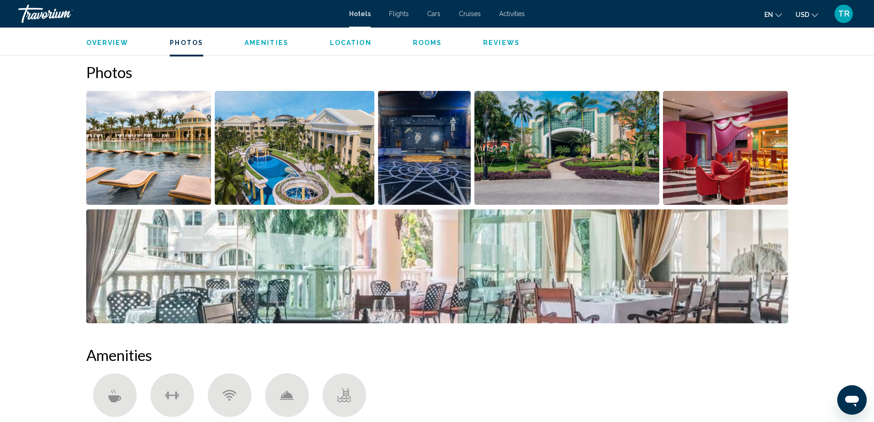
click at [185, 139] on img "Open full-screen image slider" at bounding box center [148, 148] width 125 height 114
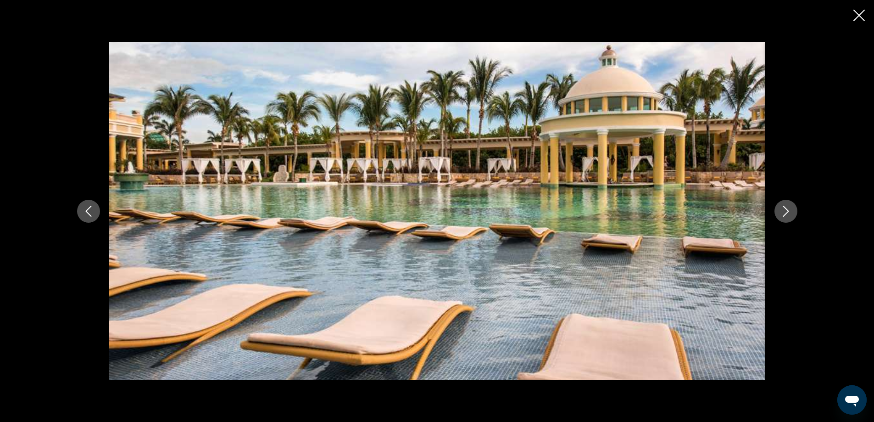
click at [789, 210] on icon "Next image" at bounding box center [786, 211] width 11 height 11
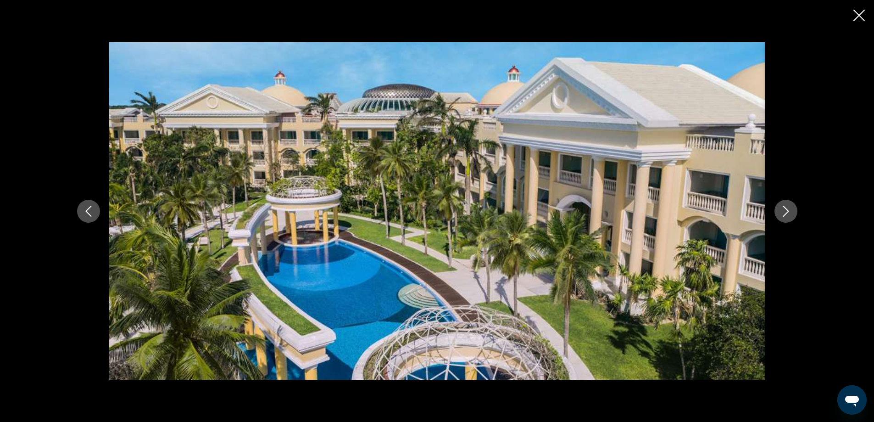
click at [789, 210] on icon "Next image" at bounding box center [786, 211] width 11 height 11
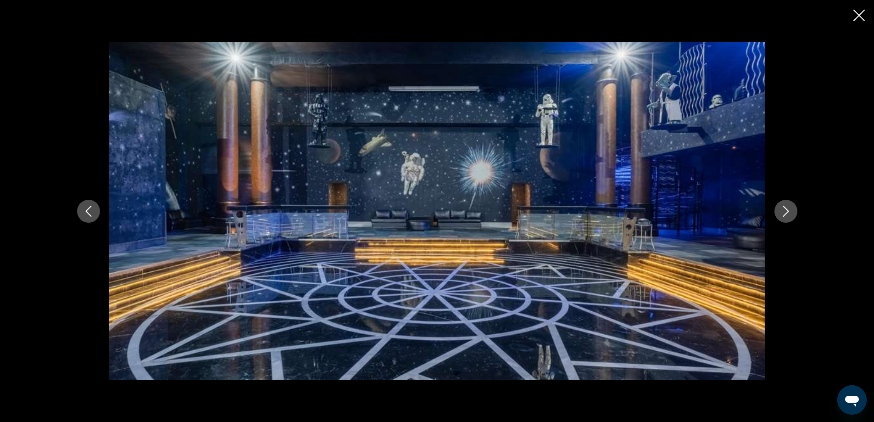
click at [789, 210] on icon "Next image" at bounding box center [786, 211] width 11 height 11
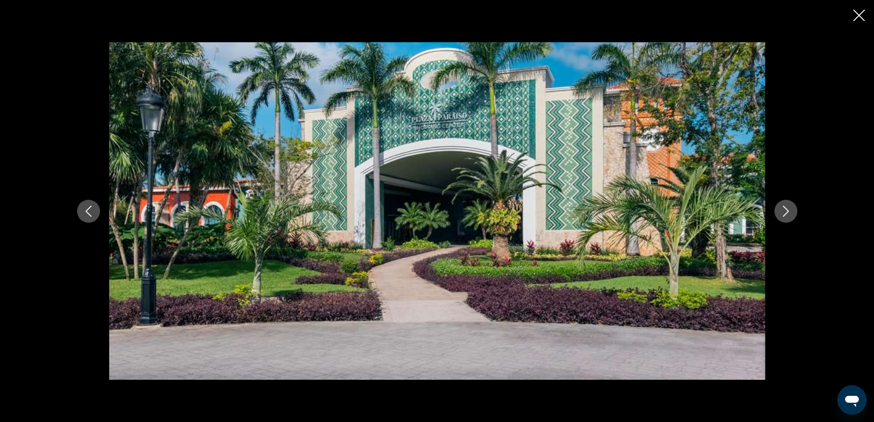
click at [789, 210] on icon "Next image" at bounding box center [786, 211] width 11 height 11
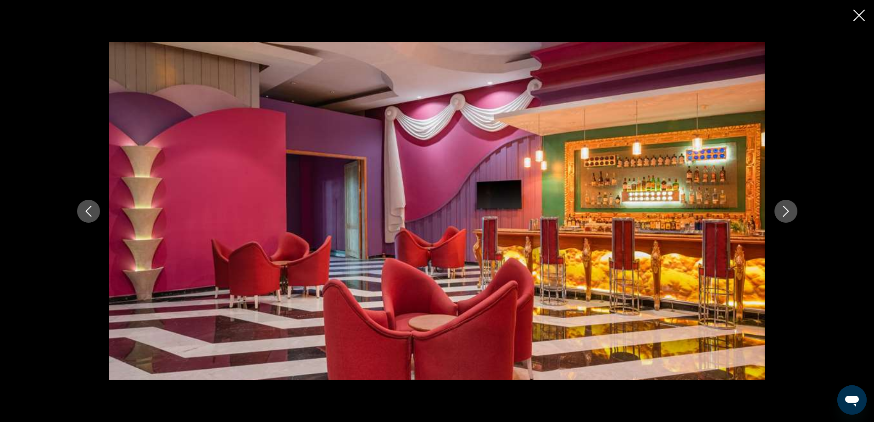
click at [789, 210] on icon "Next image" at bounding box center [786, 211] width 11 height 11
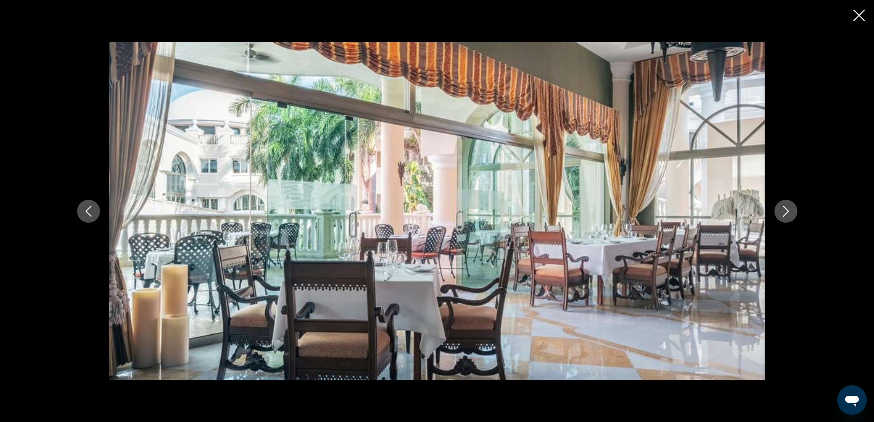
click at [789, 211] on icon "Next image" at bounding box center [786, 211] width 11 height 11
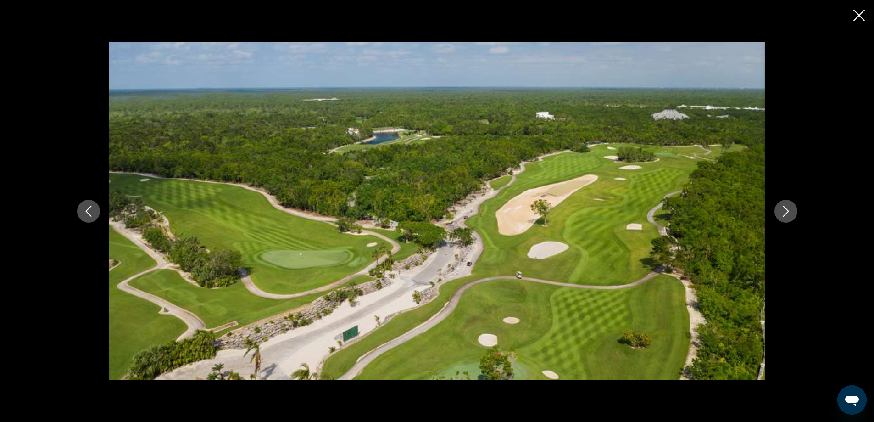
click at [789, 211] on icon "Next image" at bounding box center [786, 211] width 11 height 11
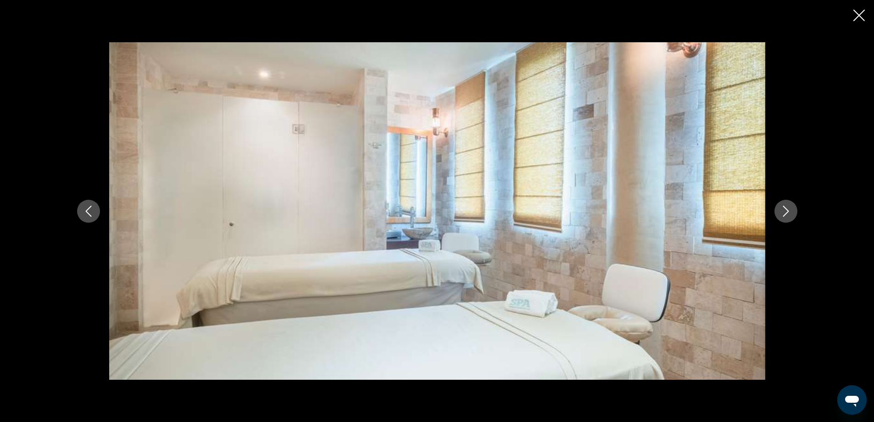
click at [789, 209] on icon "Next image" at bounding box center [786, 211] width 11 height 11
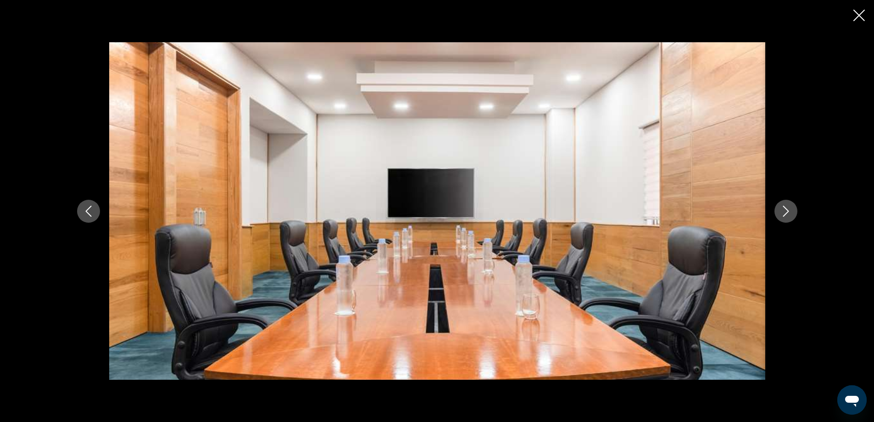
click at [789, 210] on icon "Next image" at bounding box center [786, 211] width 11 height 11
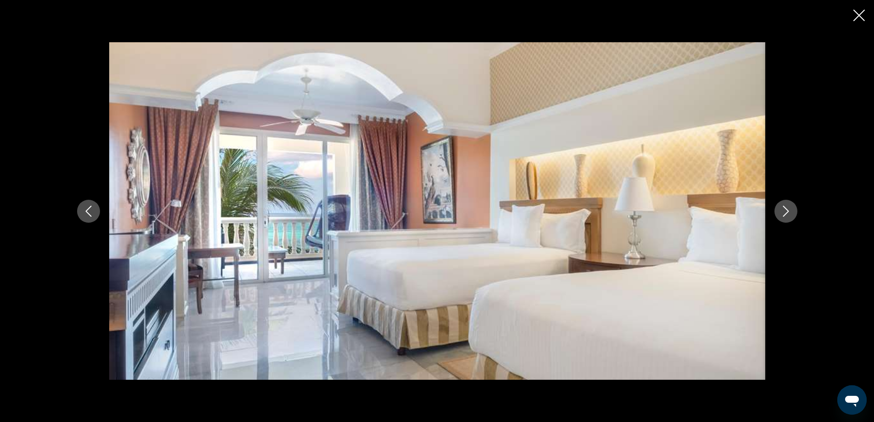
click at [789, 211] on icon "Next image" at bounding box center [786, 211] width 11 height 11
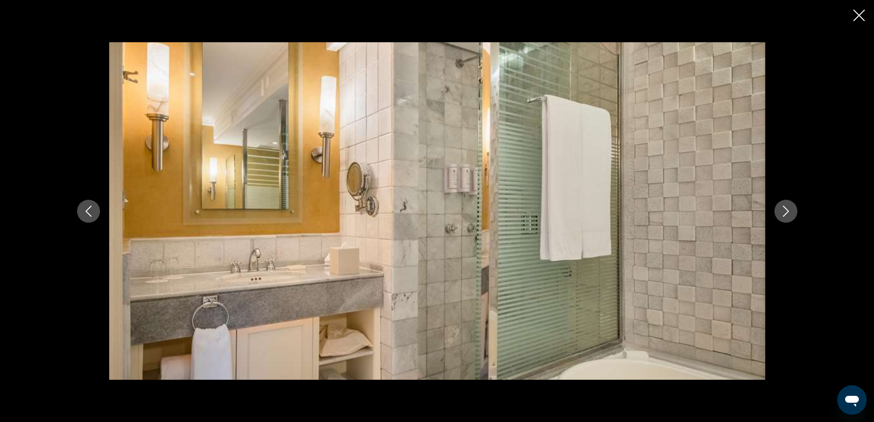
click at [789, 211] on icon "Next image" at bounding box center [786, 211] width 11 height 11
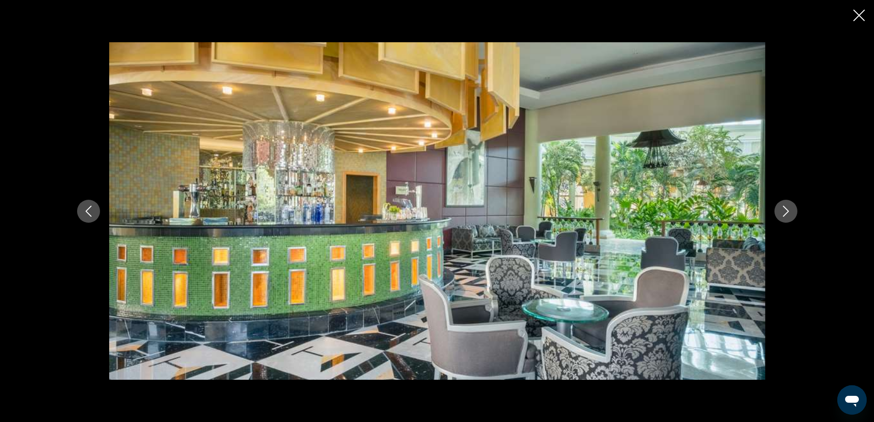
click at [788, 213] on icon "Next image" at bounding box center [786, 211] width 11 height 11
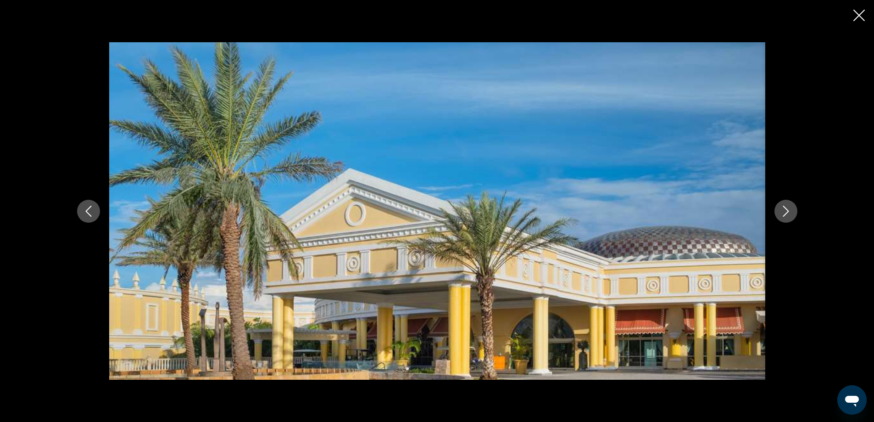
click at [787, 212] on icon "Next image" at bounding box center [786, 211] width 6 height 11
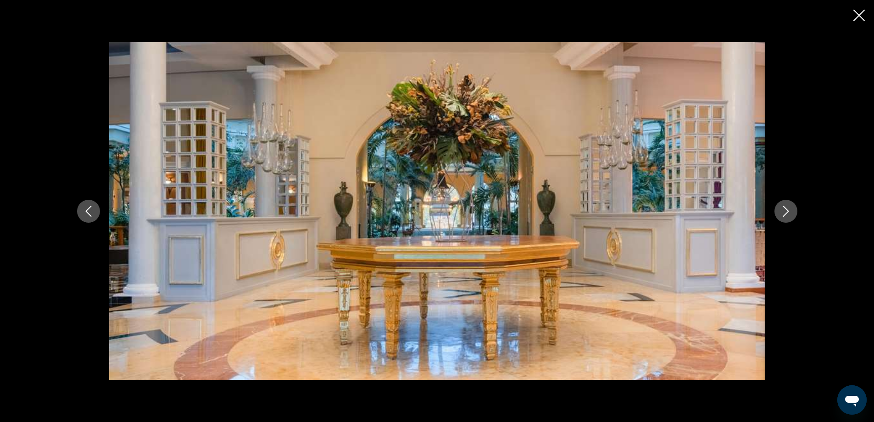
click at [787, 214] on icon "Next image" at bounding box center [786, 211] width 11 height 11
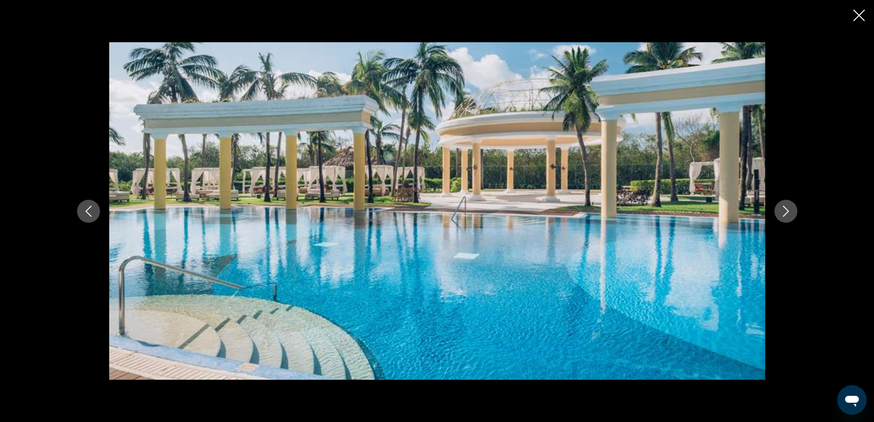
click at [789, 211] on icon "Next image" at bounding box center [786, 211] width 11 height 11
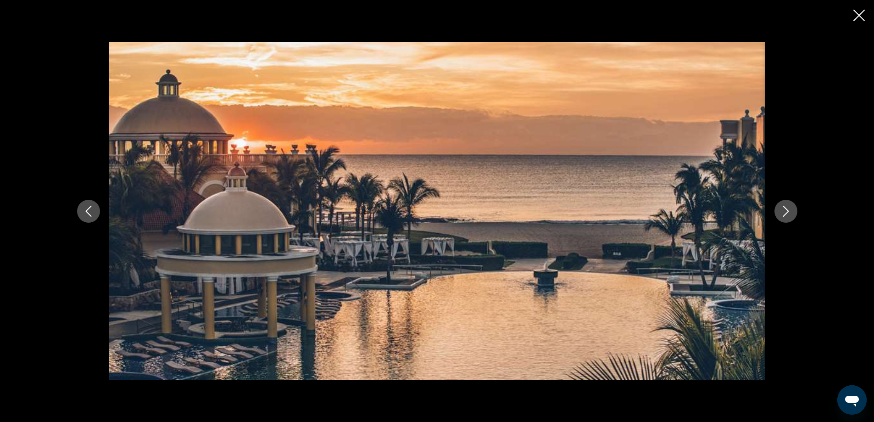
click at [789, 211] on icon "Next image" at bounding box center [786, 211] width 11 height 11
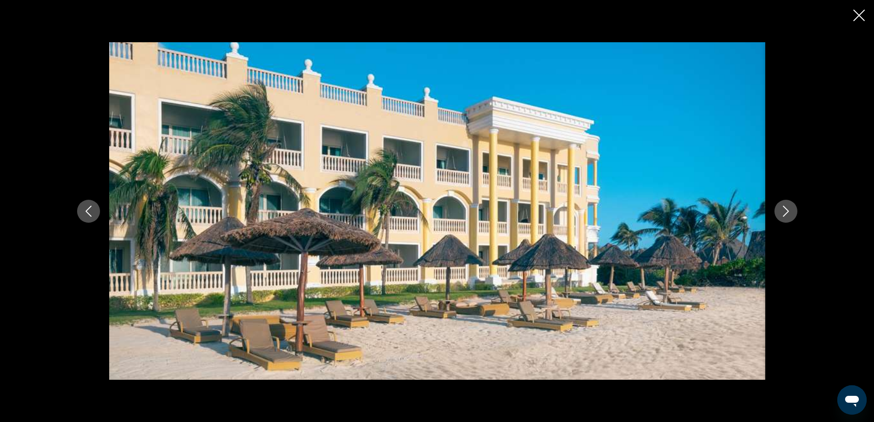
click at [789, 211] on icon "Next image" at bounding box center [786, 211] width 11 height 11
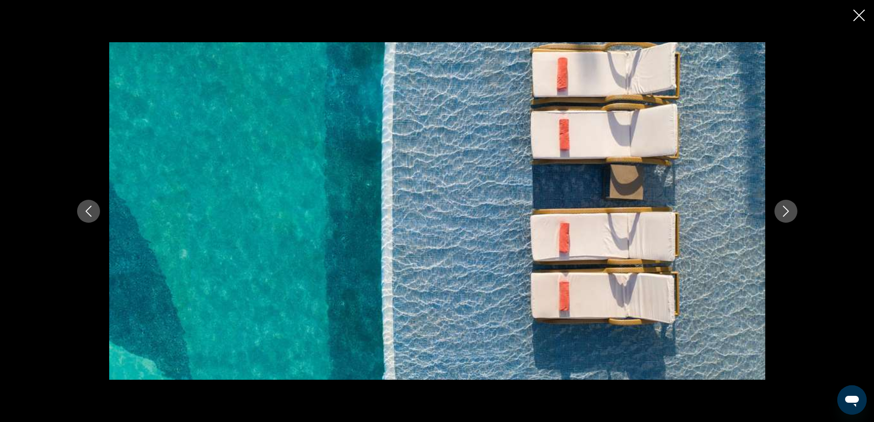
click at [789, 211] on icon "Next image" at bounding box center [786, 211] width 11 height 11
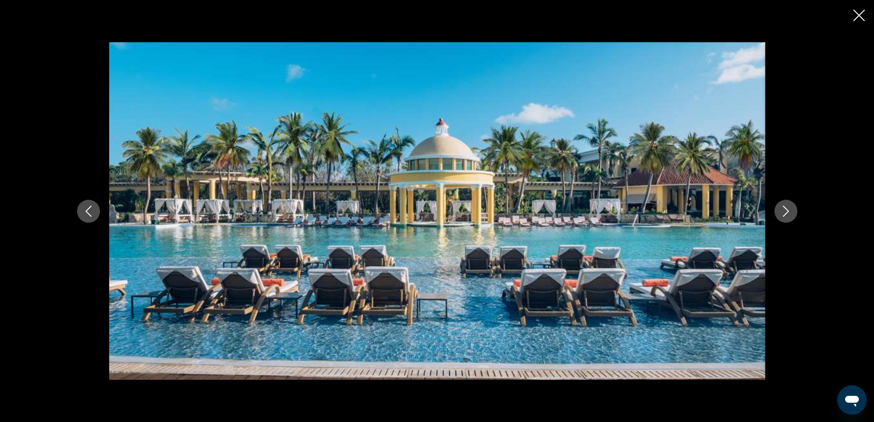
click at [789, 211] on icon "Next image" at bounding box center [786, 211] width 11 height 11
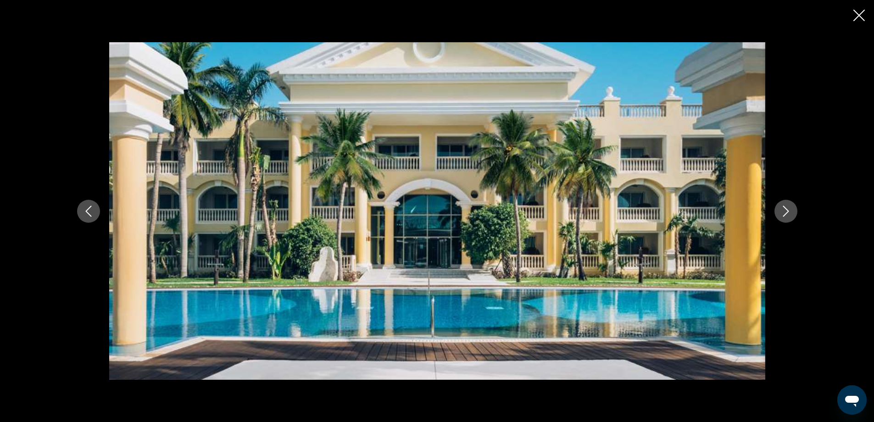
click at [789, 211] on icon "Next image" at bounding box center [786, 211] width 11 height 11
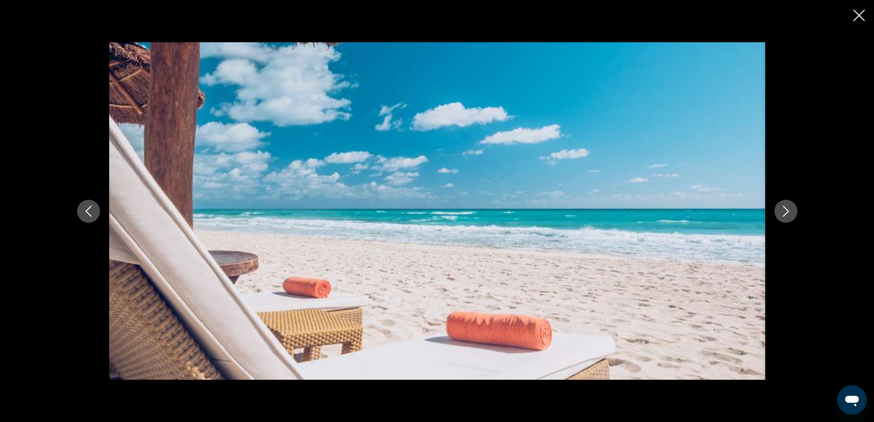
click at [789, 211] on icon "Next image" at bounding box center [786, 211] width 11 height 11
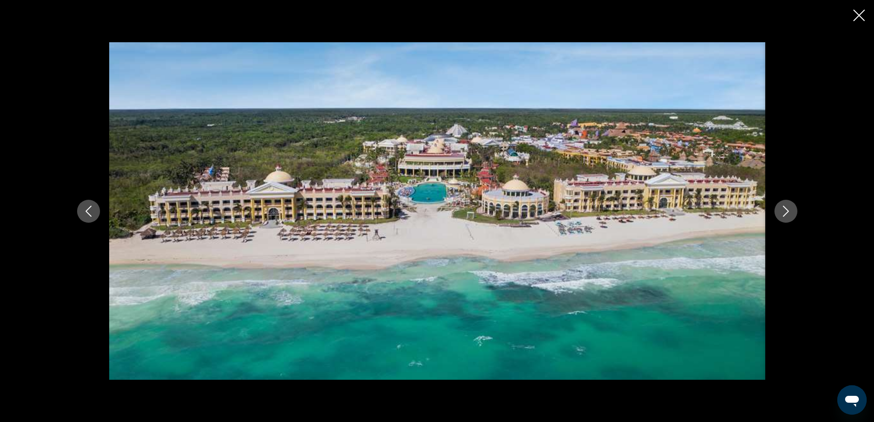
click at [789, 211] on icon "Next image" at bounding box center [786, 211] width 11 height 11
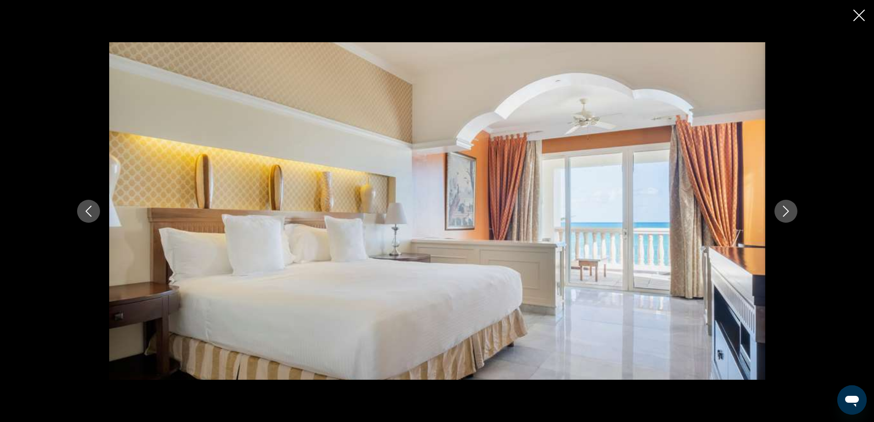
click at [789, 211] on icon "Next image" at bounding box center [786, 211] width 11 height 11
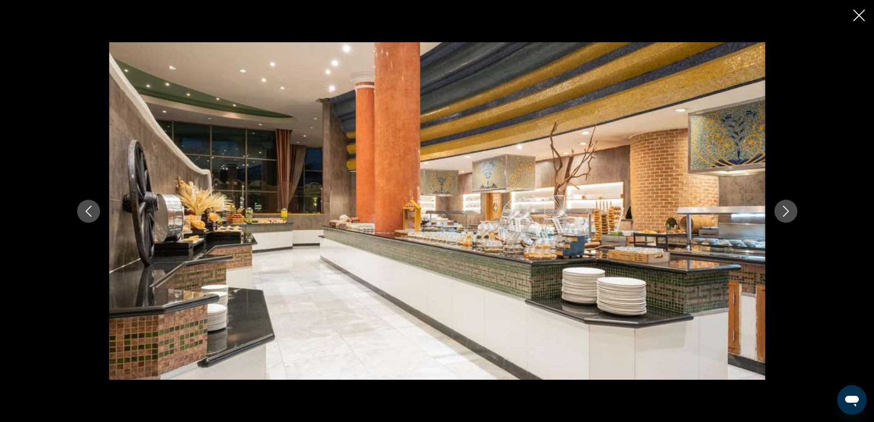
click at [789, 211] on icon "Next image" at bounding box center [786, 211] width 11 height 11
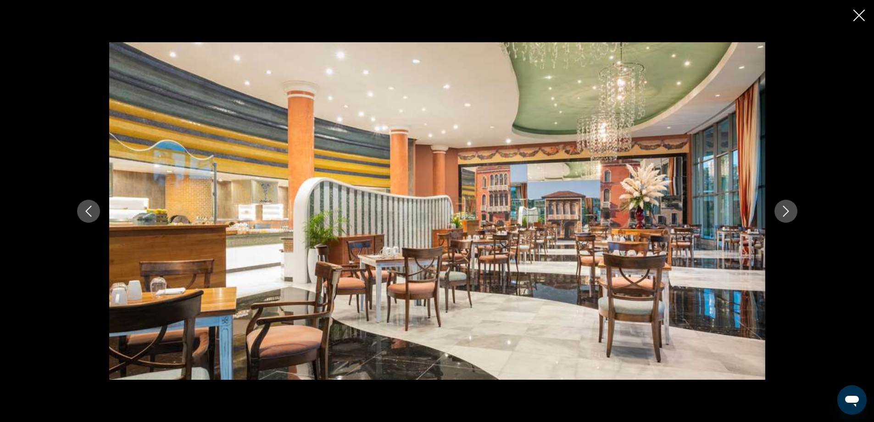
click at [789, 211] on icon "Next image" at bounding box center [786, 211] width 11 height 11
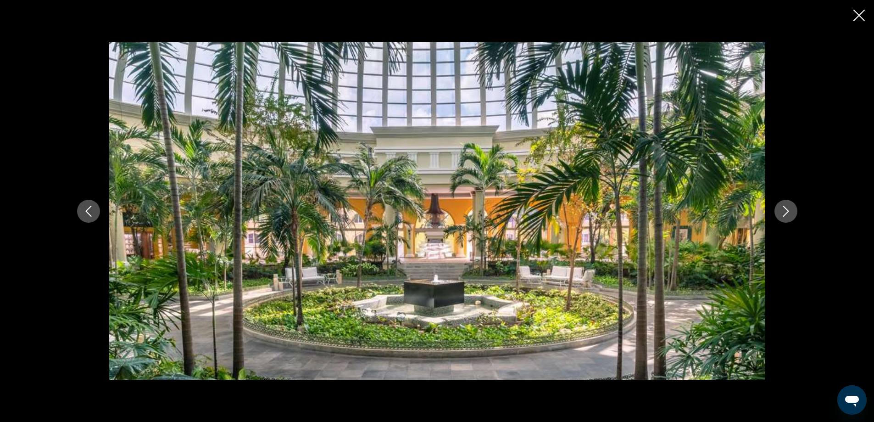
click at [789, 211] on icon "Next image" at bounding box center [786, 211] width 11 height 11
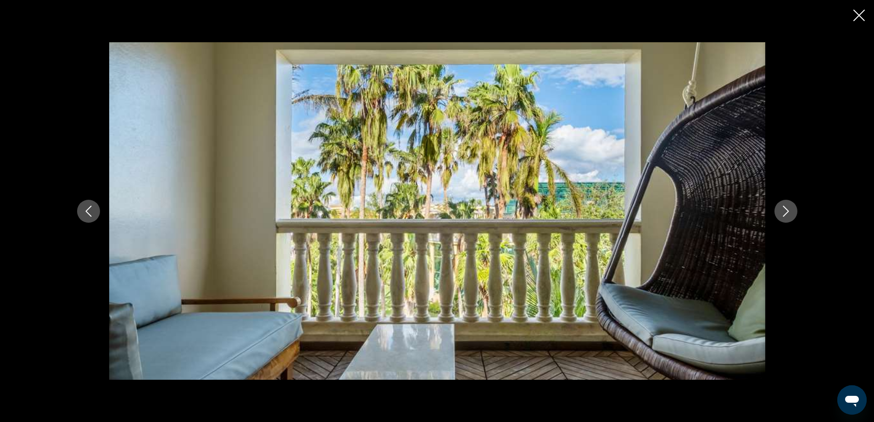
click at [789, 211] on icon "Next image" at bounding box center [786, 211] width 11 height 11
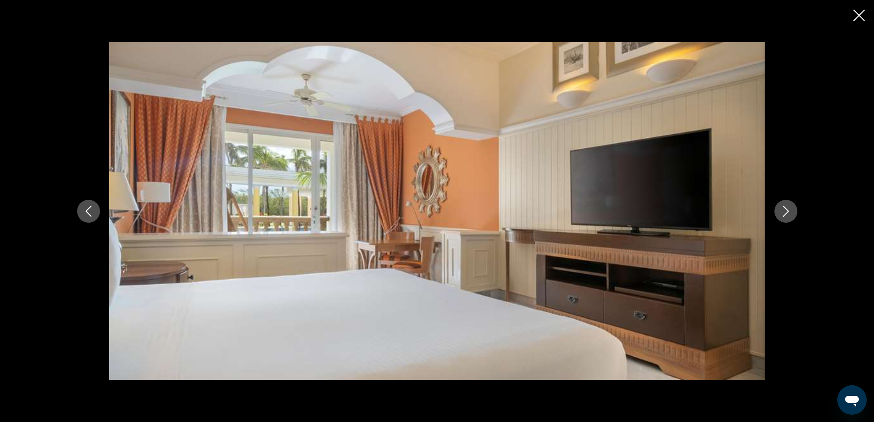
click at [789, 211] on icon "Next image" at bounding box center [786, 211] width 11 height 11
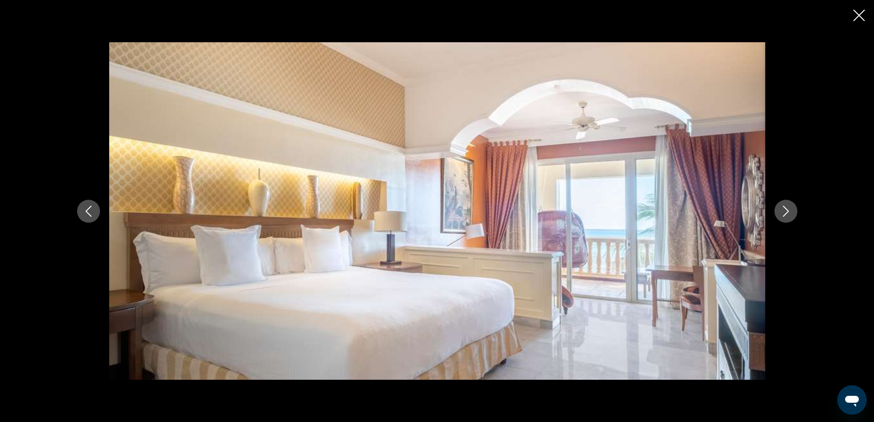
click at [789, 211] on icon "Next image" at bounding box center [786, 211] width 11 height 11
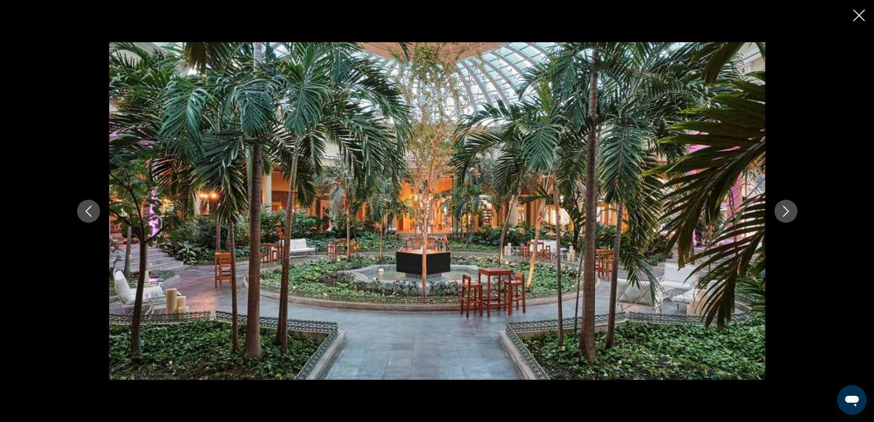
click at [792, 207] on button "Next image" at bounding box center [786, 211] width 23 height 23
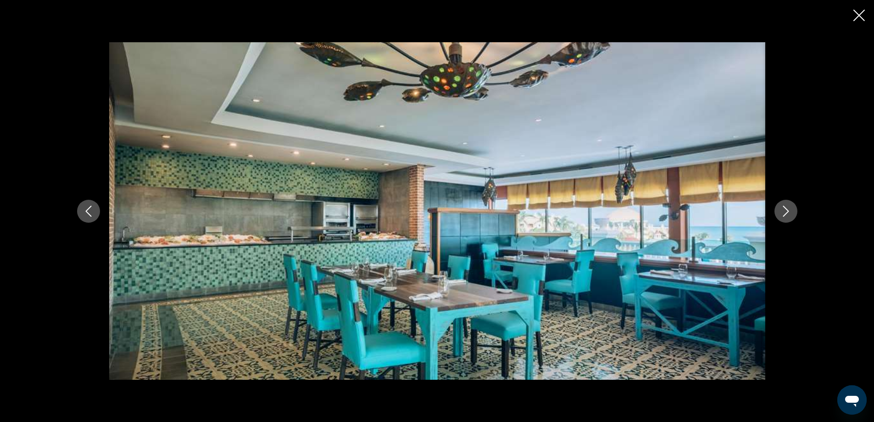
click at [791, 207] on button "Next image" at bounding box center [786, 211] width 23 height 23
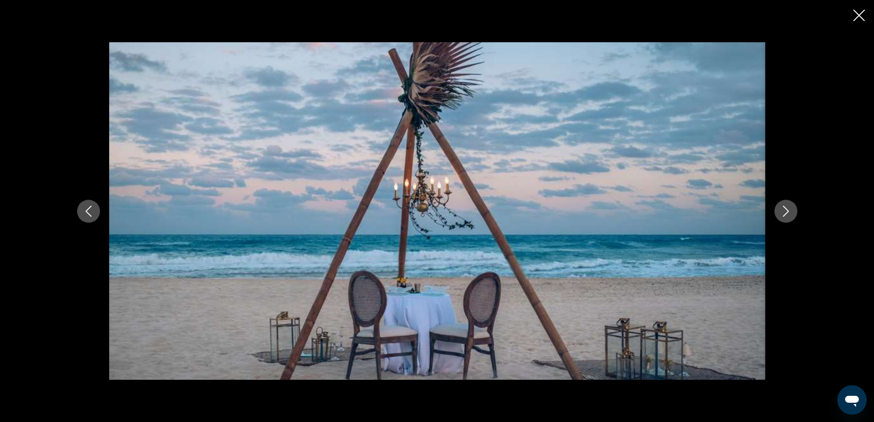
click at [788, 209] on icon "Next image" at bounding box center [786, 211] width 11 height 11
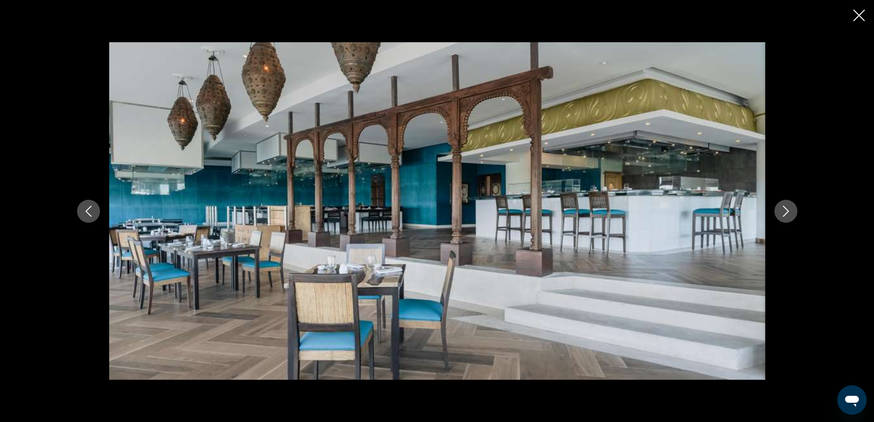
click at [788, 209] on icon "Next image" at bounding box center [786, 211] width 11 height 11
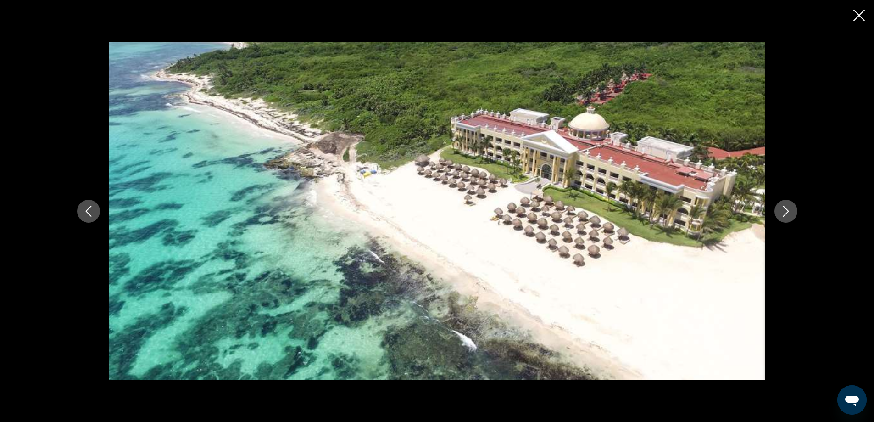
click at [788, 209] on icon "Next image" at bounding box center [786, 211] width 11 height 11
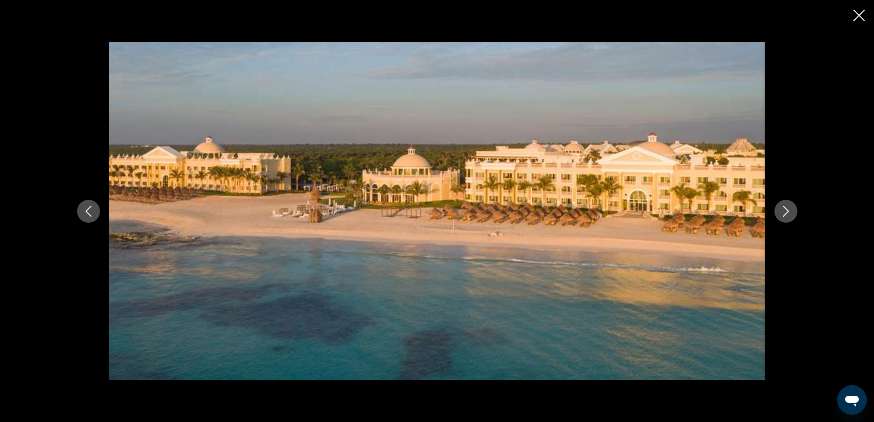
click at [860, 14] on icon "Close slideshow" at bounding box center [858, 15] width 11 height 11
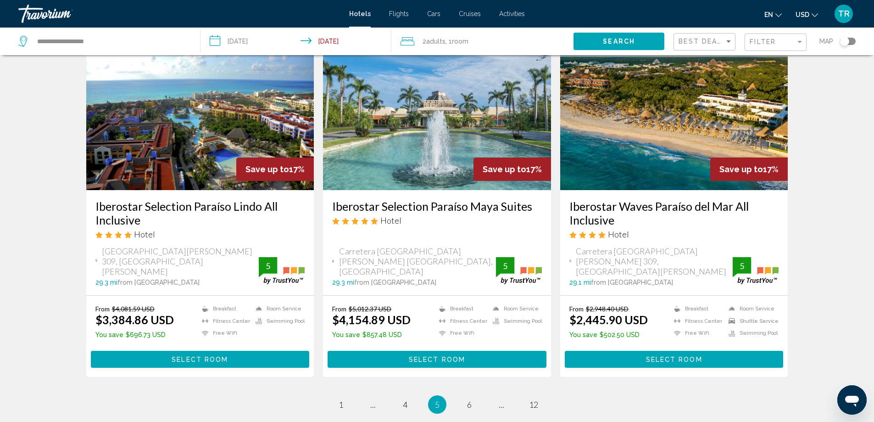
scroll to position [1179, 0]
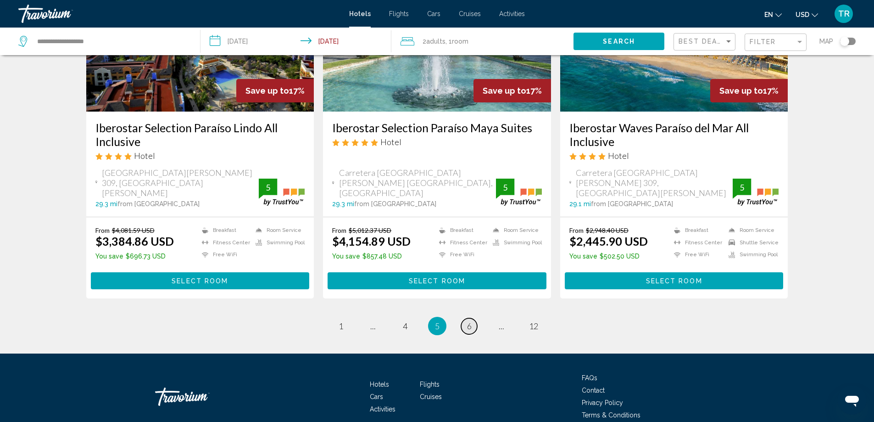
click at [471, 321] on span "6" at bounding box center [469, 326] width 5 height 10
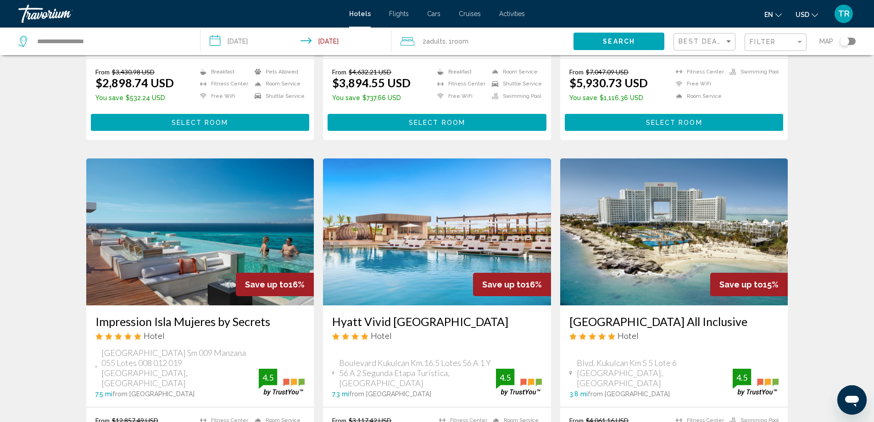
scroll to position [1101, 0]
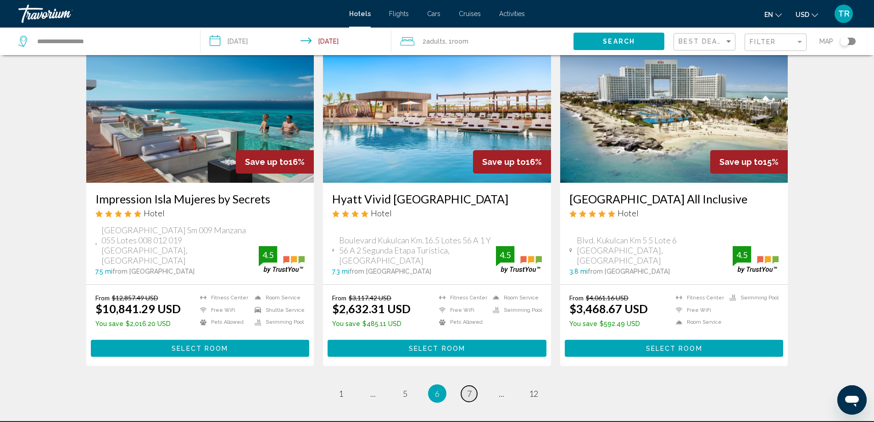
click at [470, 388] on span "7" at bounding box center [469, 393] width 5 height 10
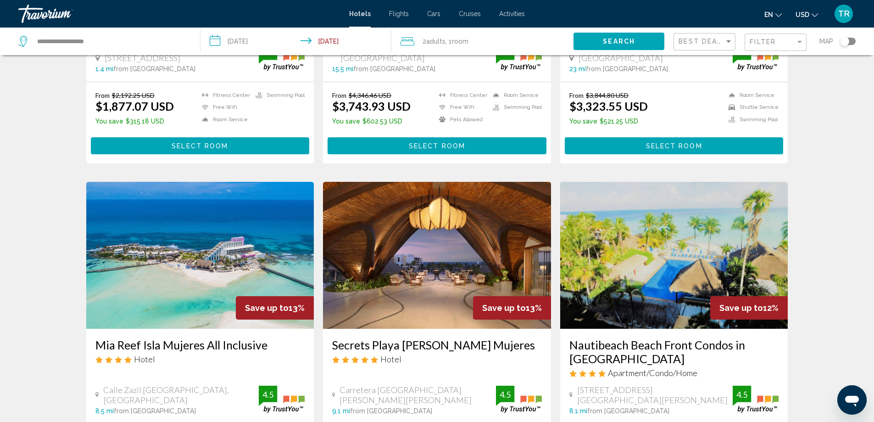
scroll to position [1181, 0]
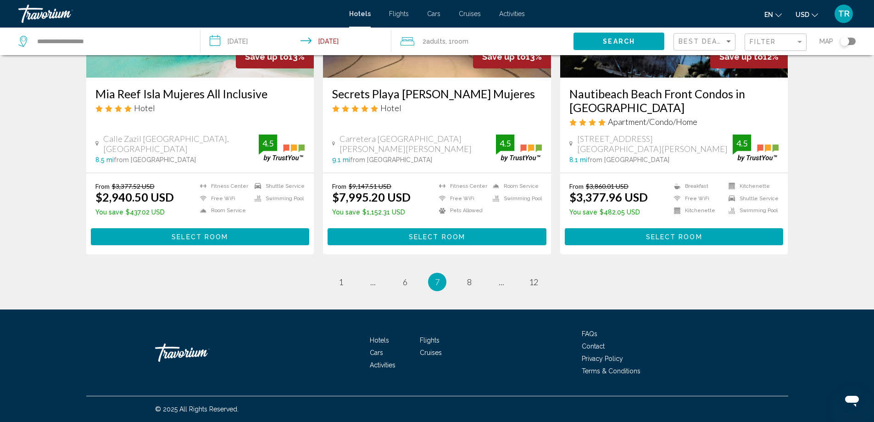
click at [471, 273] on li "page 8" at bounding box center [469, 282] width 18 height 18
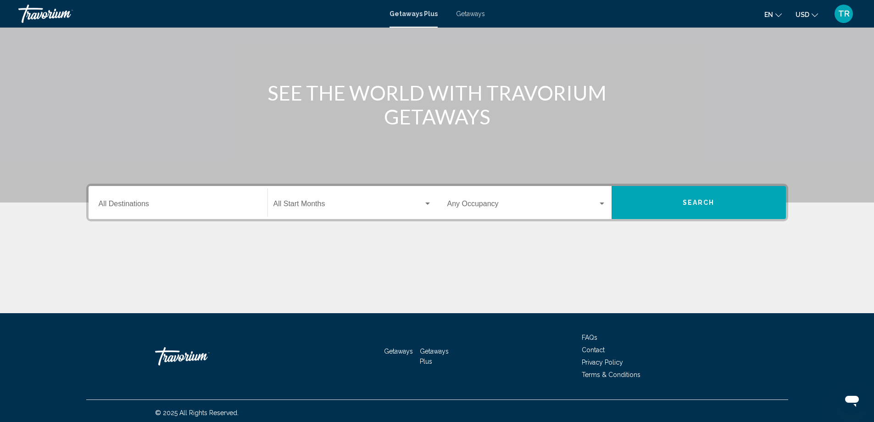
scroll to position [77, 0]
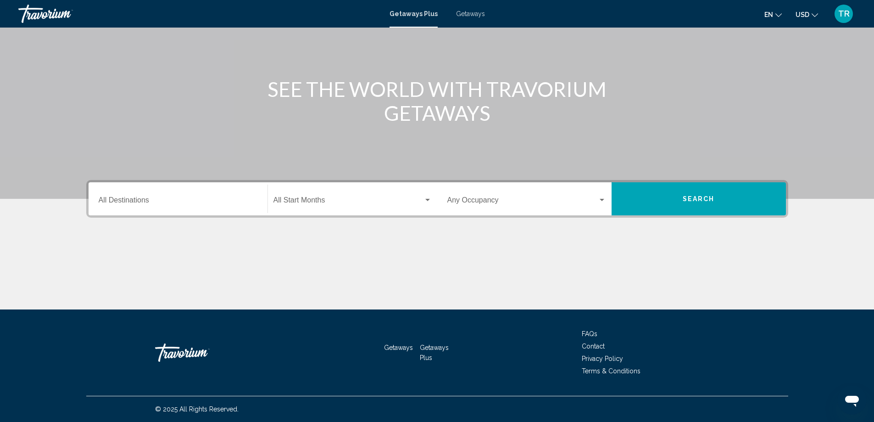
click at [142, 207] on div "Destination All Destinations" at bounding box center [178, 198] width 159 height 29
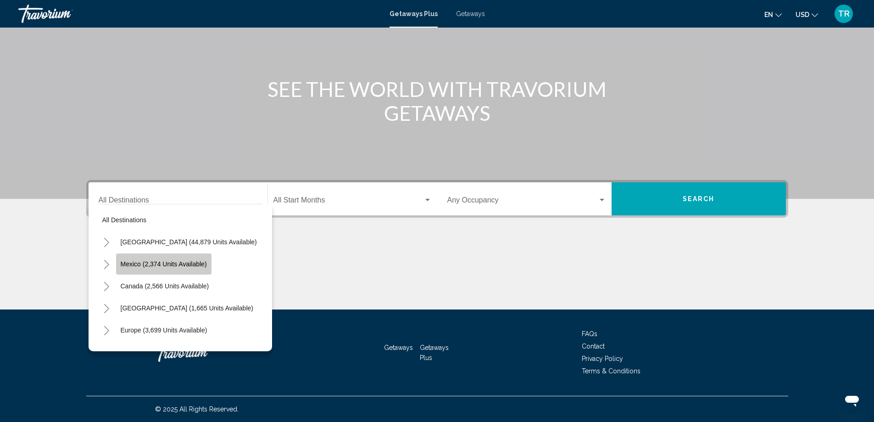
click at [151, 263] on span "Mexico (2,374 units available)" at bounding box center [164, 263] width 86 height 7
type input "**********"
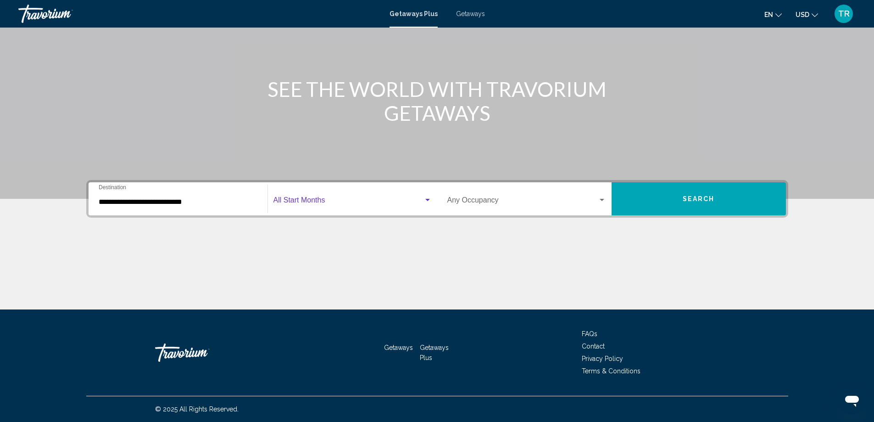
click at [342, 203] on span "Search widget" at bounding box center [348, 202] width 150 height 8
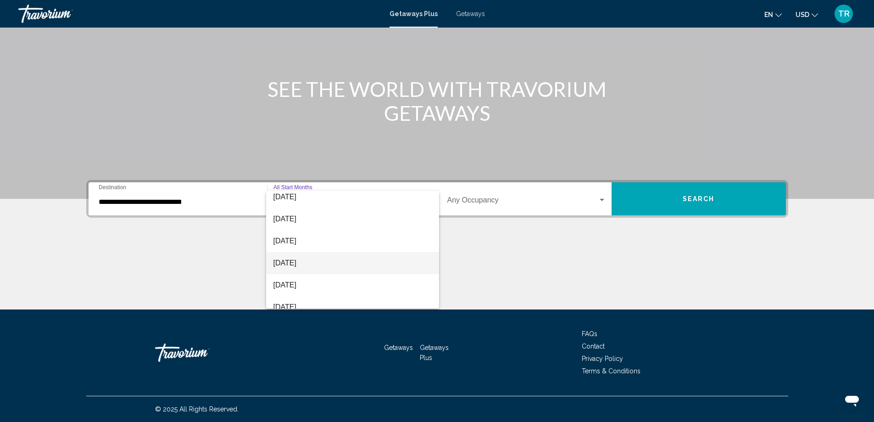
scroll to position [145, 0]
click at [299, 234] on span "March 2026" at bounding box center [352, 233] width 158 height 22
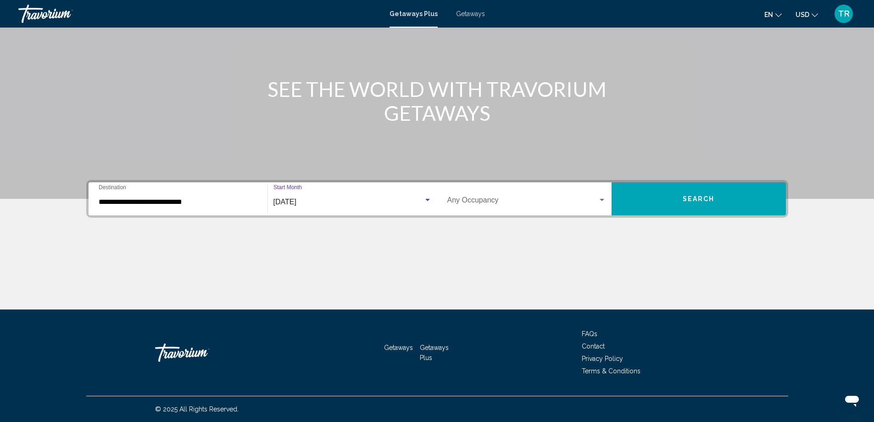
click at [599, 196] on div "Search widget" at bounding box center [602, 199] width 8 height 7
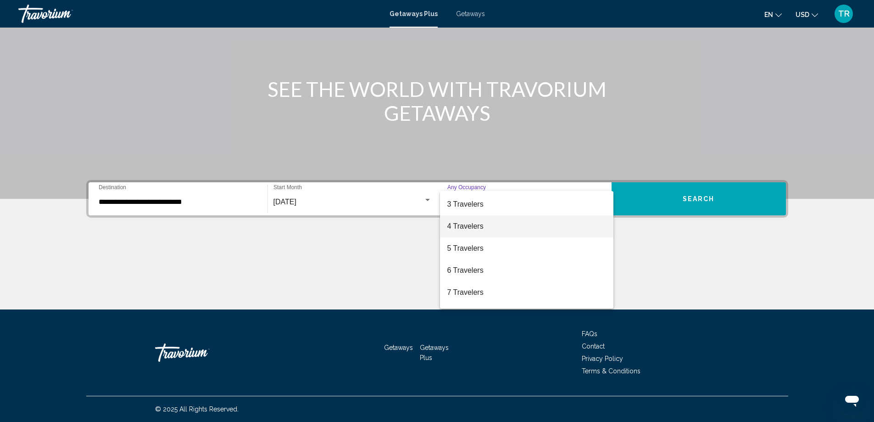
scroll to position [0, 0]
